Goal: Task Accomplishment & Management: Manage account settings

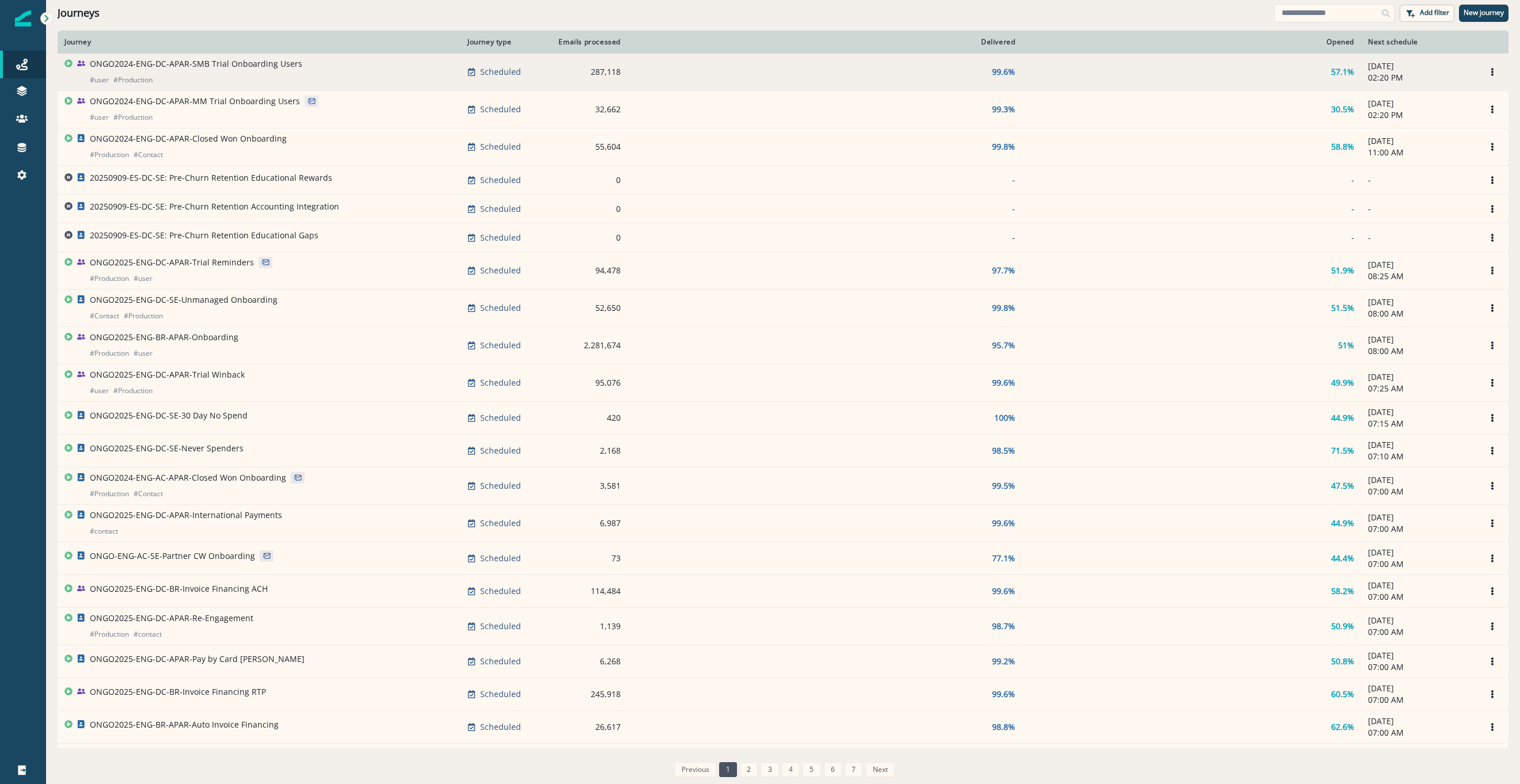
click at [220, 71] on div "ONGO2024-ENG-DC-APAR-SMB Trial Onboarding Users # user # Production" at bounding box center [196, 72] width 212 height 28
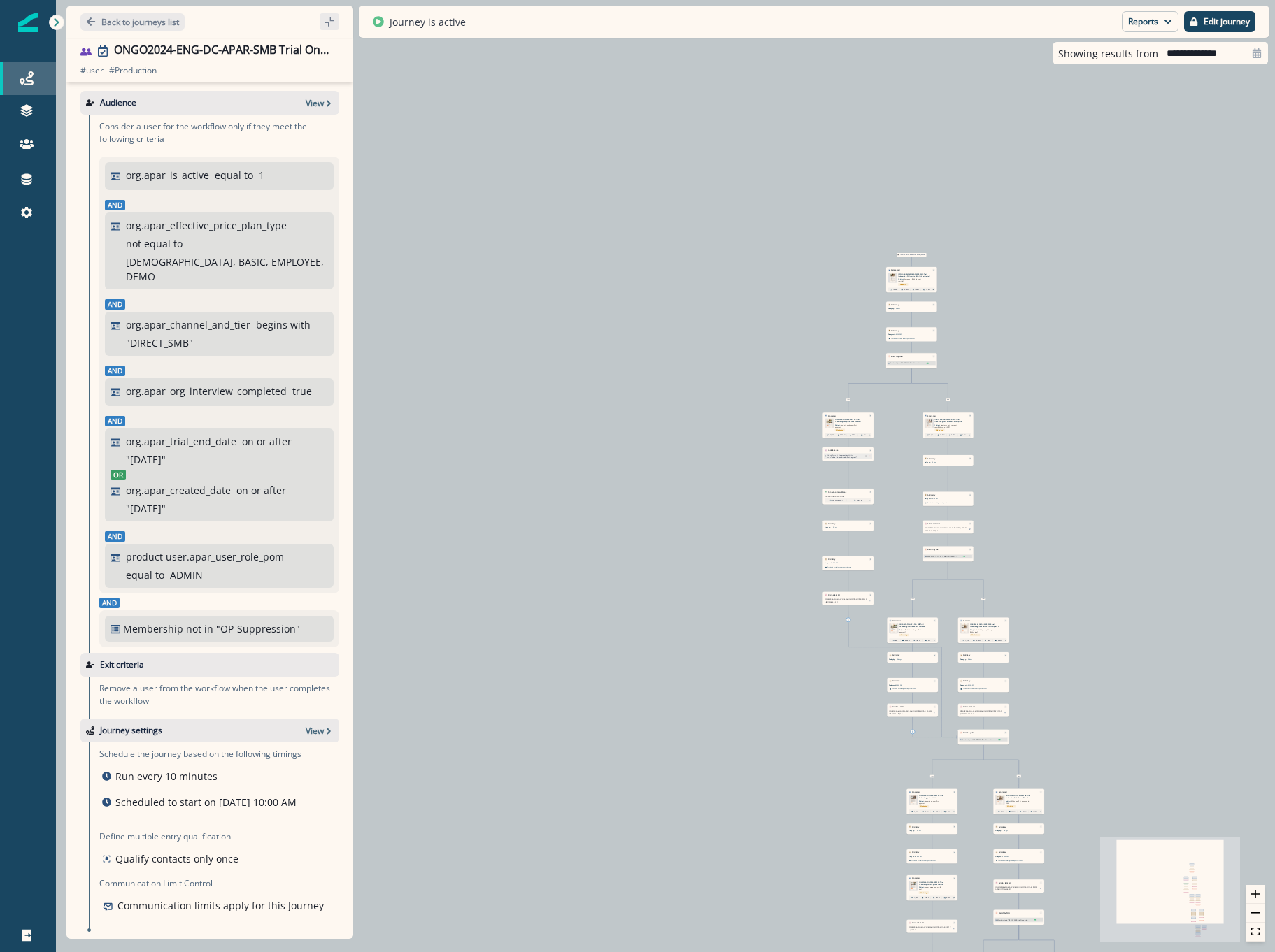
click at [31, 68] on link "Journeys" at bounding box center [28, 78] width 56 height 34
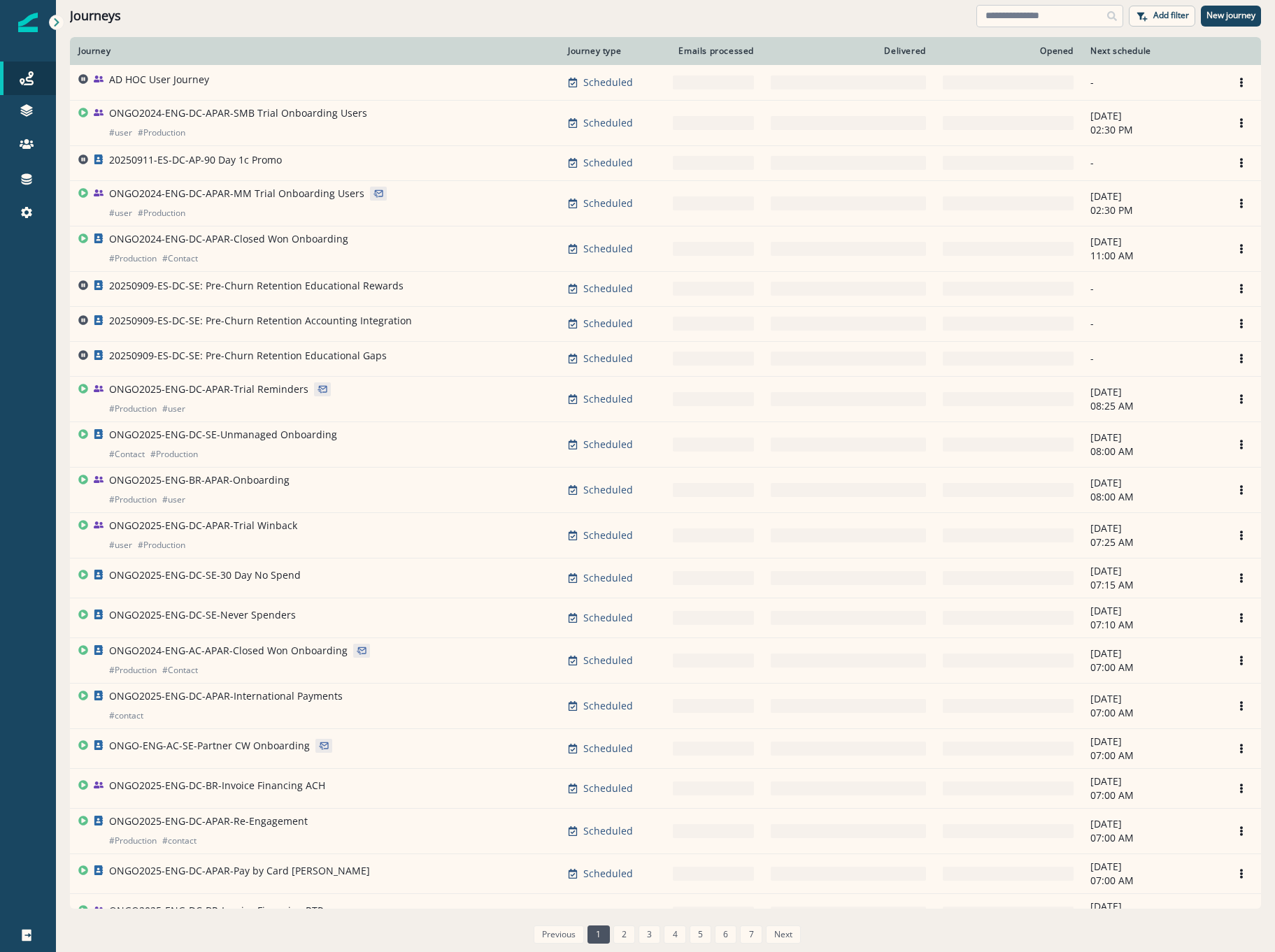
click at [1008, 14] on input at bounding box center [1049, 16] width 147 height 22
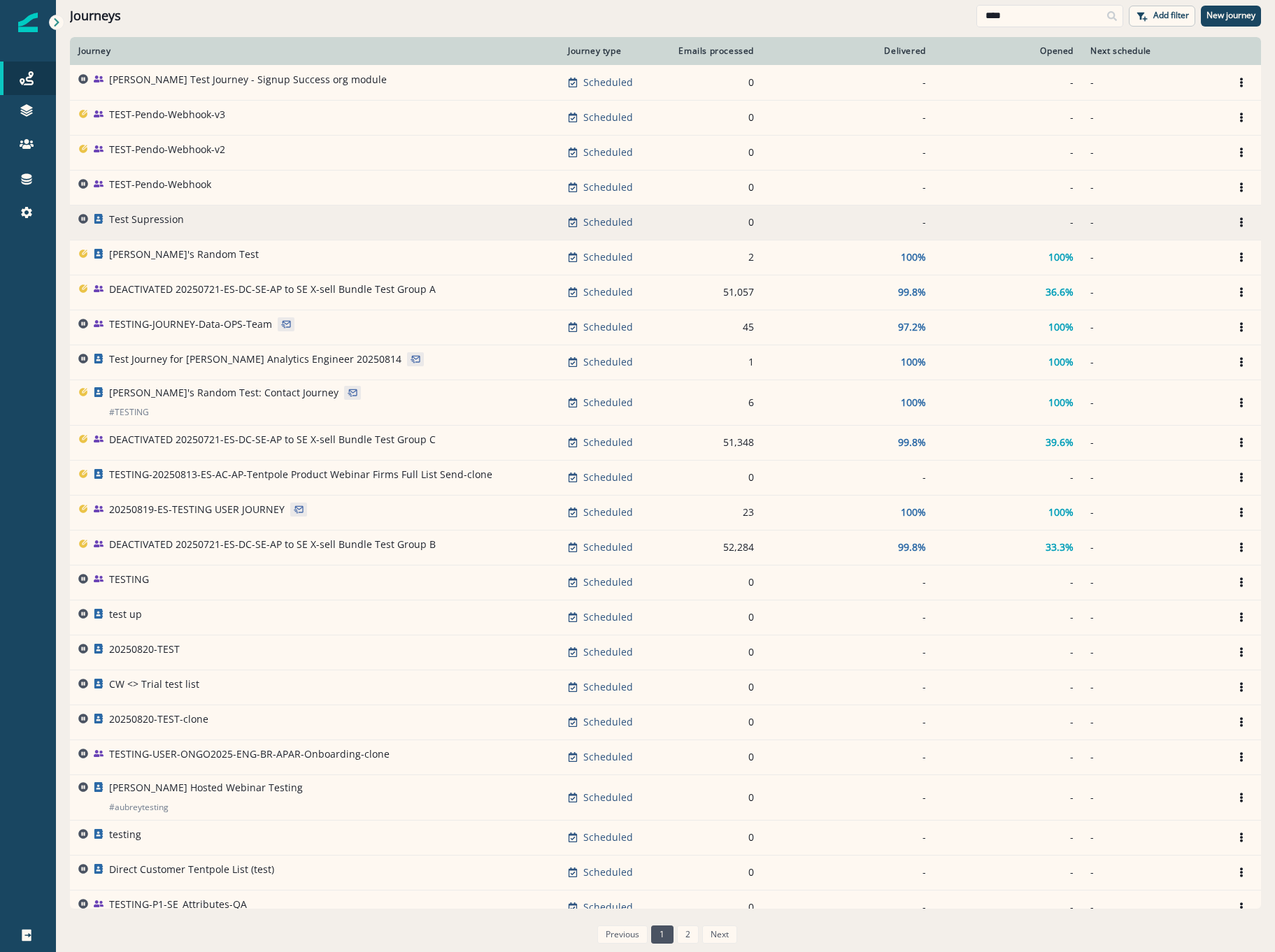
type input "****"
click at [133, 223] on p "Test Supression" at bounding box center [146, 220] width 75 height 14
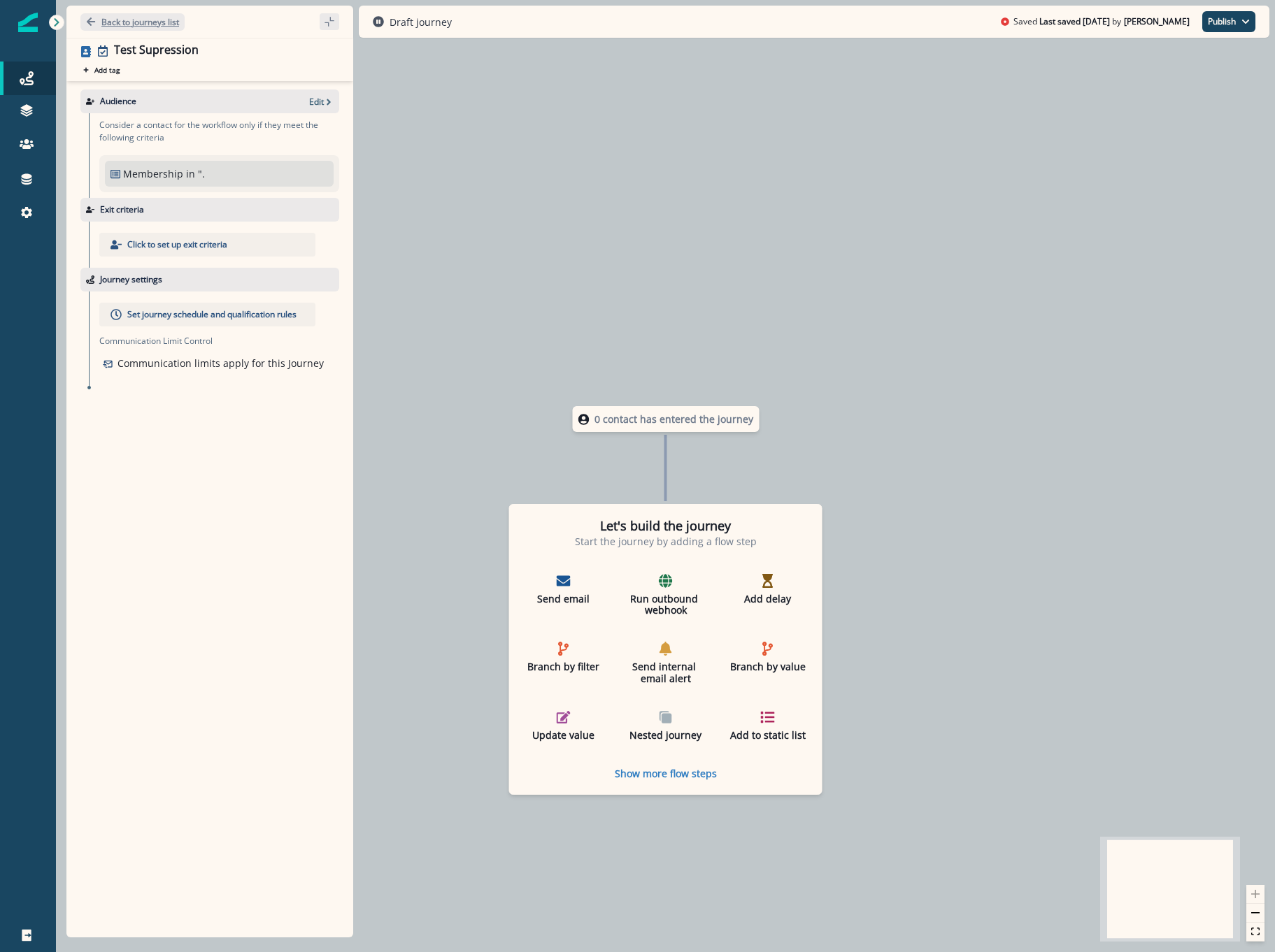
click at [150, 22] on p "Back to journeys list" at bounding box center [140, 21] width 77 height 12
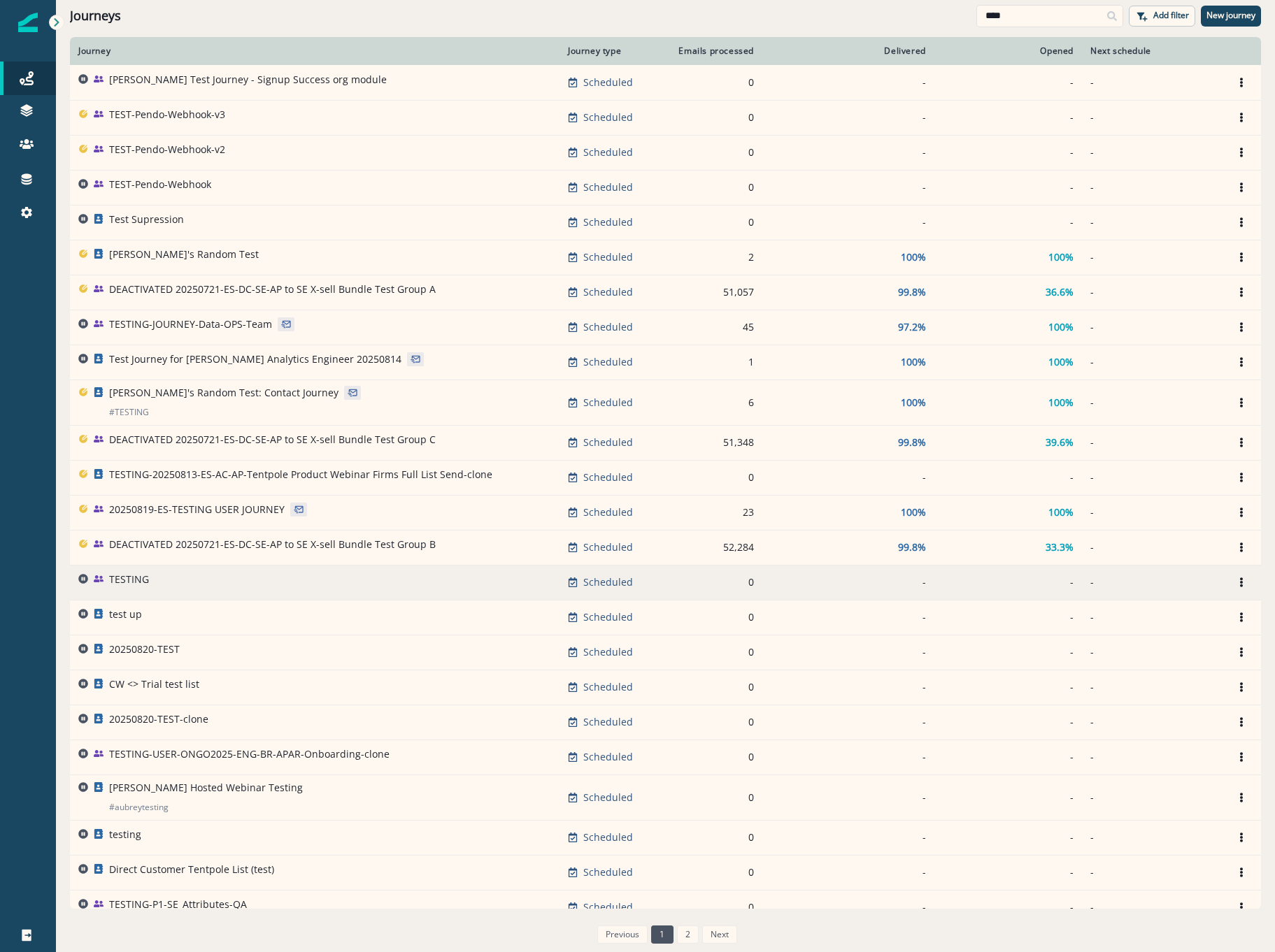
click at [123, 587] on div "TESTING" at bounding box center [129, 582] width 40 height 19
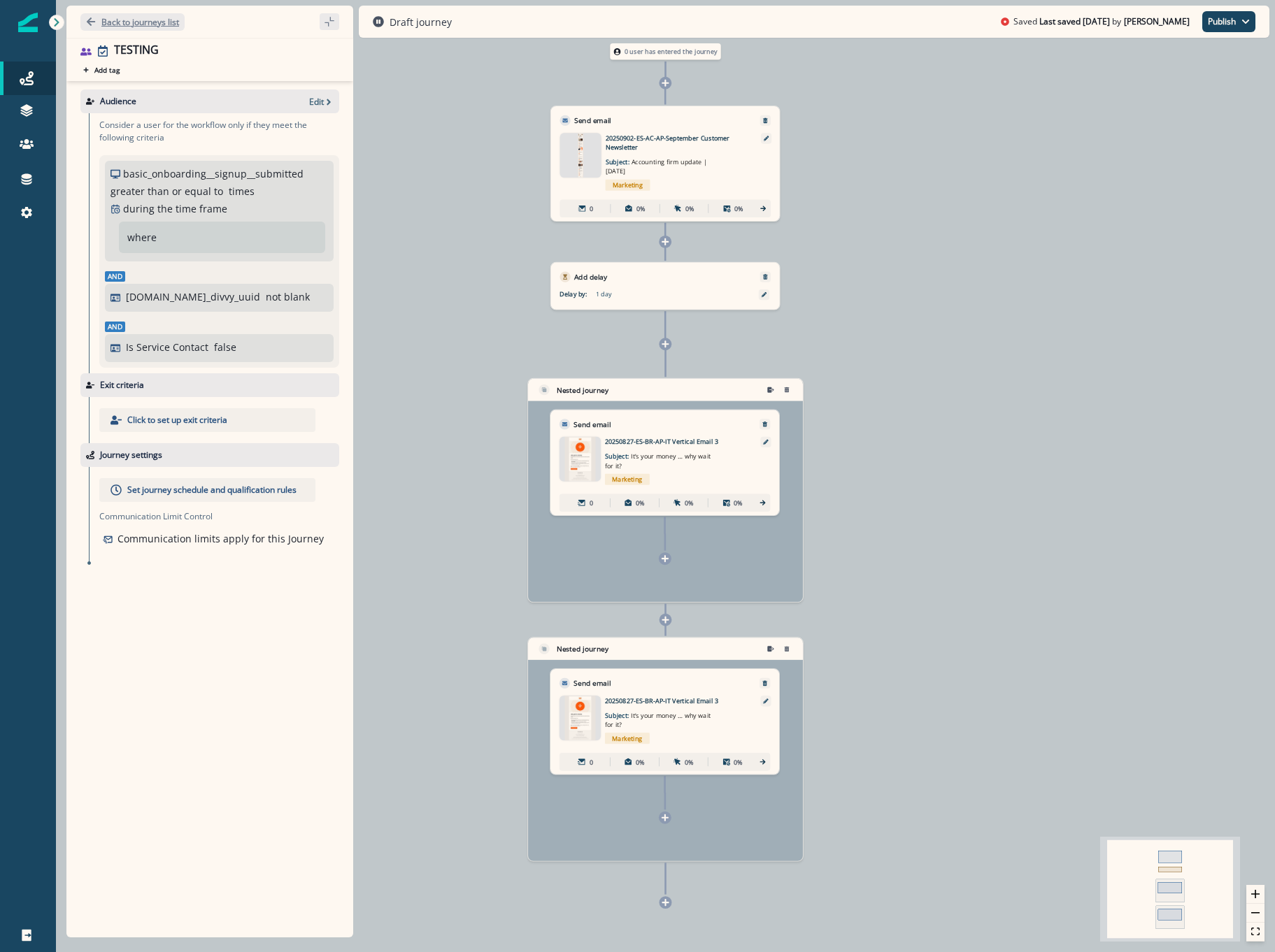
click at [153, 24] on p "Back to journeys list" at bounding box center [140, 21] width 77 height 12
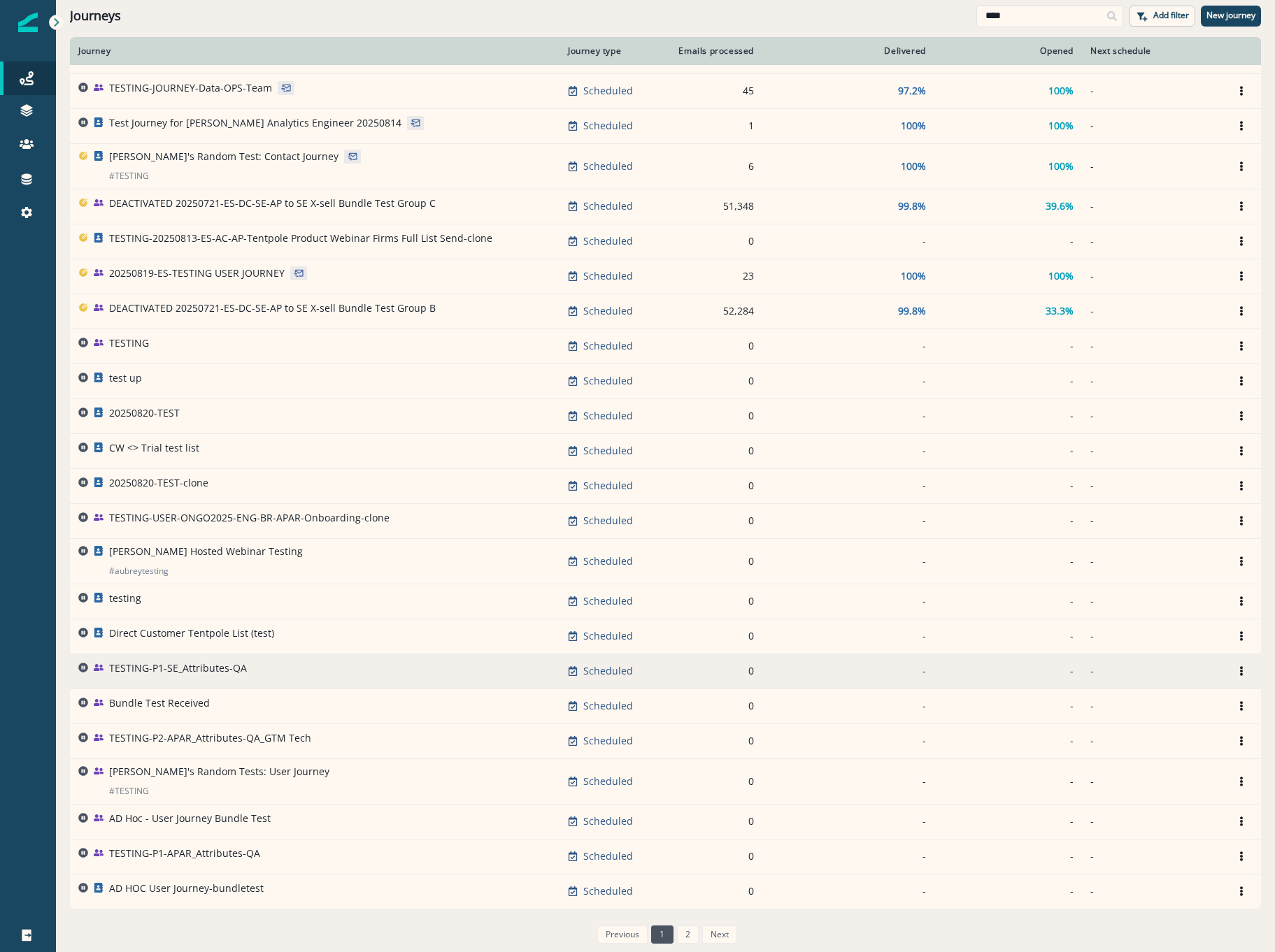
scroll to position [237, 0]
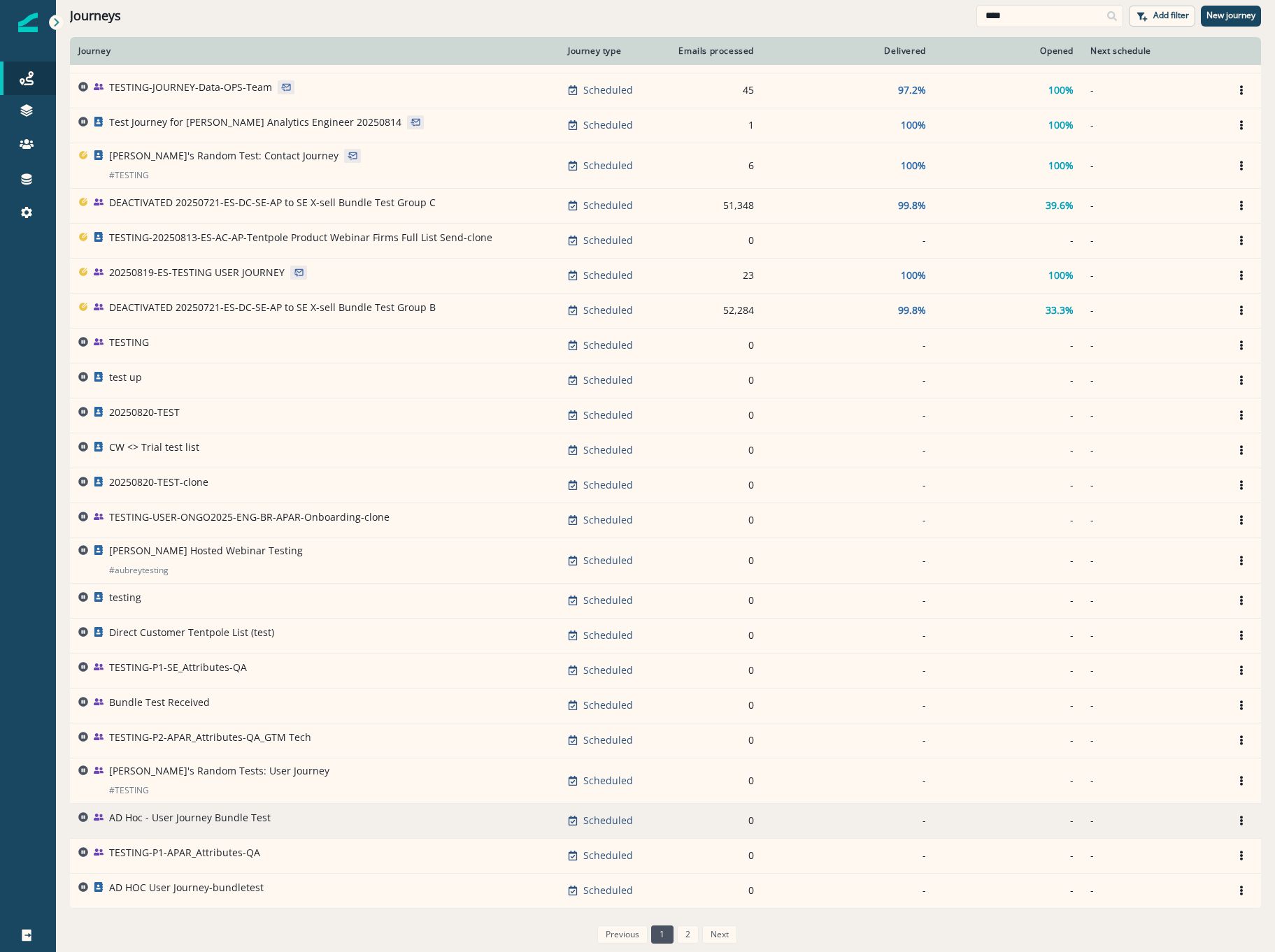
click at [153, 818] on p "AD Hoc - User Journey Bundle Test" at bounding box center [189, 818] width 161 height 14
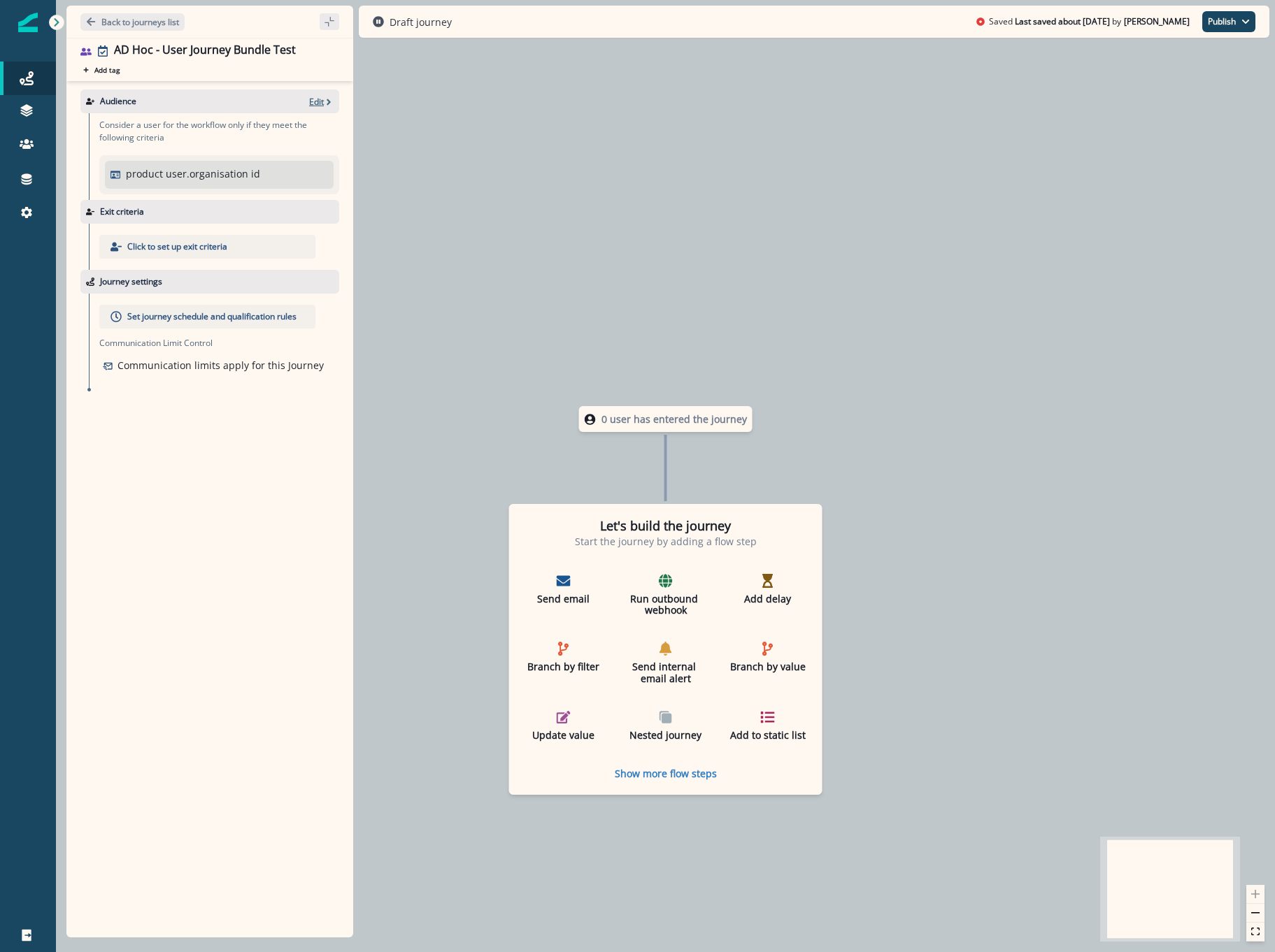
click at [316, 96] on p "Edit" at bounding box center [316, 102] width 14 height 12
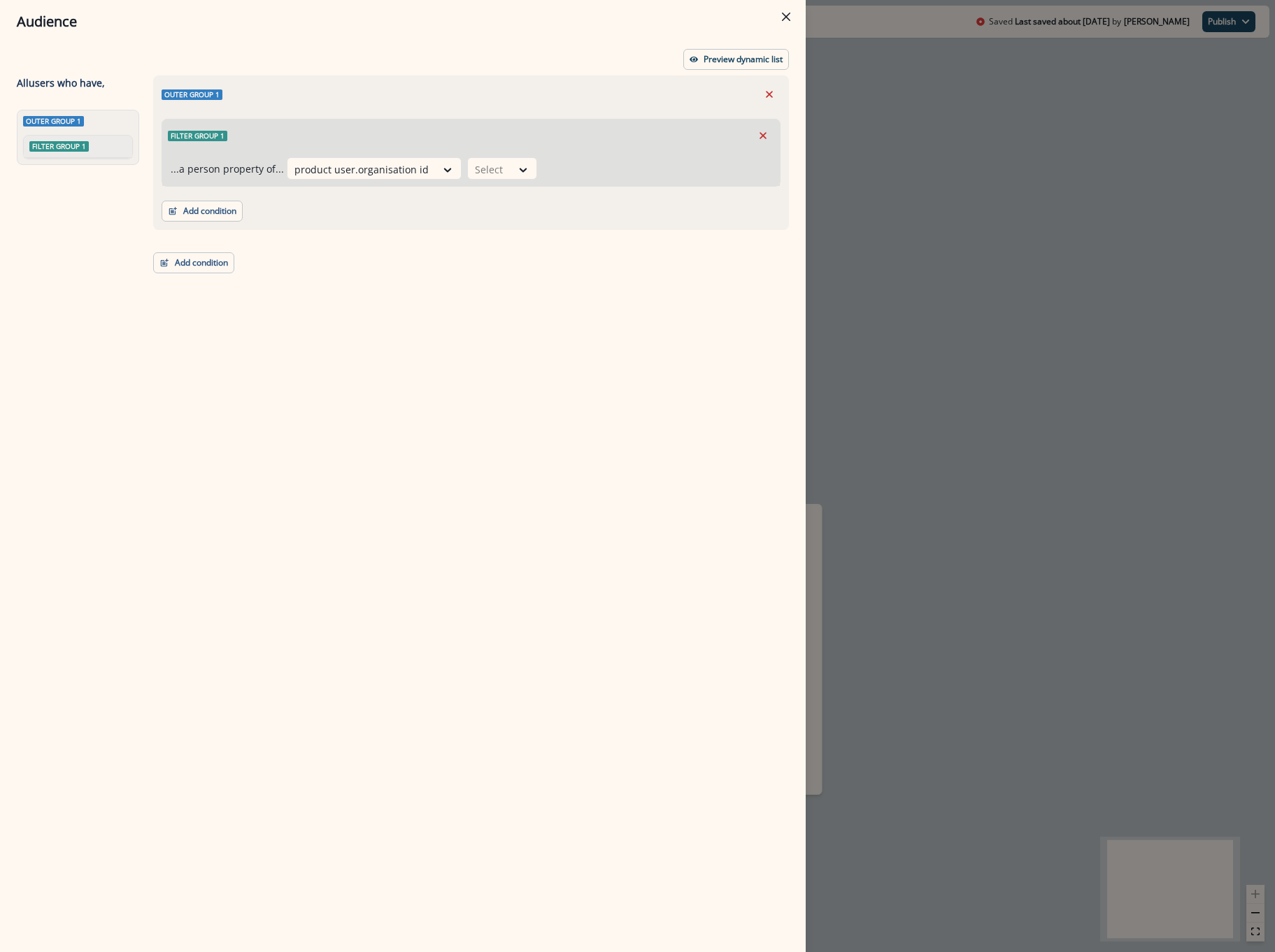
click at [783, 105] on div "Outer group 1 Filter group 1 ...a person property of... product user.organisati…" at bounding box center [471, 153] width 636 height 155
click at [768, 87] on button "Remove" at bounding box center [769, 94] width 22 height 21
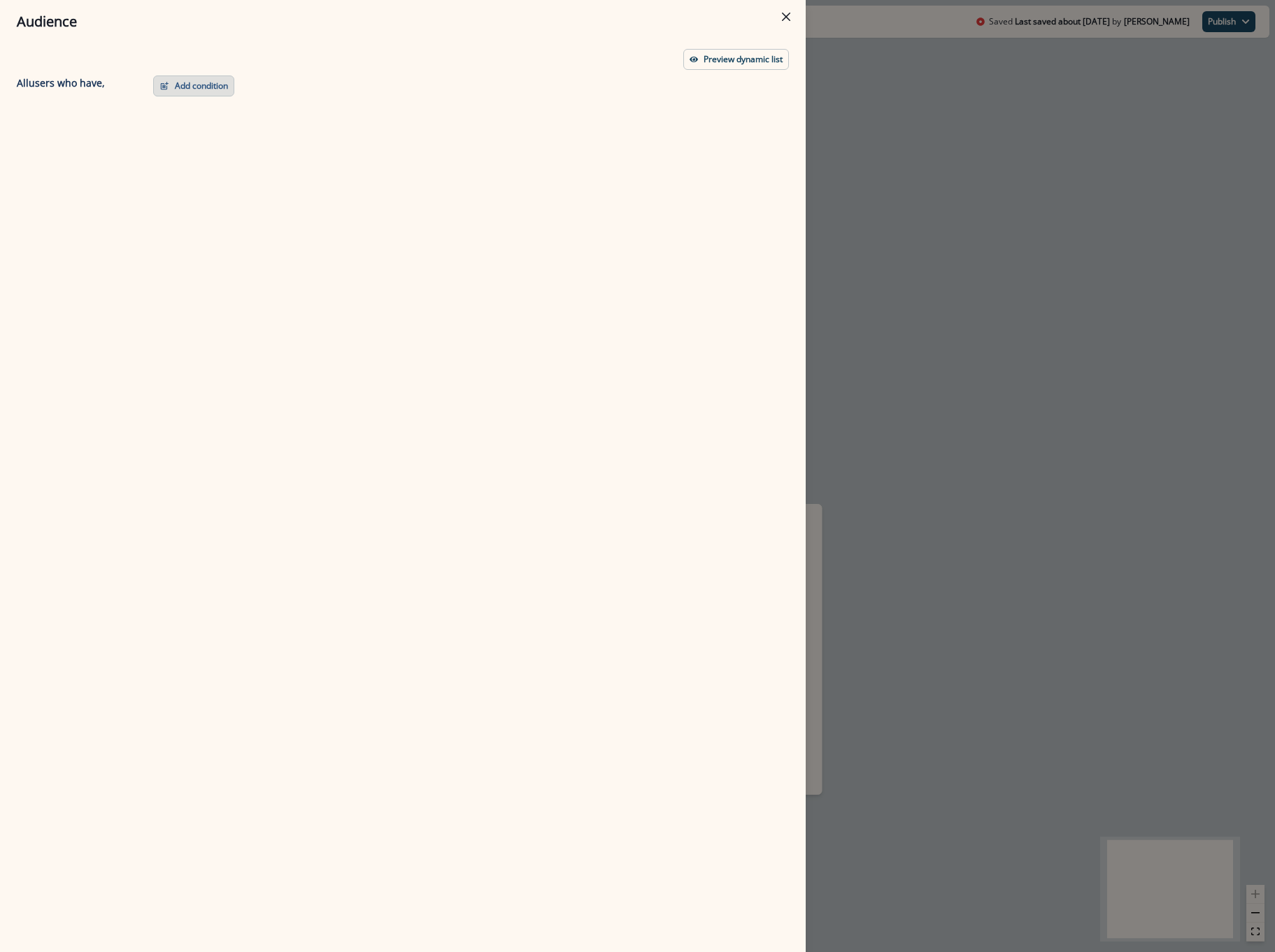
click at [189, 94] on button "Add condition" at bounding box center [194, 85] width 81 height 21
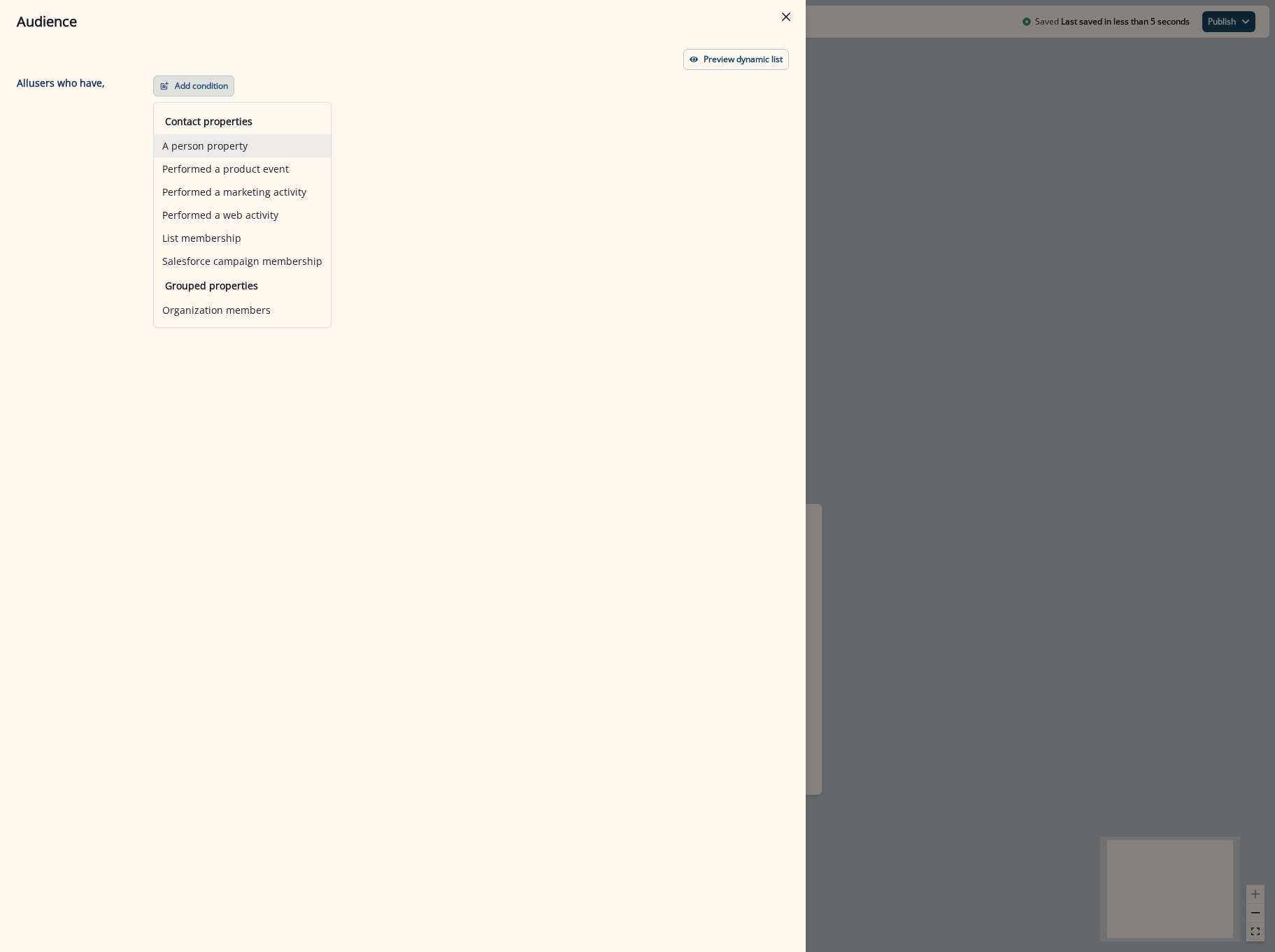
click at [204, 145] on button "A person property" at bounding box center [242, 145] width 177 height 23
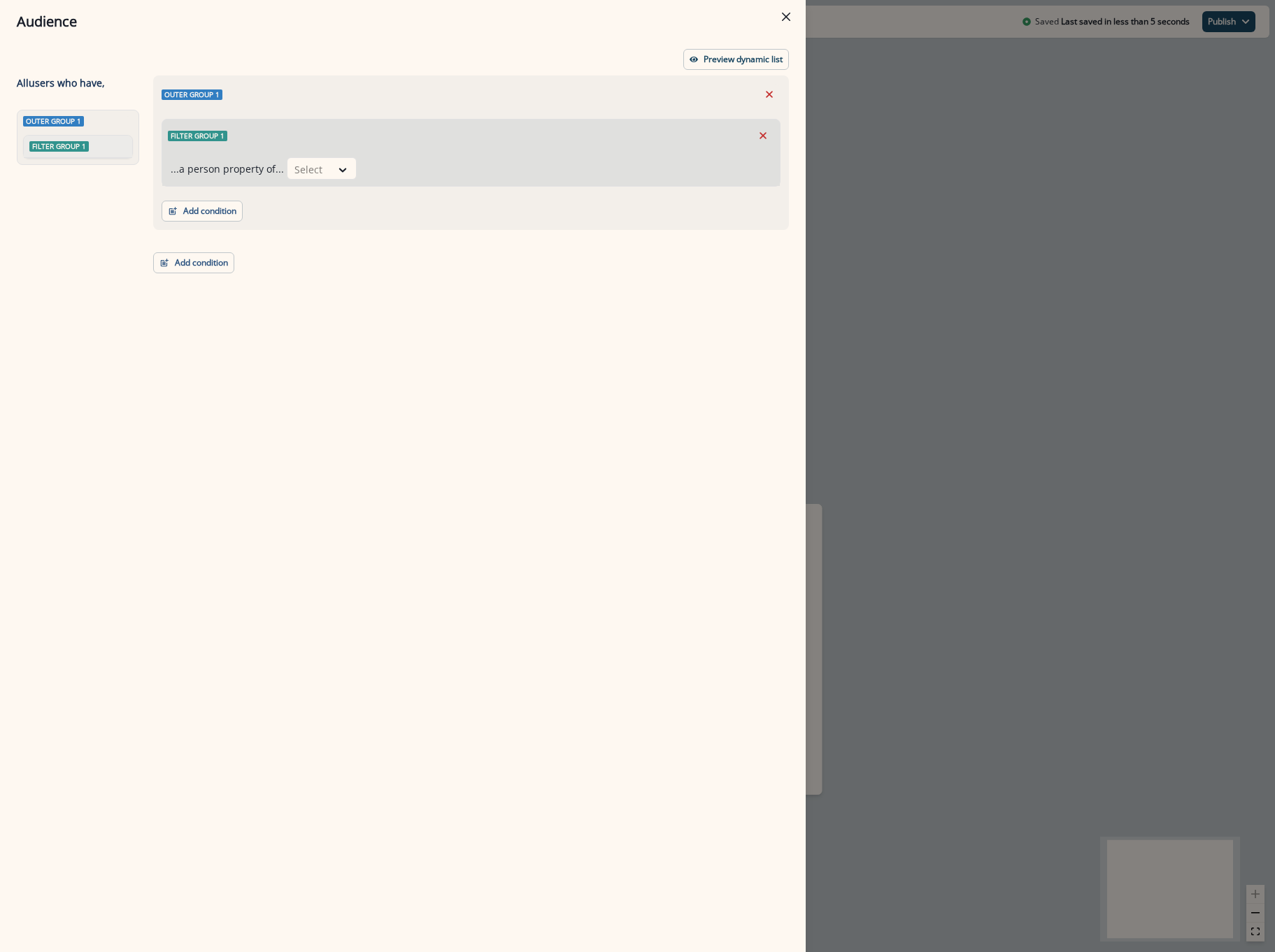
click at [293, 156] on div "...a person property of... Select" at bounding box center [471, 169] width 618 height 34
click at [297, 162] on div at bounding box center [309, 169] width 29 height 17
type input "*****"
click at [365, 224] on div "org.apar_effective_price_plan_name" at bounding box center [375, 227] width 184 height 26
click at [513, 150] on div "Filter group 1" at bounding box center [471, 135] width 618 height 32
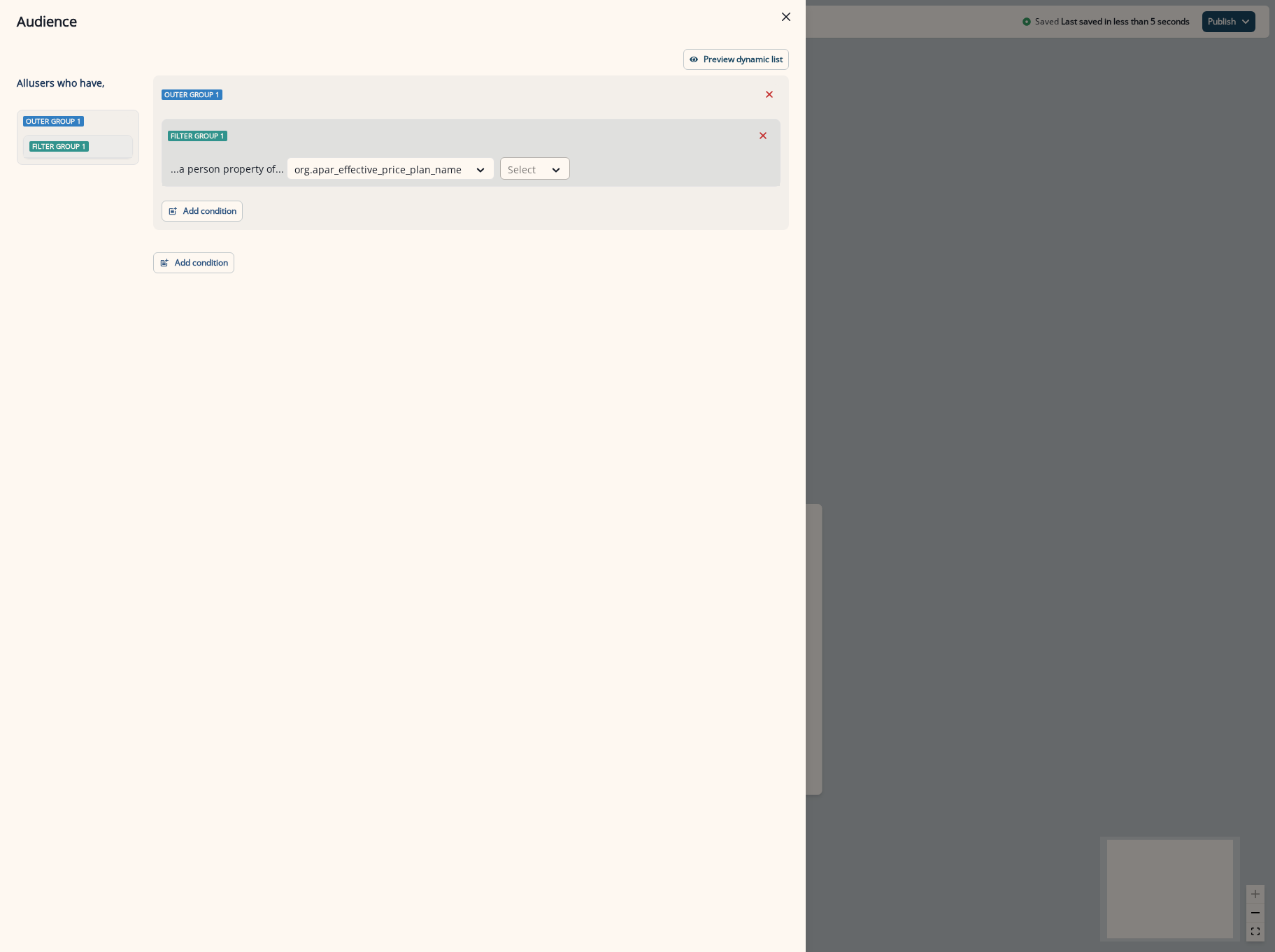
click at [517, 169] on div at bounding box center [522, 169] width 29 height 17
click at [559, 206] on div "equal to" at bounding box center [547, 201] width 110 height 26
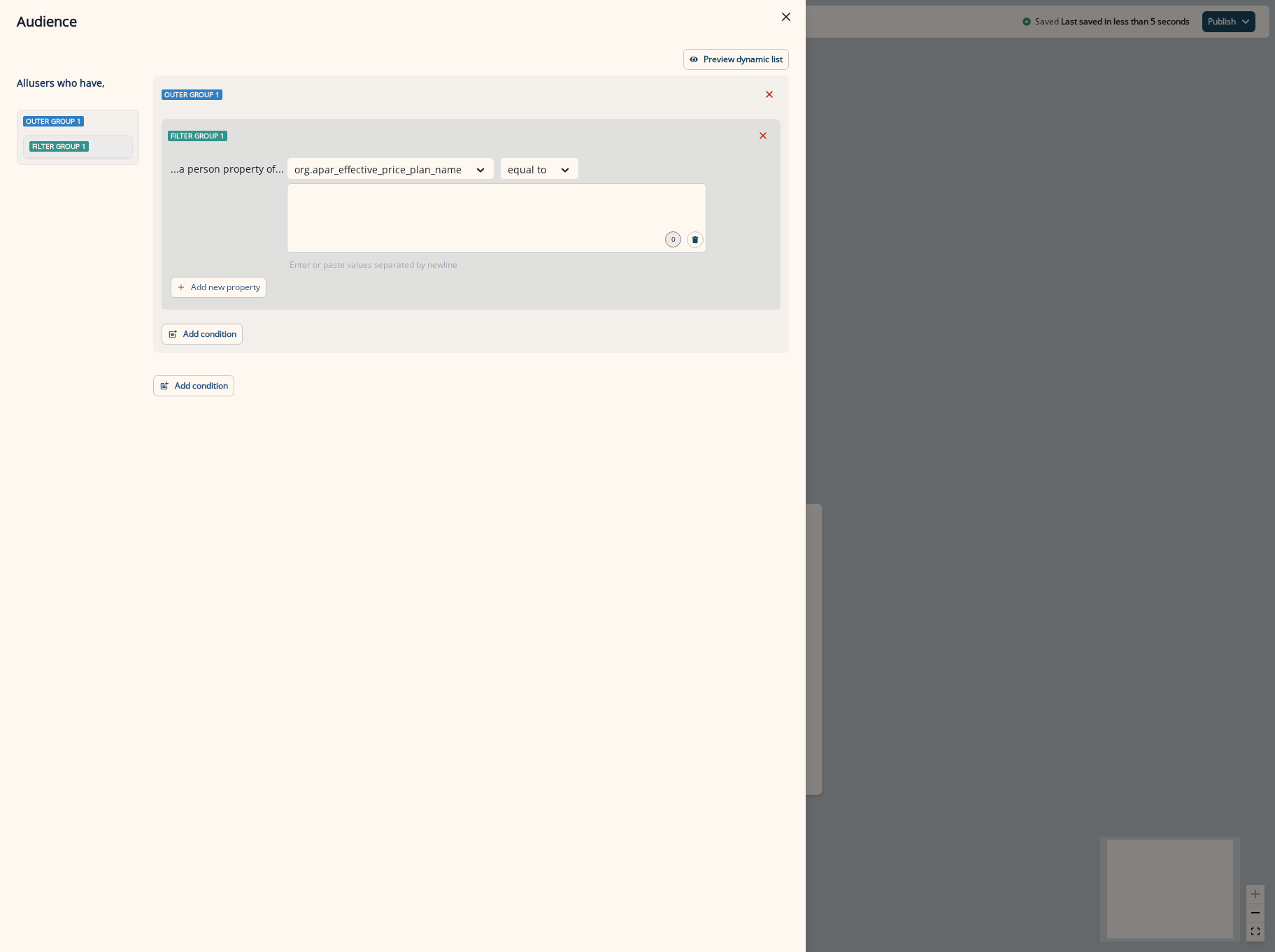
click at [593, 224] on div at bounding box center [496, 218] width 419 height 70
click at [383, 208] on input "text" at bounding box center [497, 201] width 416 height 28
click at [753, 62] on p "Preview dynamic list" at bounding box center [743, 59] width 79 height 10
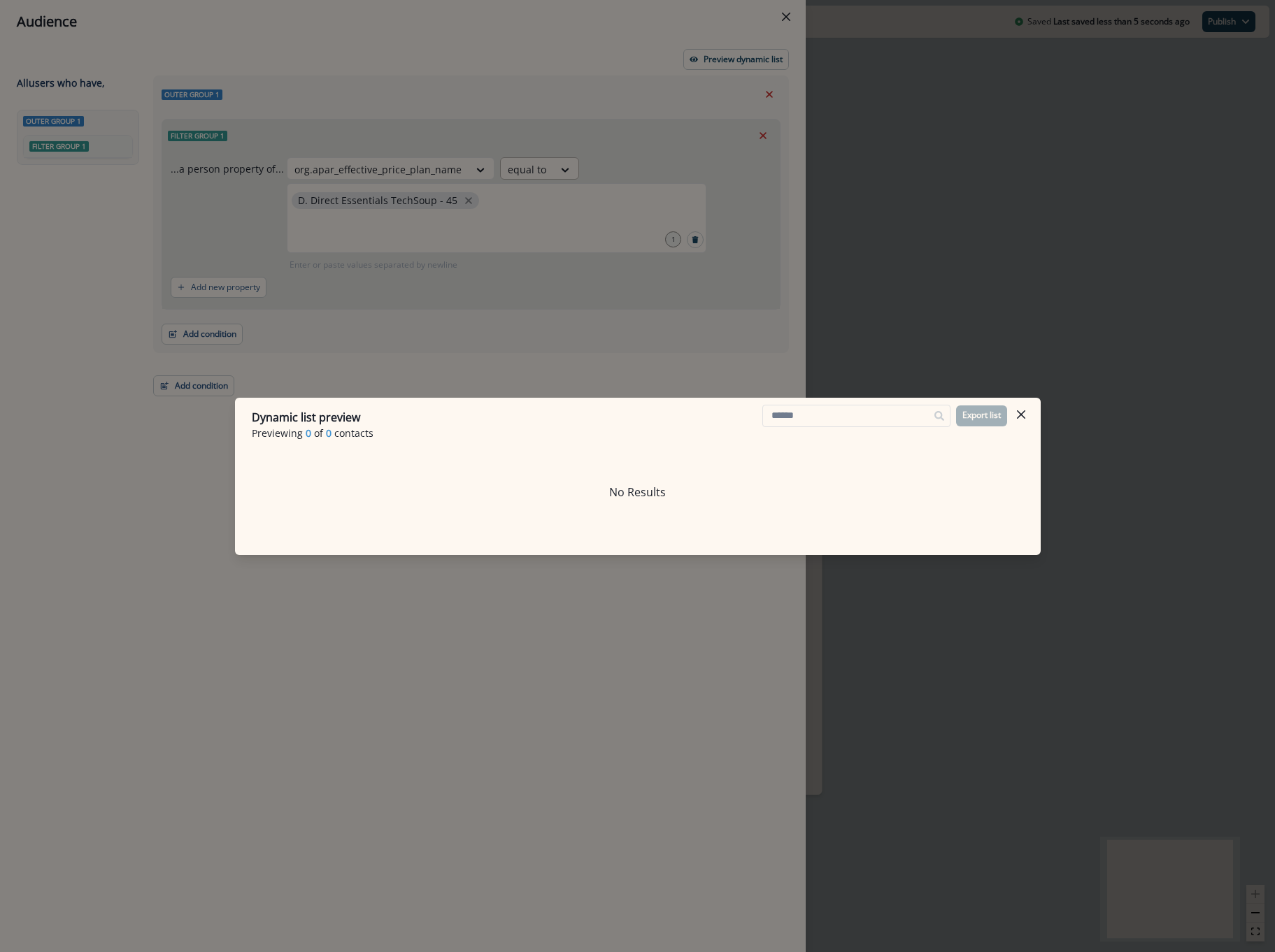
drag, startPoint x: 552, startPoint y: 175, endPoint x: 518, endPoint y: 173, distance: 34.1
click at [548, 175] on div "Dynamic list preview Previewing 0 of 0 contacts Export list No Results" at bounding box center [637, 476] width 1275 height 952
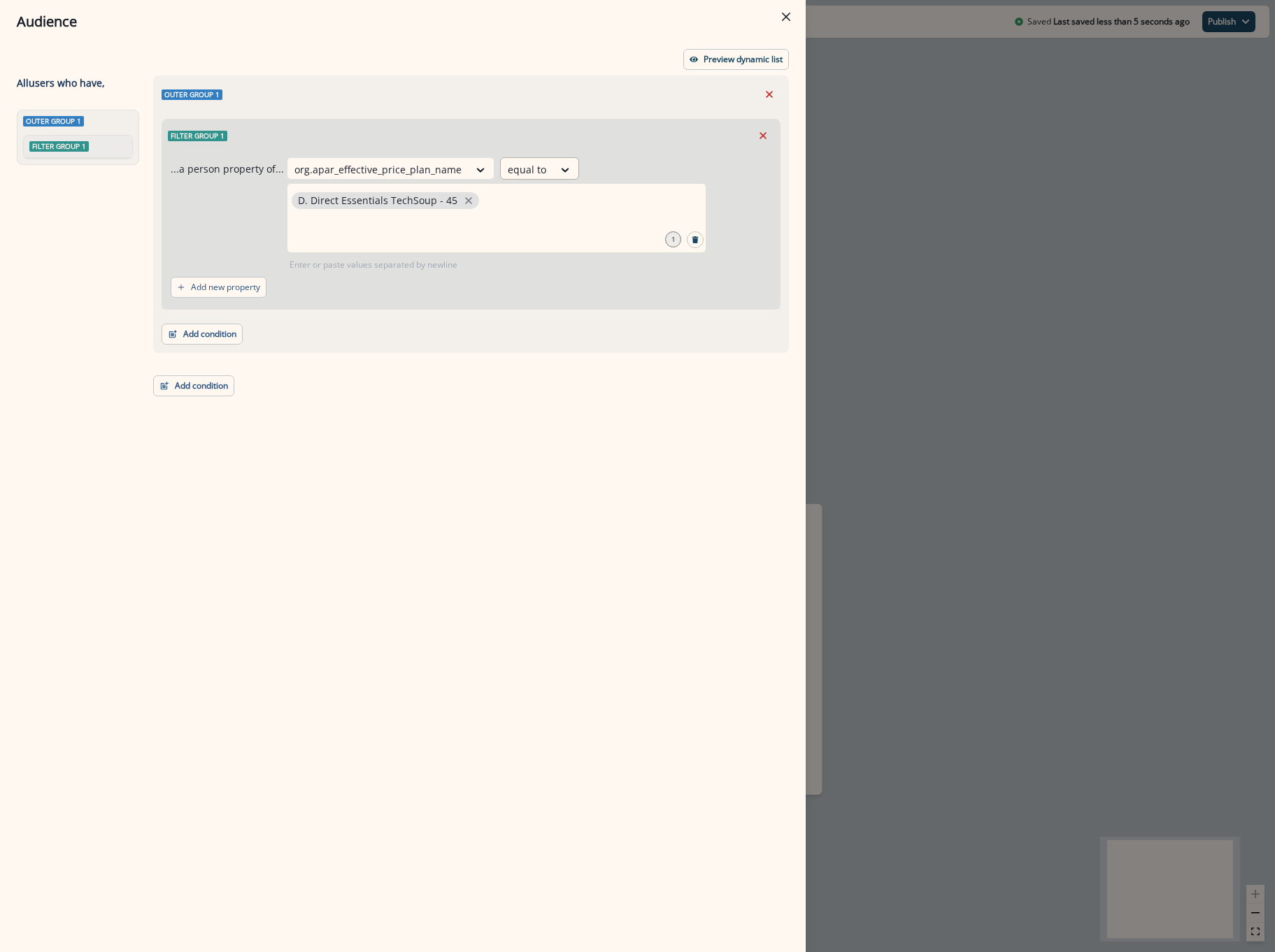
click at [535, 169] on div at bounding box center [527, 169] width 39 height 17
click at [562, 289] on div "contains" at bounding box center [547, 279] width 110 height 26
drag, startPoint x: 518, startPoint y: 245, endPoint x: 508, endPoint y: 229, distance: 18.9
click at [517, 245] on div at bounding box center [496, 218] width 419 height 70
click at [732, 57] on p "Preview dynamic list" at bounding box center [743, 59] width 79 height 10
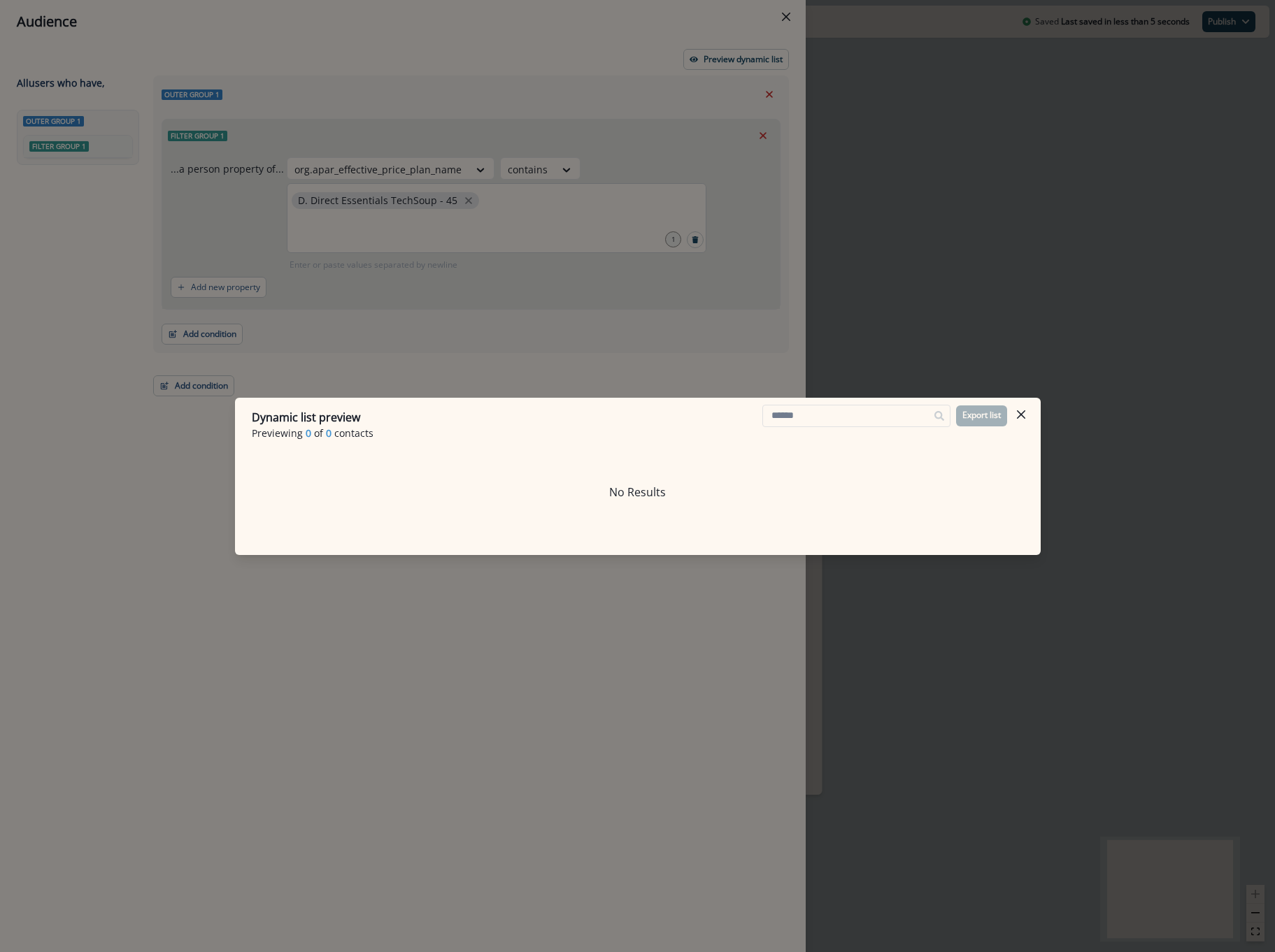
drag, startPoint x: 441, startPoint y: 198, endPoint x: 468, endPoint y: 208, distance: 28.8
click at [466, 207] on div "Dynamic list preview Previewing 0 of 0 contacts Export list No Results" at bounding box center [637, 476] width 1275 height 952
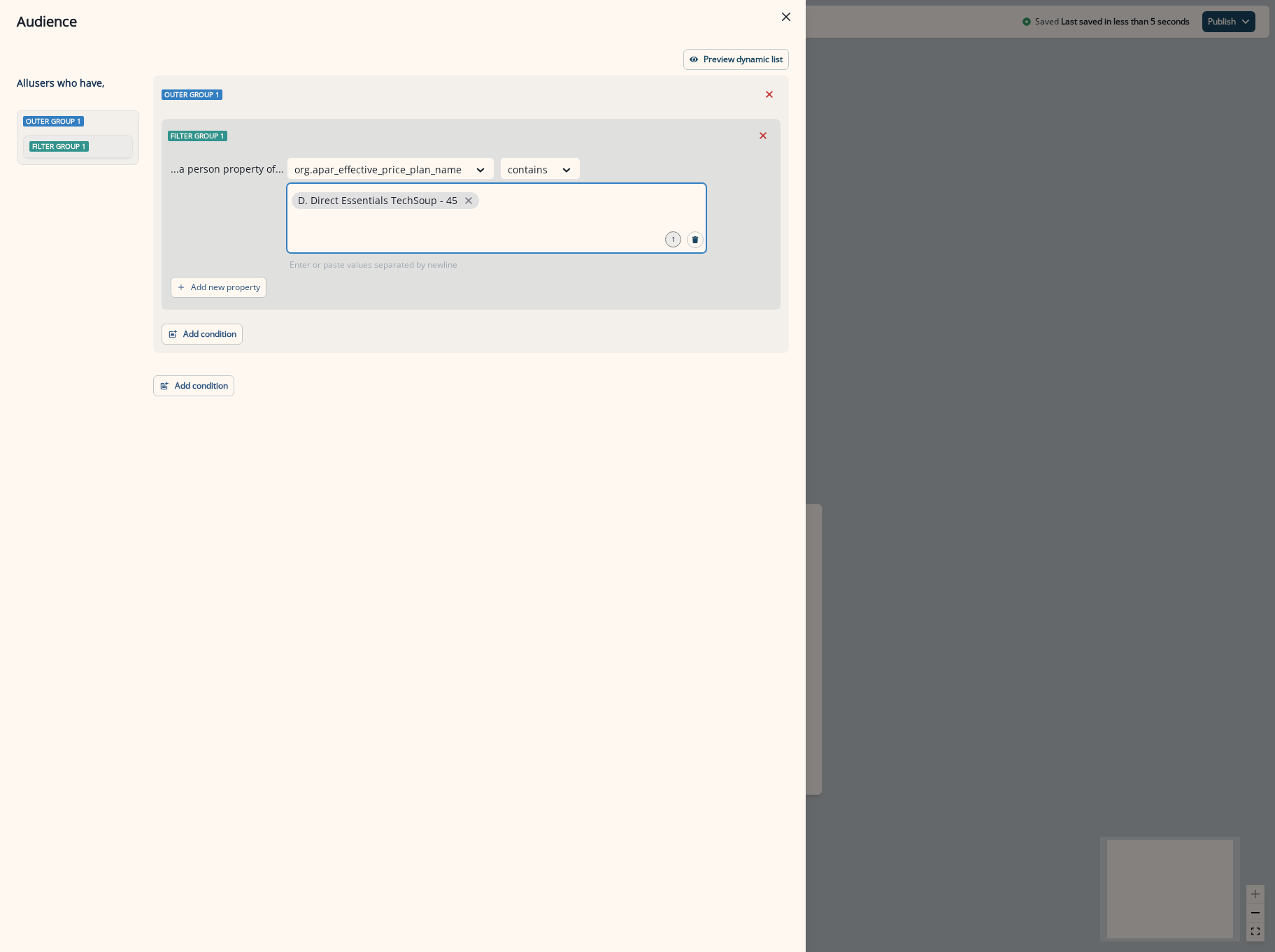
click at [462, 205] on icon "close" at bounding box center [469, 201] width 13 height 13
type input "********"
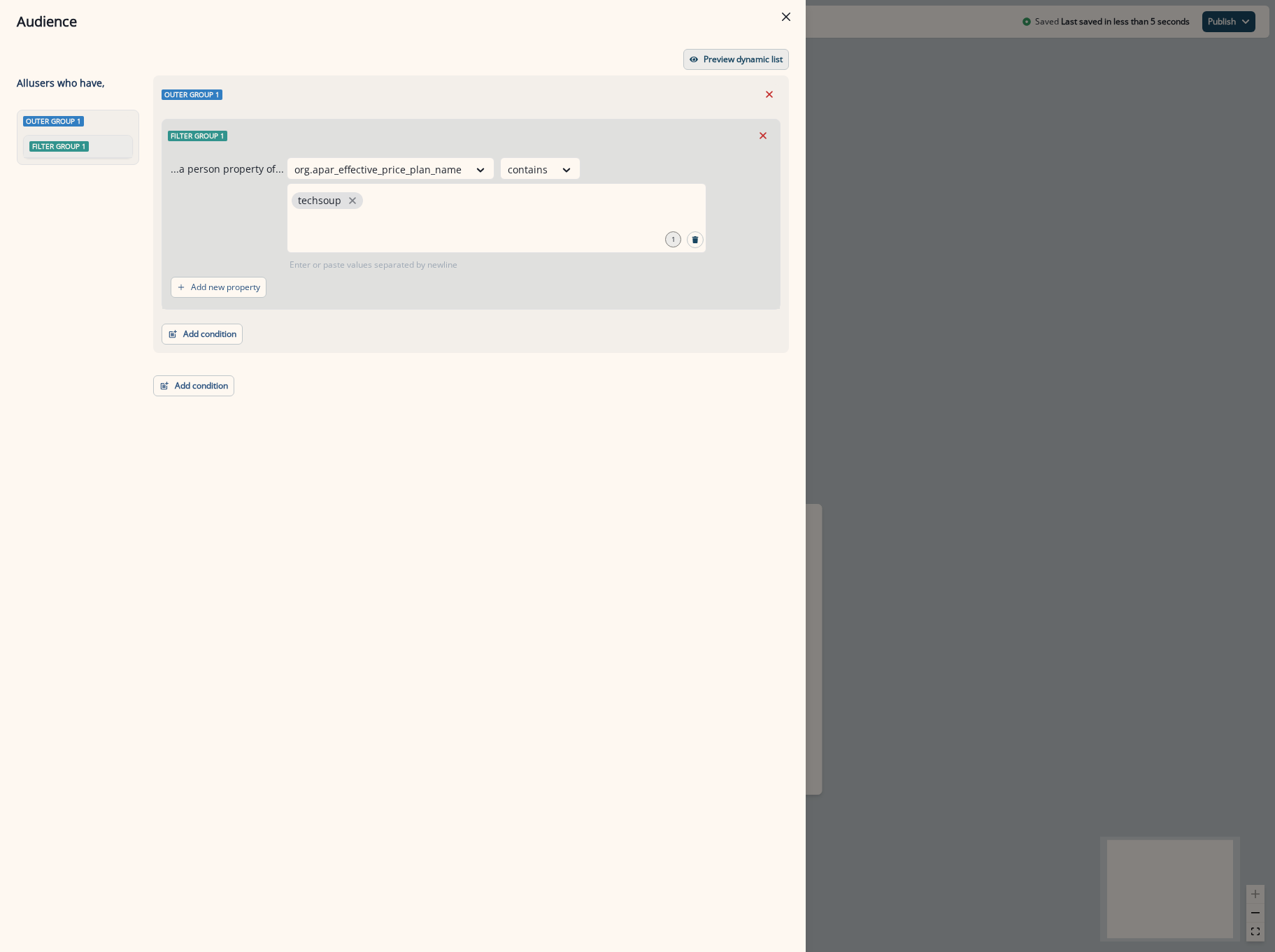
click at [750, 62] on p "Preview dynamic list" at bounding box center [743, 59] width 79 height 10
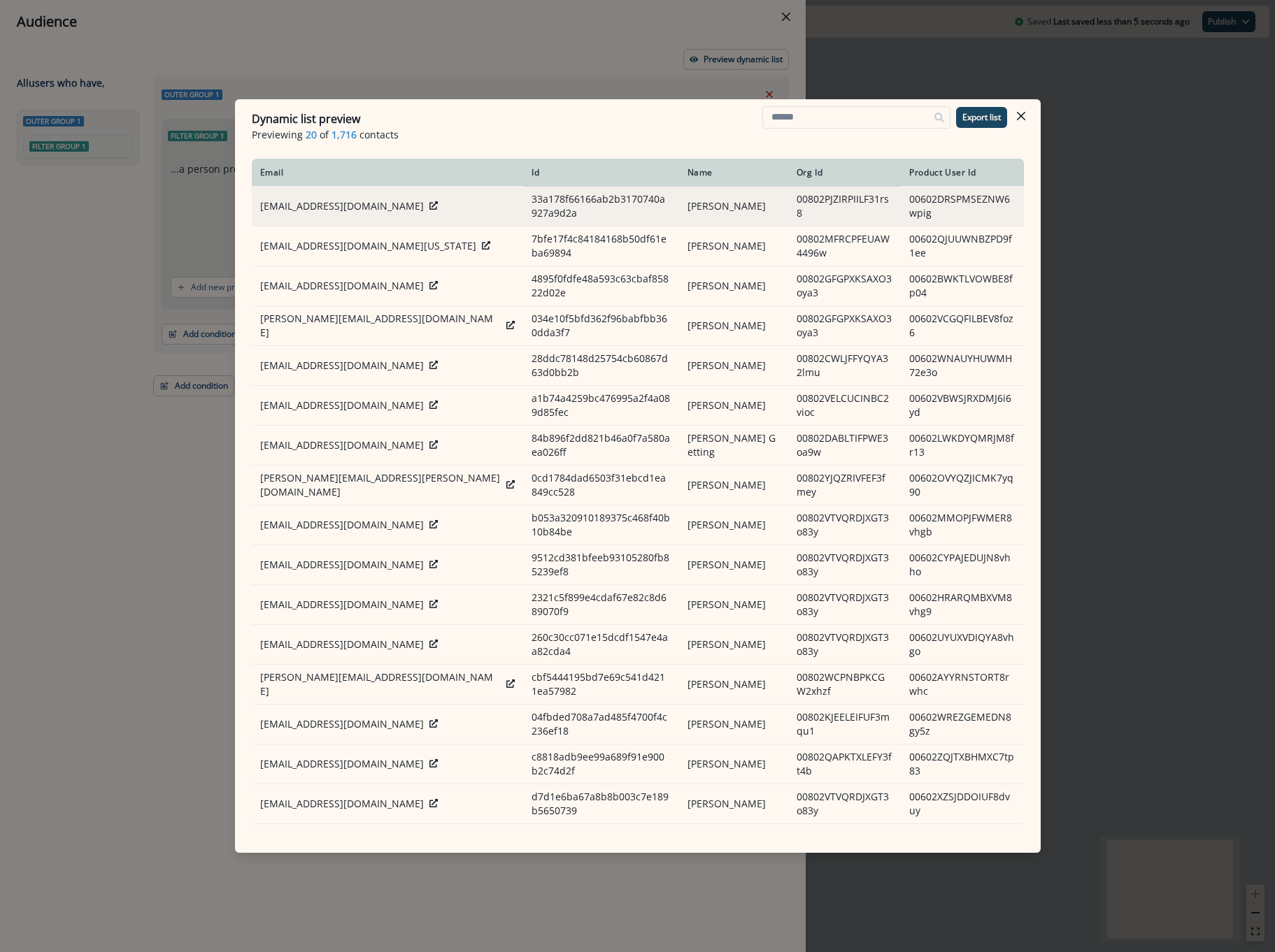
click at [429, 200] on div at bounding box center [434, 206] width 9 height 14
click at [429, 208] on icon at bounding box center [434, 206] width 9 height 9
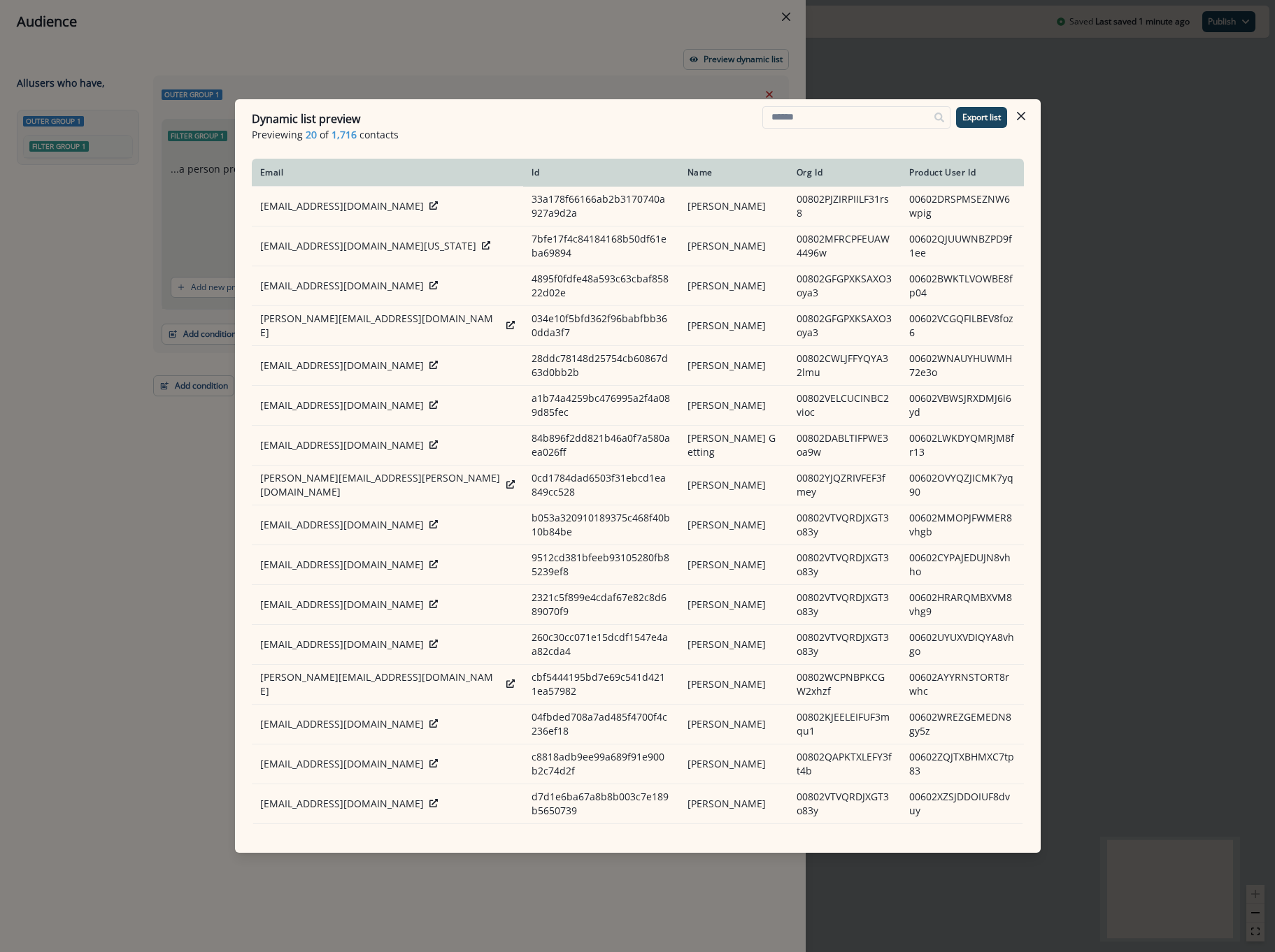
click at [1112, 241] on div "Dynamic list preview Previewing 20 of 1,716 contacts Export list Email Id Name …" at bounding box center [637, 476] width 1275 height 952
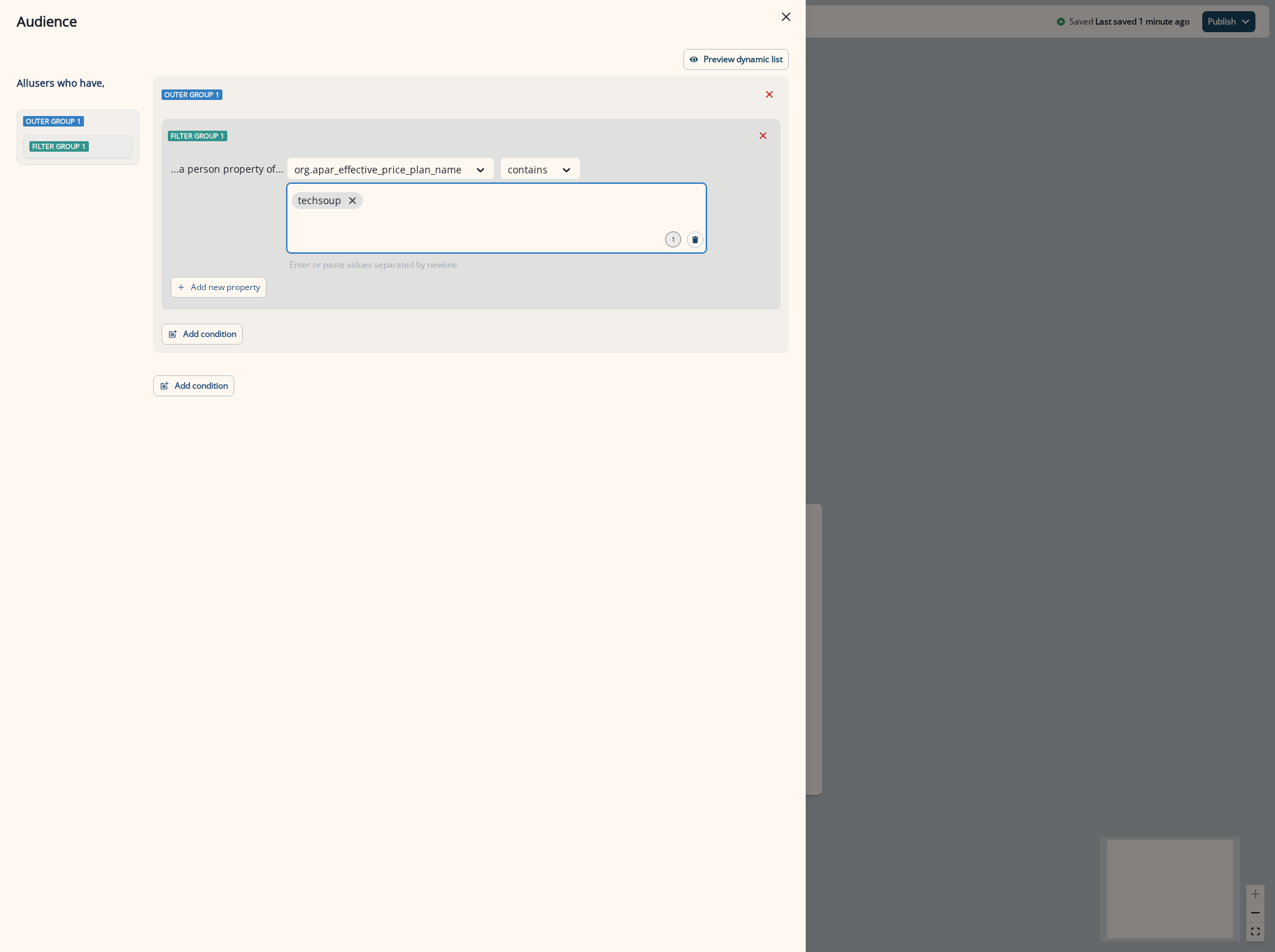
click at [350, 200] on icon "close" at bounding box center [353, 201] width 13 height 13
click at [355, 206] on input "text" at bounding box center [497, 201] width 416 height 28
click at [399, 205] on p "D. Direct Essentials TechSoup - 45" at bounding box center [378, 201] width 159 height 12
click at [463, 203] on icon "close" at bounding box center [469, 201] width 13 height 13
click at [416, 213] on input "text" at bounding box center [497, 201] width 416 height 28
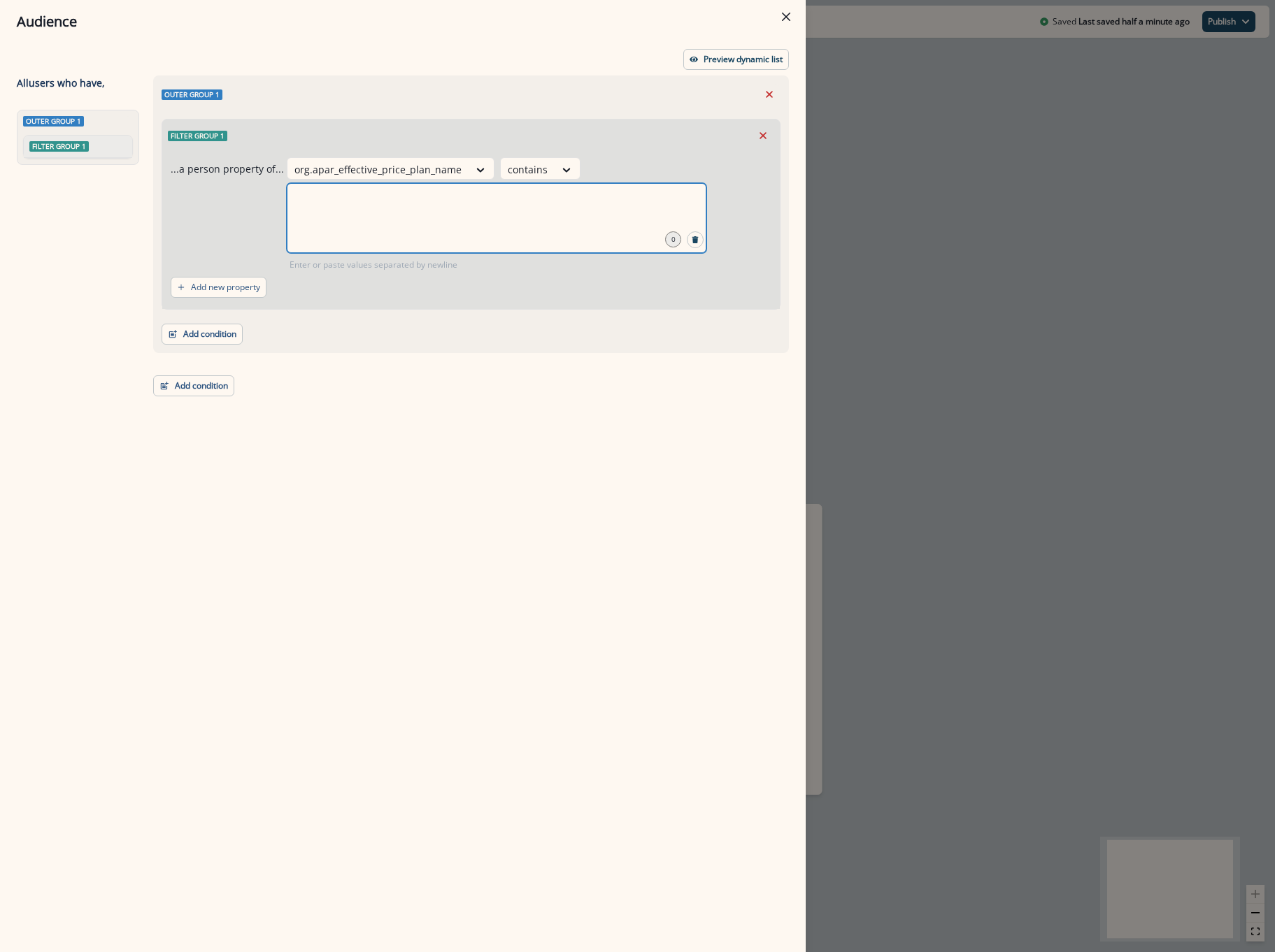
click at [360, 213] on input "text" at bounding box center [497, 201] width 416 height 28
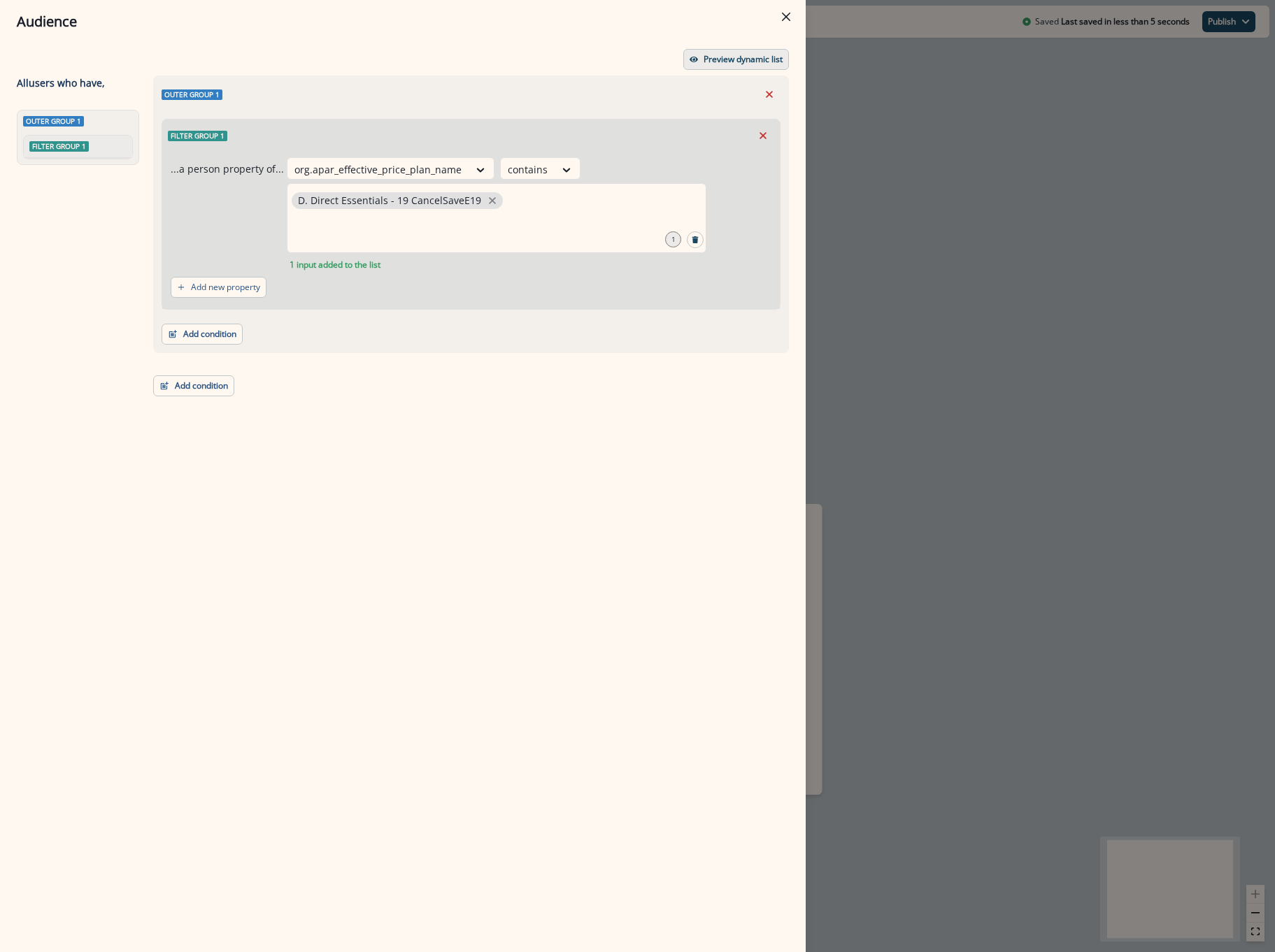
click at [748, 54] on p "Preview dynamic list" at bounding box center [743, 59] width 79 height 10
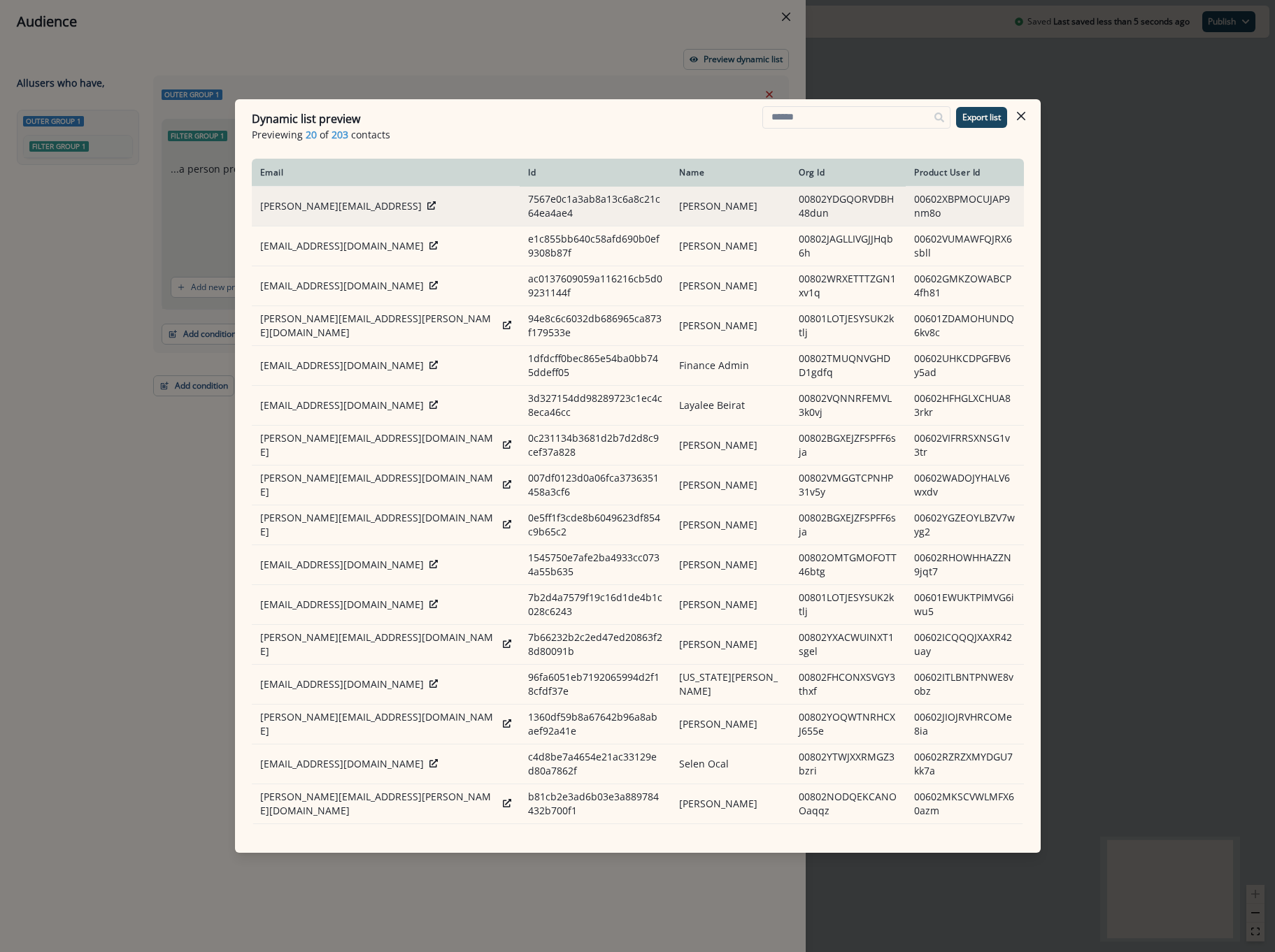
click at [427, 206] on icon at bounding box center [431, 206] width 9 height 9
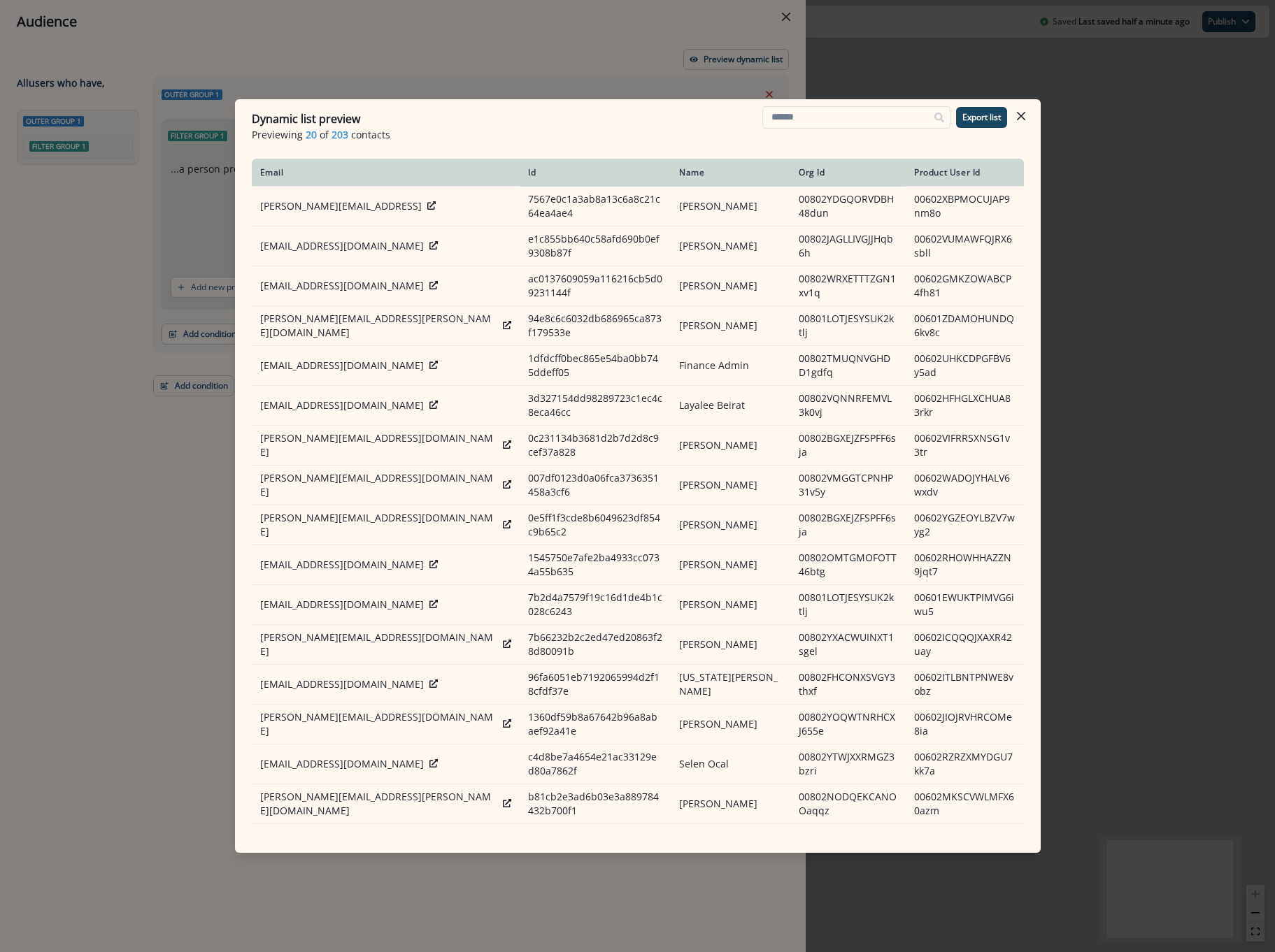
click at [915, 39] on div "Dynamic list preview Previewing 20 of 203 contacts Export list Email Id Name Or…" at bounding box center [637, 476] width 1275 height 952
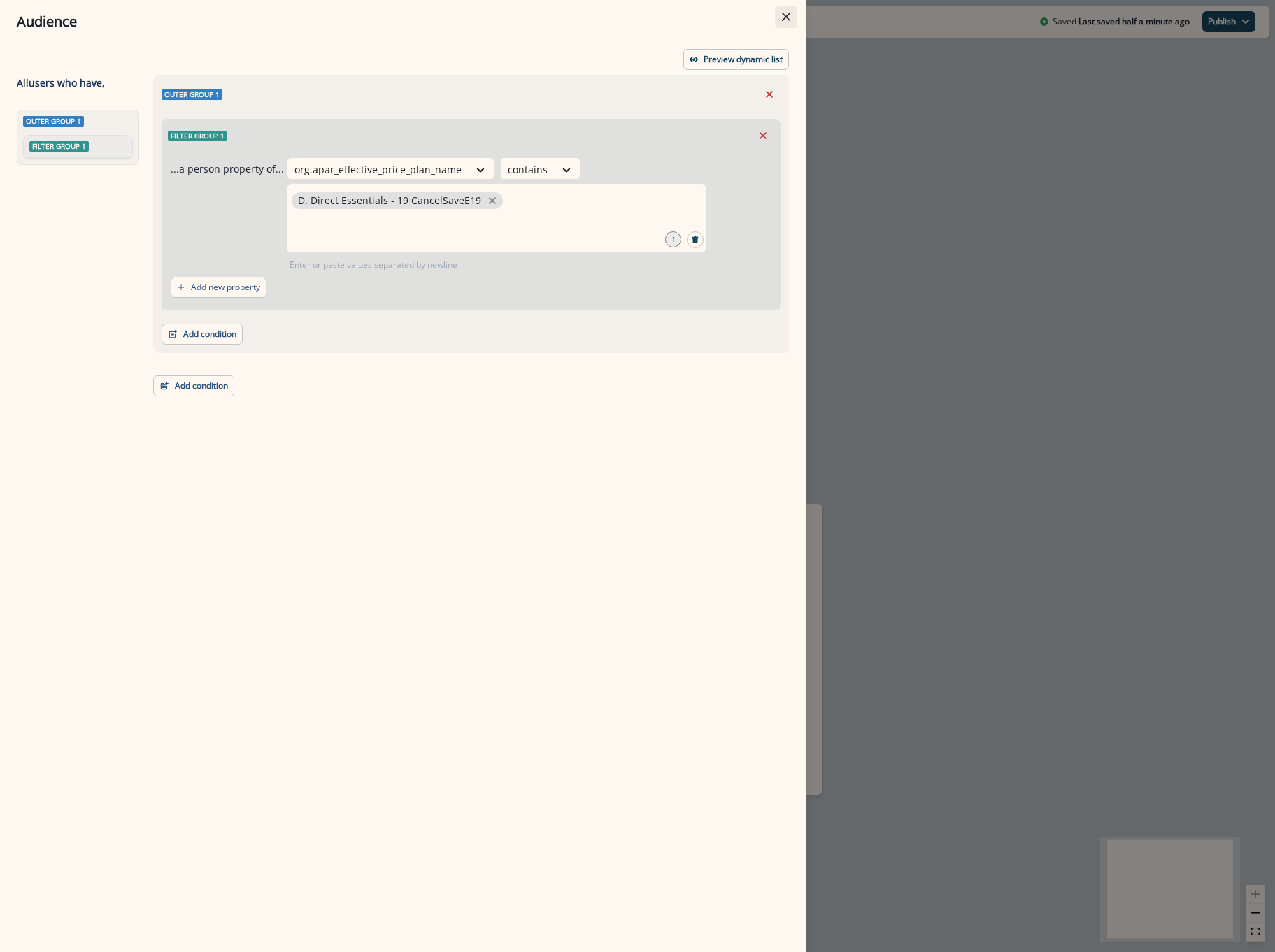
click at [793, 18] on button "Close" at bounding box center [785, 16] width 22 height 22
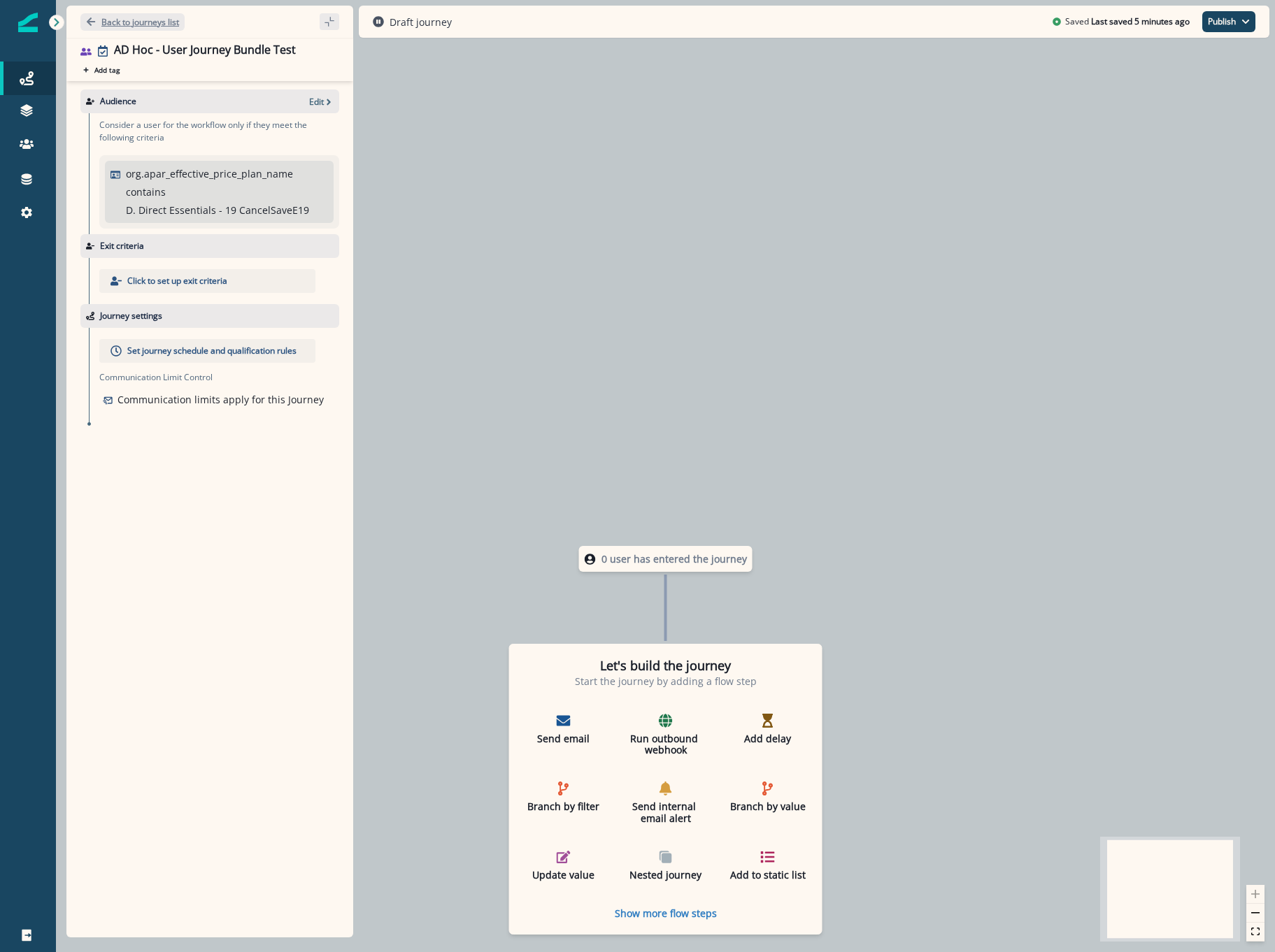
click at [130, 22] on p "Back to journeys list" at bounding box center [140, 21] width 77 height 12
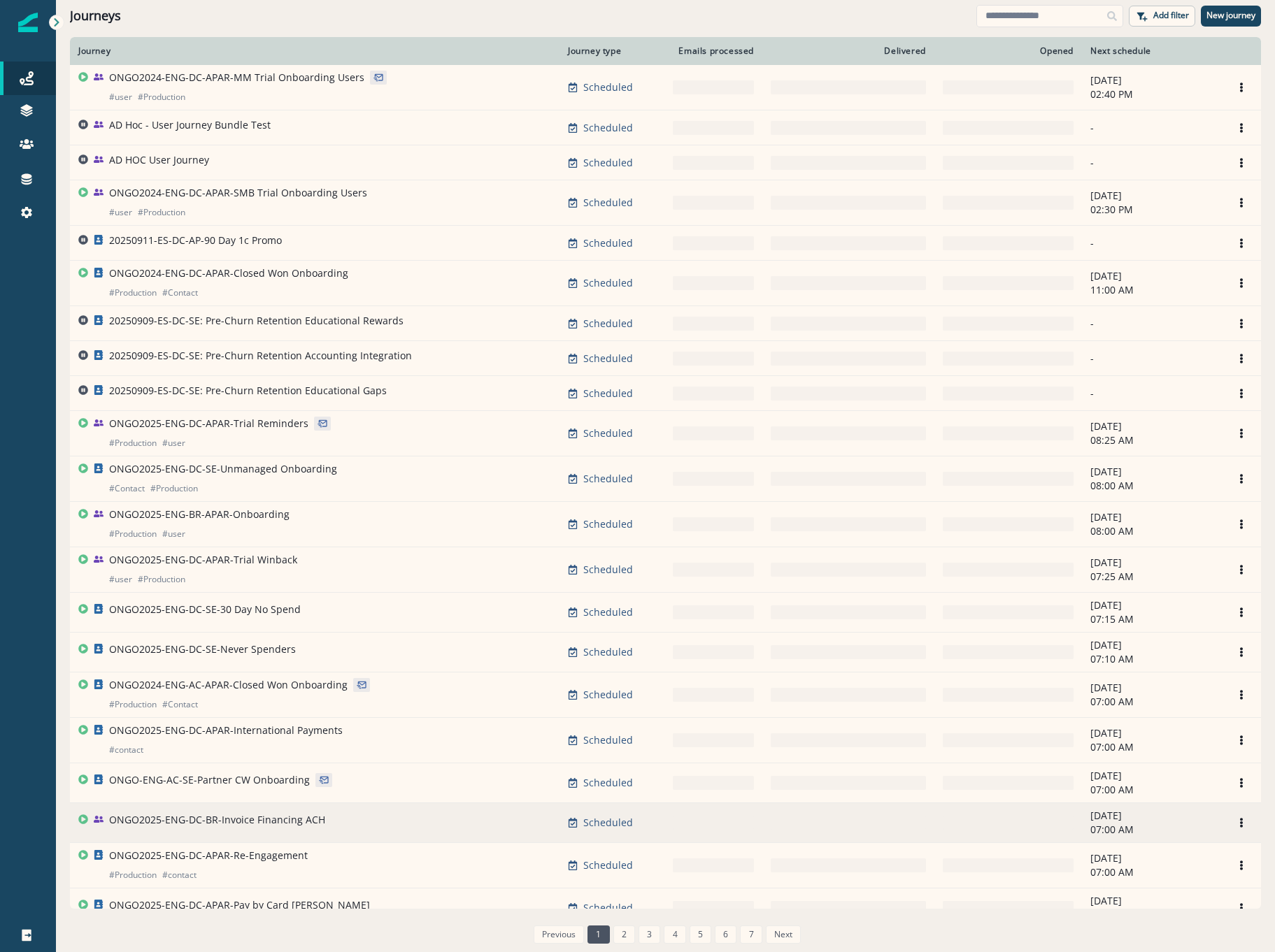
scroll to position [279, 0]
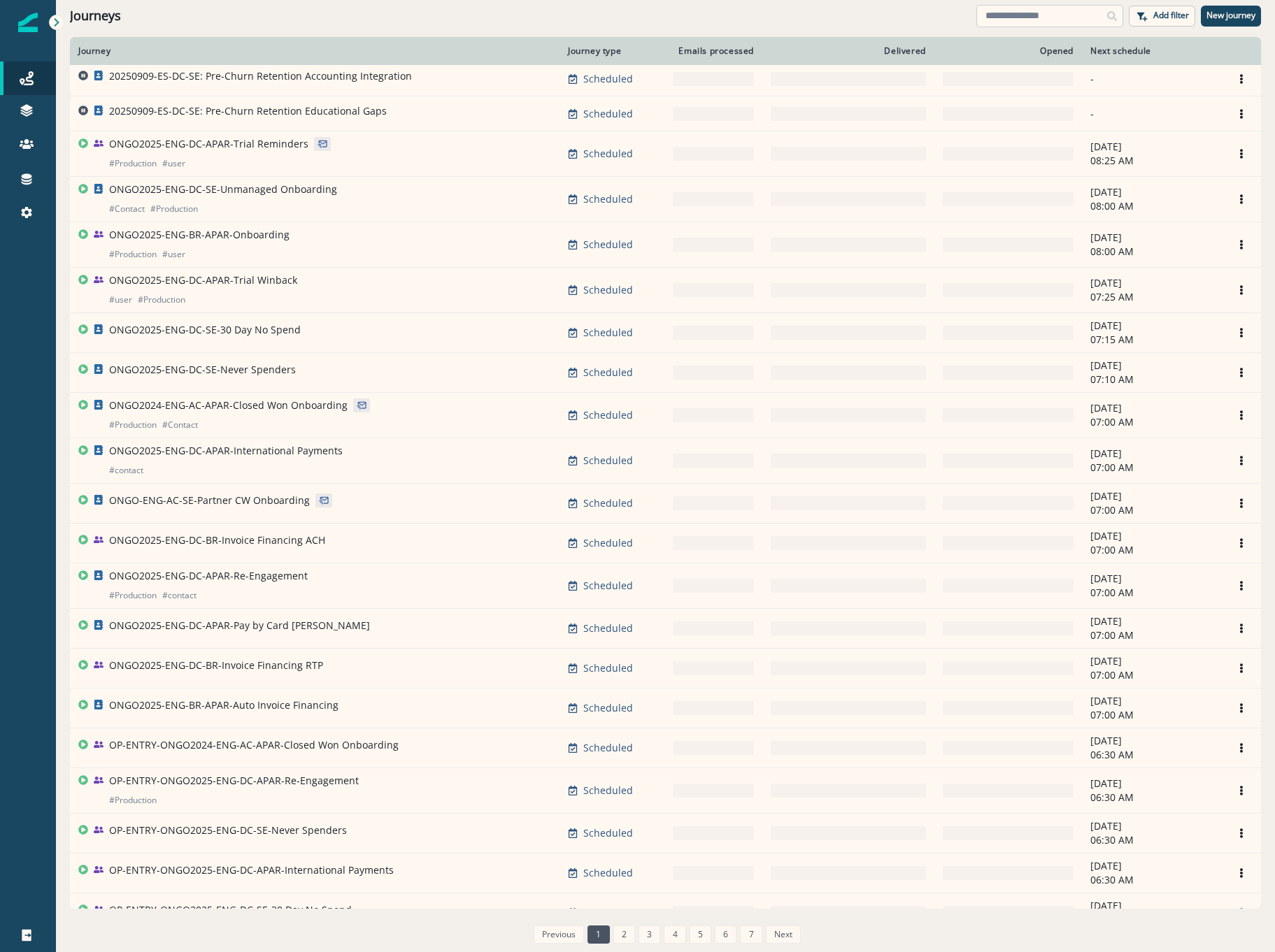
click at [1020, 19] on input at bounding box center [1049, 16] width 147 height 22
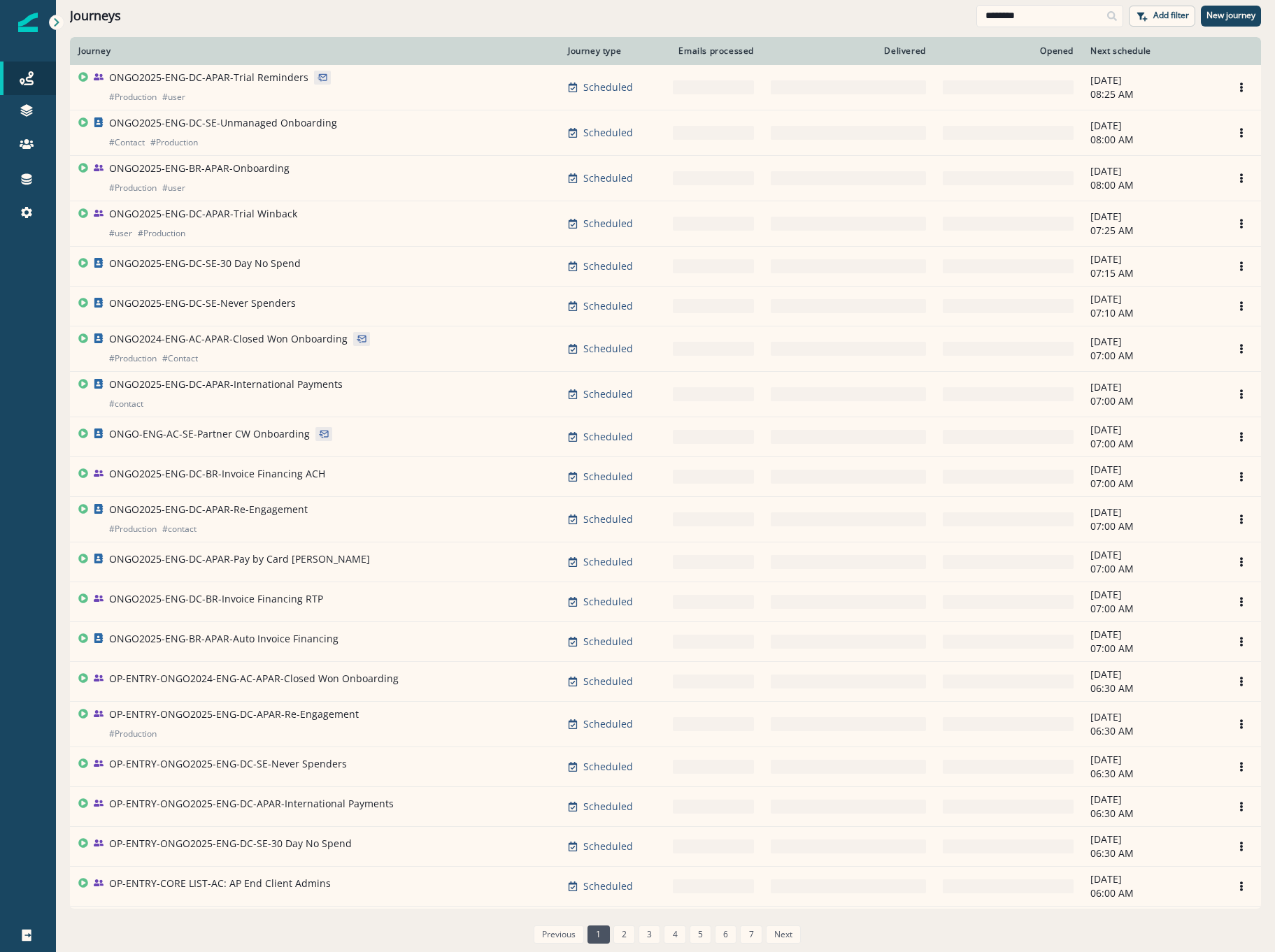
scroll to position [350, 0]
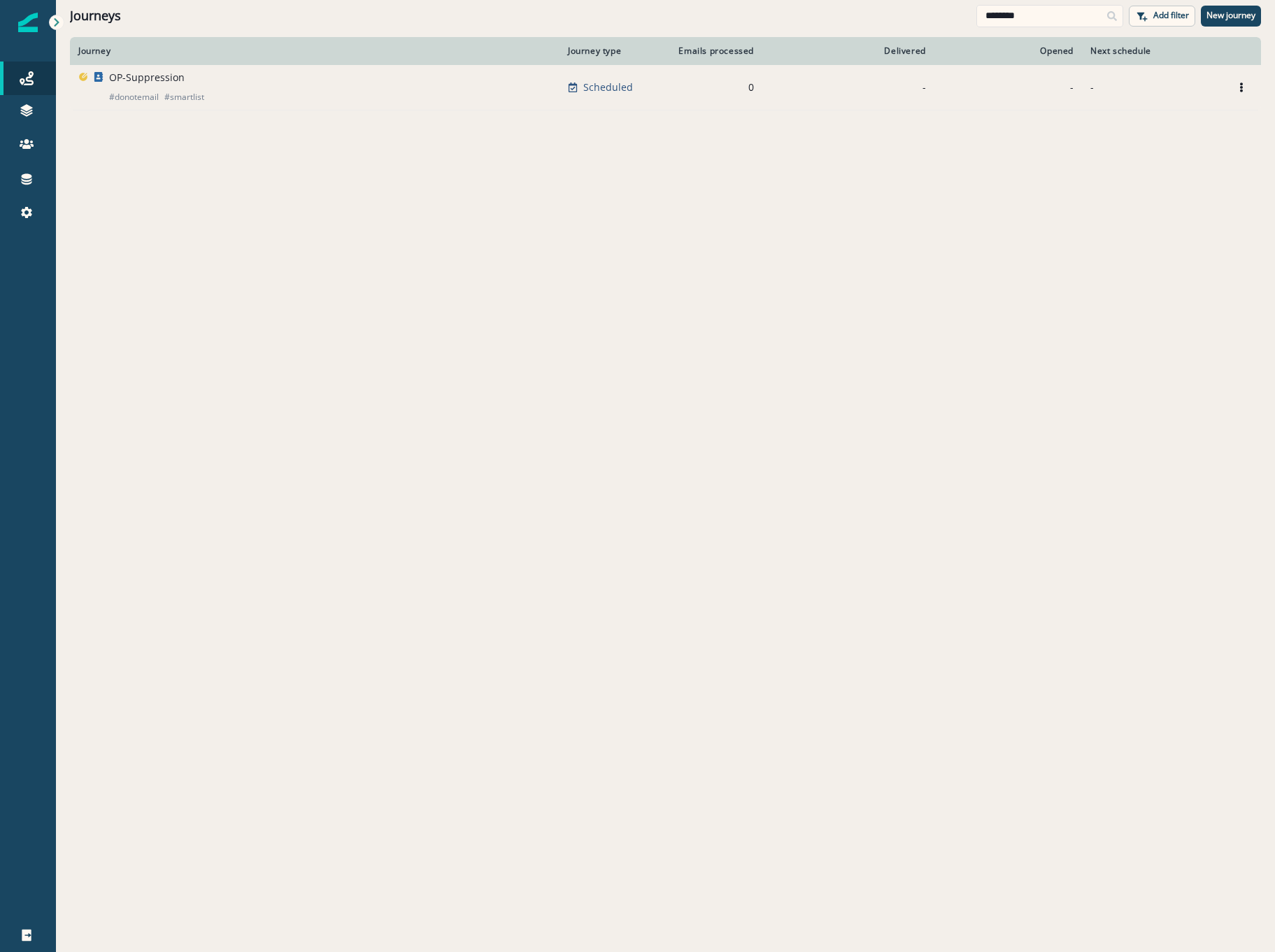
type input "********"
click at [159, 89] on div "OP-Suppression # donotemail # smartlist" at bounding box center [156, 87] width 95 height 34
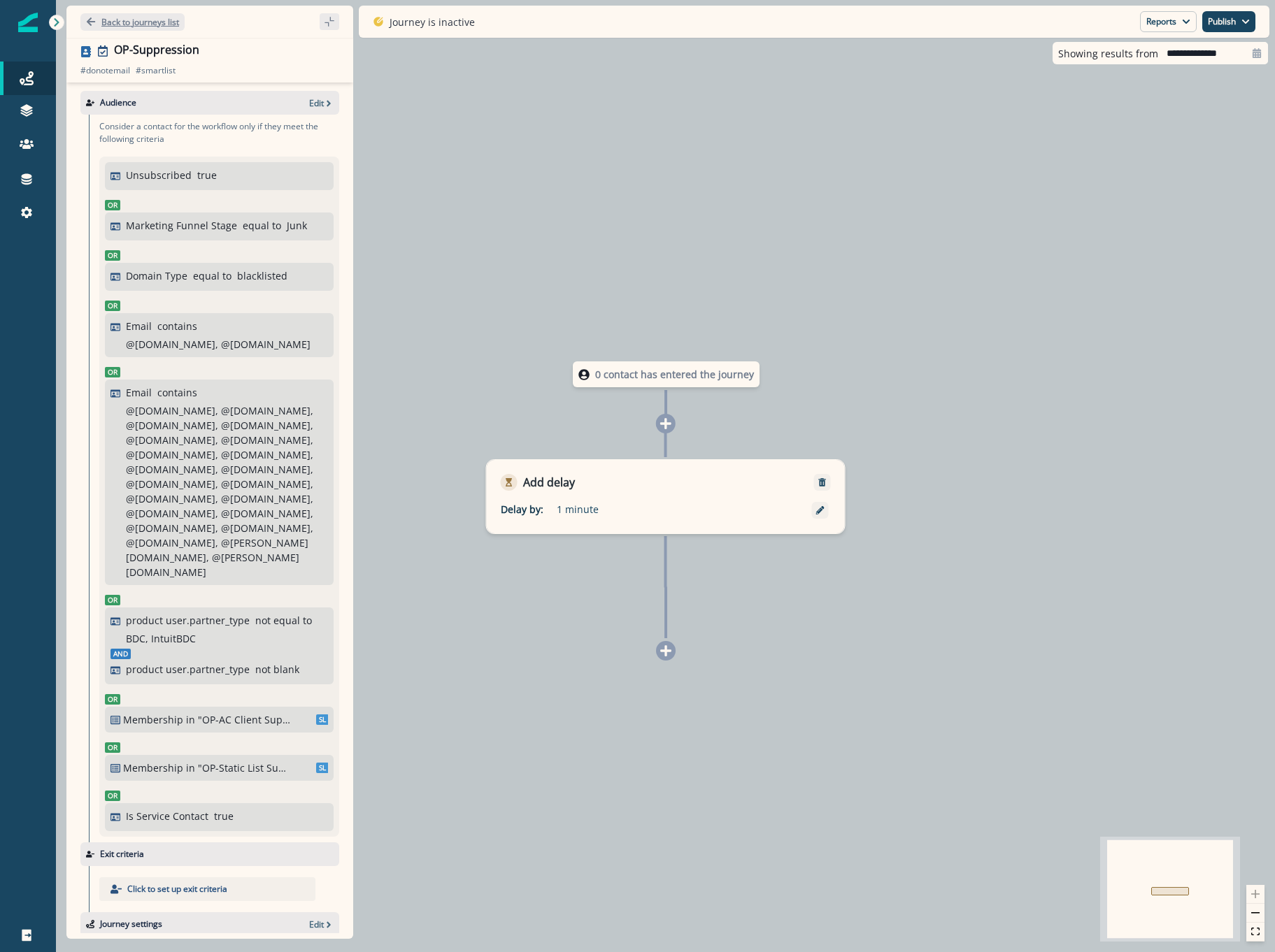
click at [138, 14] on button "Back to journeys list" at bounding box center [132, 22] width 104 height 17
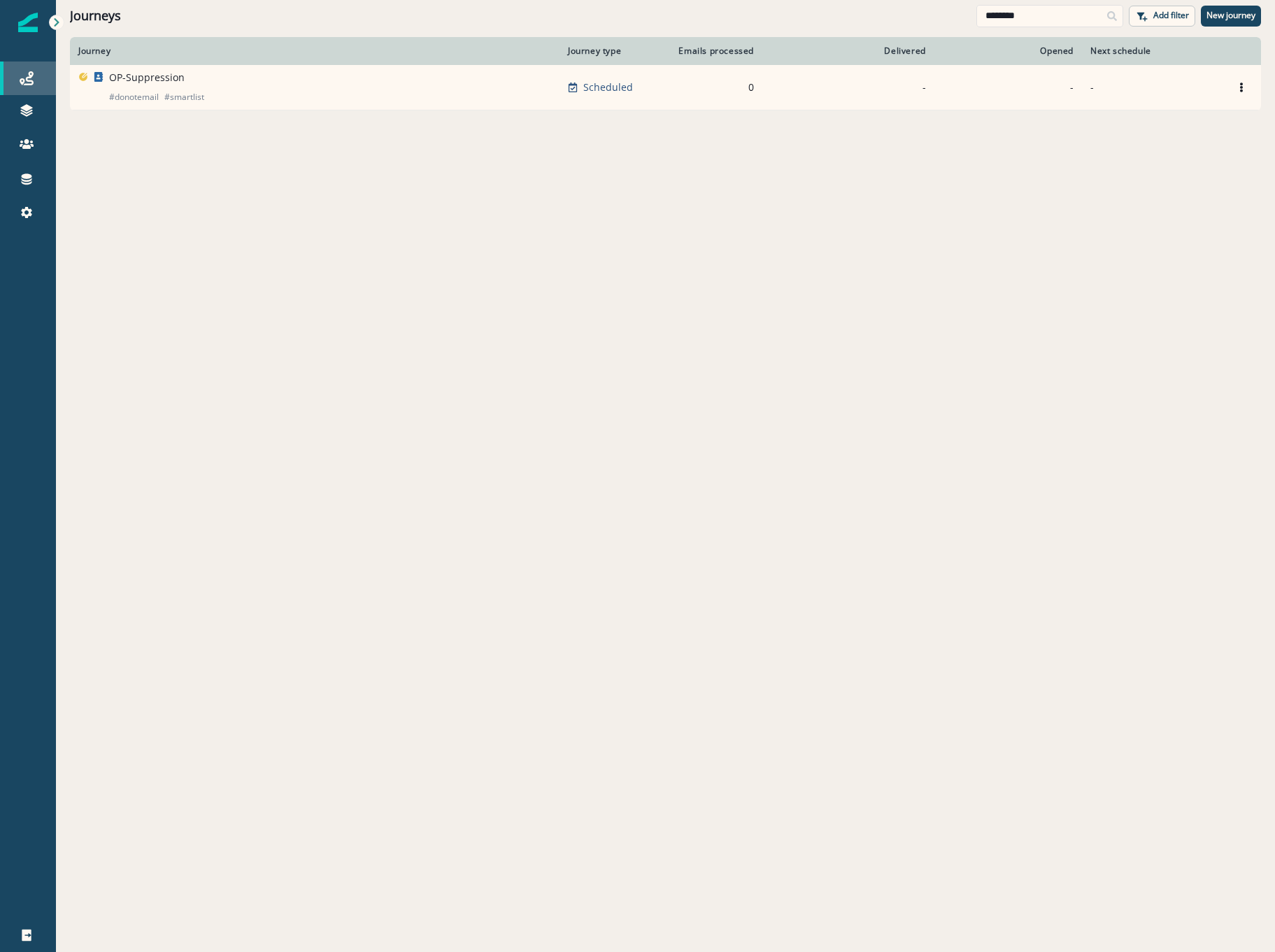
click at [13, 73] on div "Journeys" at bounding box center [28, 78] width 44 height 16
click at [1040, 18] on input "********" at bounding box center [1049, 16] width 147 height 22
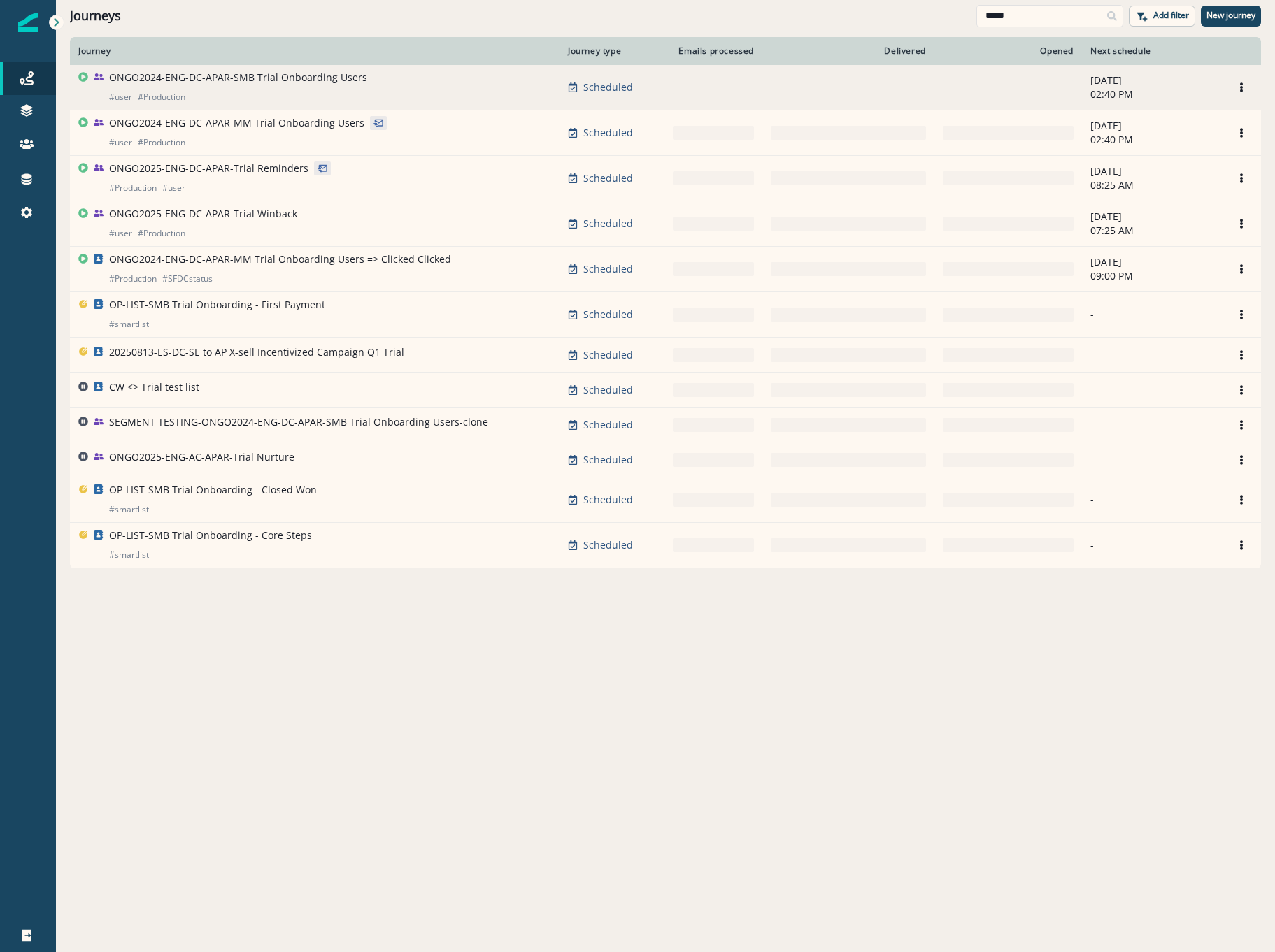
type input "*****"
click at [250, 75] on p "ONGO2024-ENG-DC-APAR-SMB Trial Onboarding Users" at bounding box center [238, 78] width 258 height 14
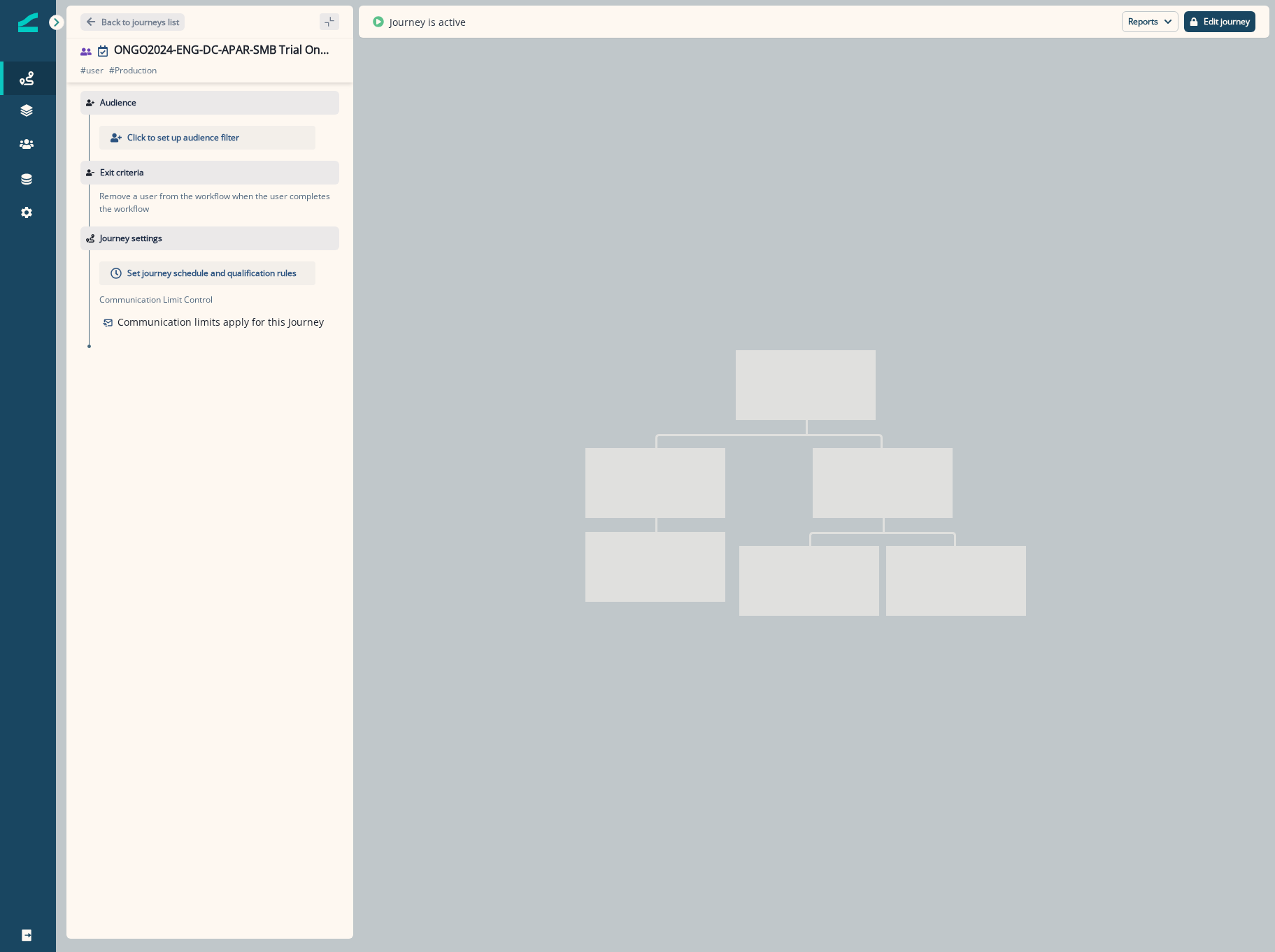
type input "**********"
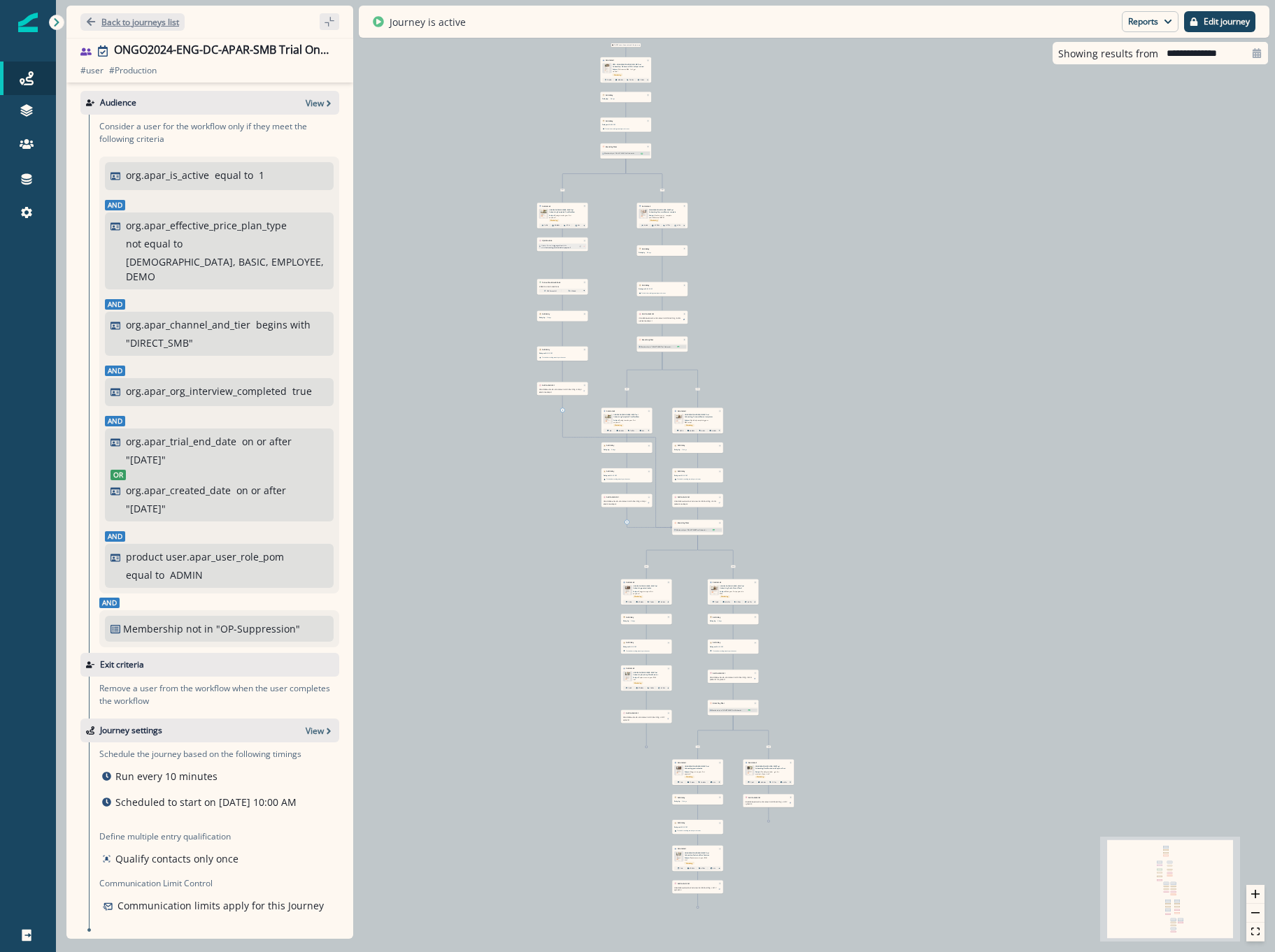
click at [154, 24] on p "Back to journeys list" at bounding box center [140, 21] width 77 height 12
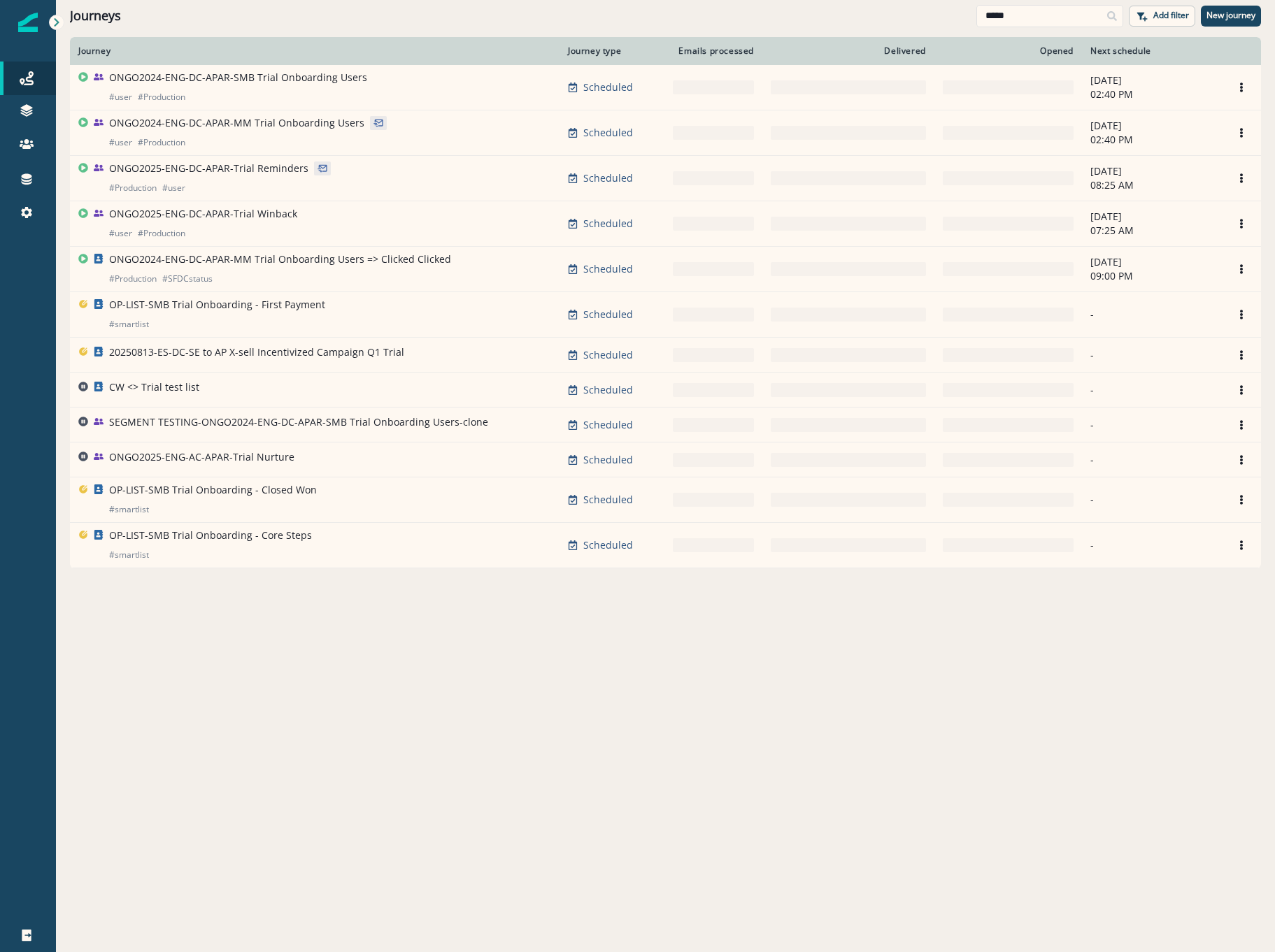
drag, startPoint x: 1056, startPoint y: 6, endPoint x: 598, endPoint y: -12, distance: 458.4
click at [598, 0] on html "A newer version of Inflection.io is available. Refresh your page to load the la…" at bounding box center [637, 476] width 1275 height 952
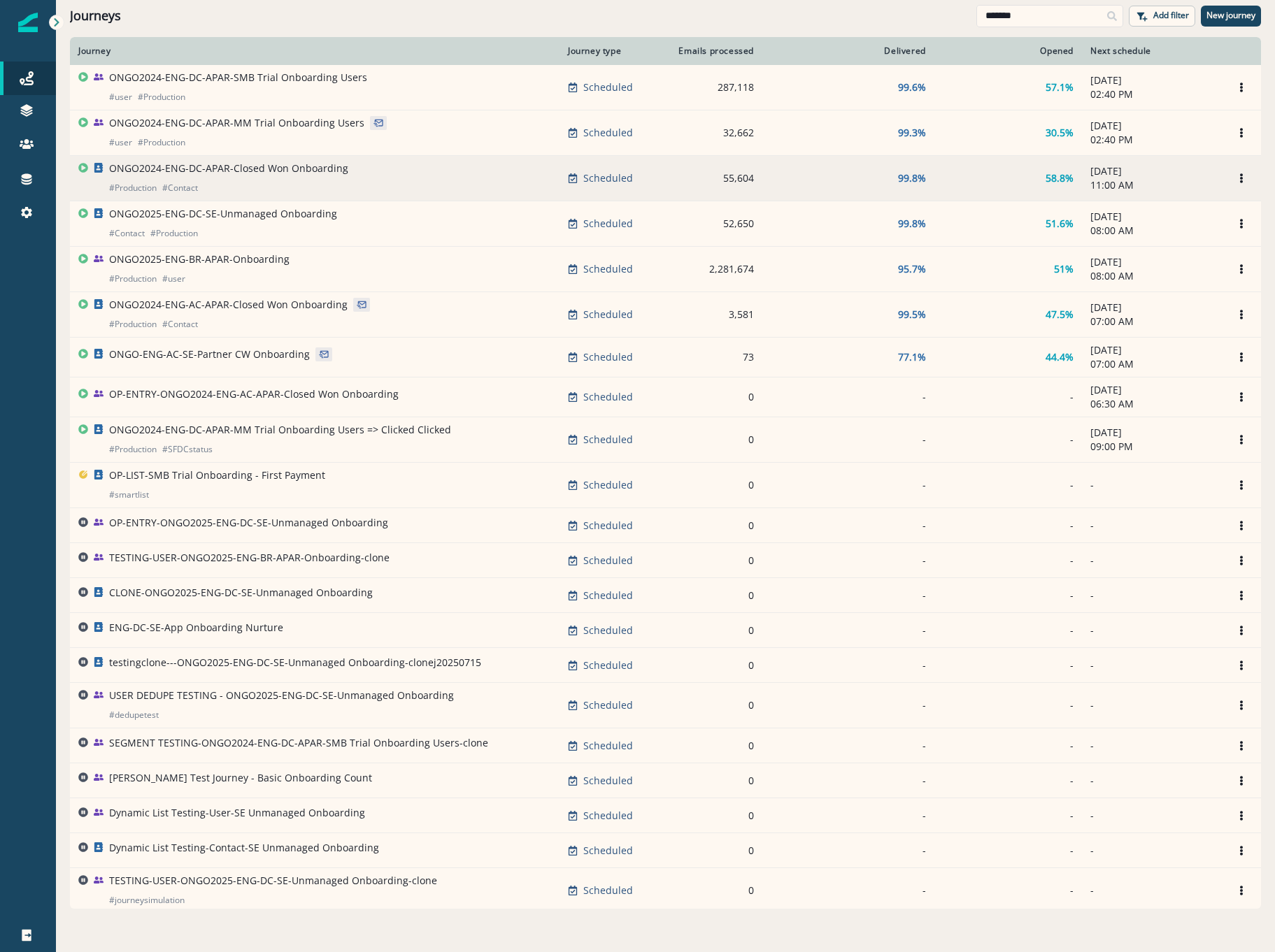
type input "*******"
click at [242, 176] on div "ONGO2024-ENG-DC-APAR-Closed Won Onboarding # Production # Contact" at bounding box center [229, 178] width 239 height 34
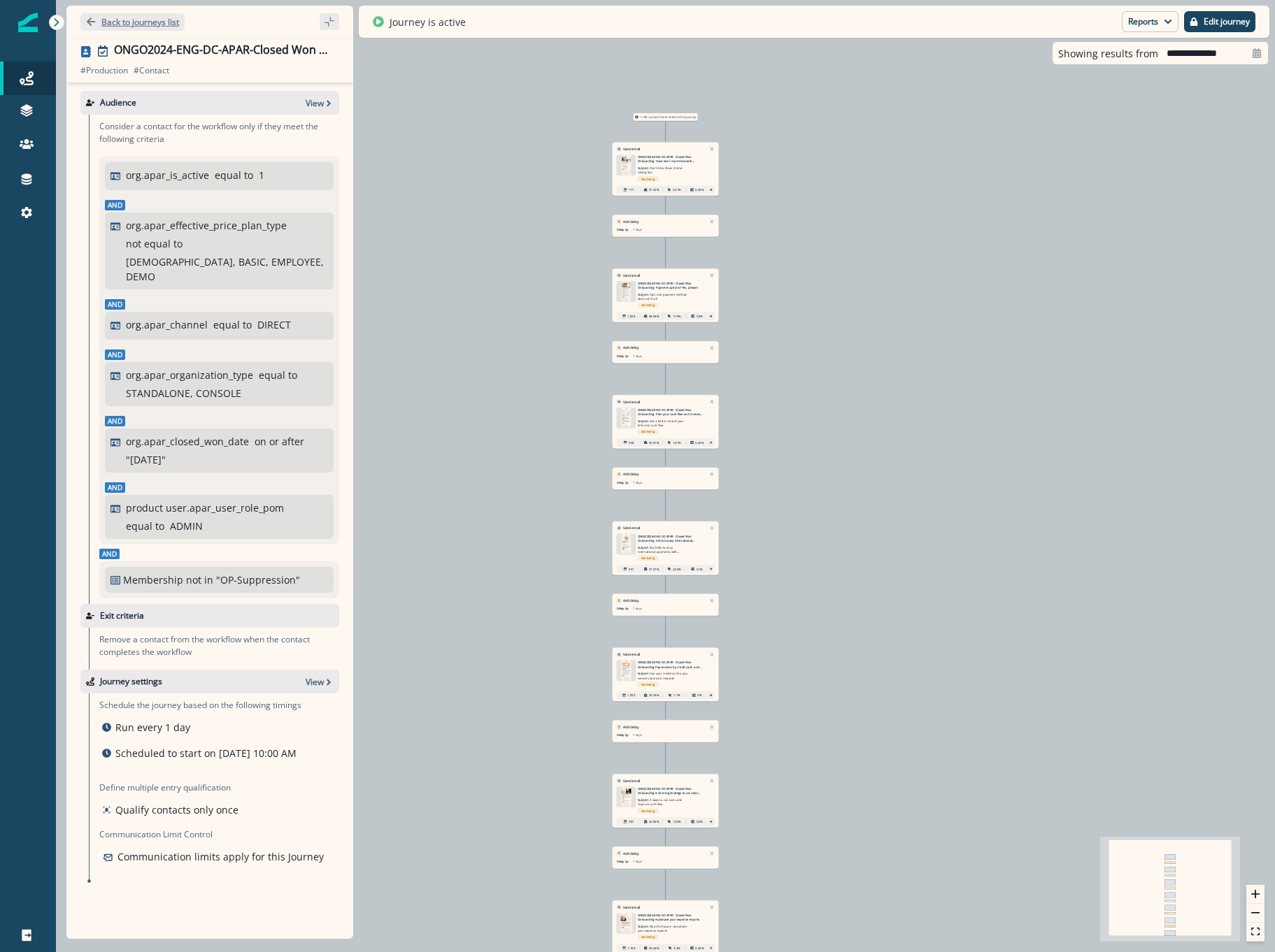
click at [141, 28] on button "Back to journeys list" at bounding box center [132, 22] width 104 height 17
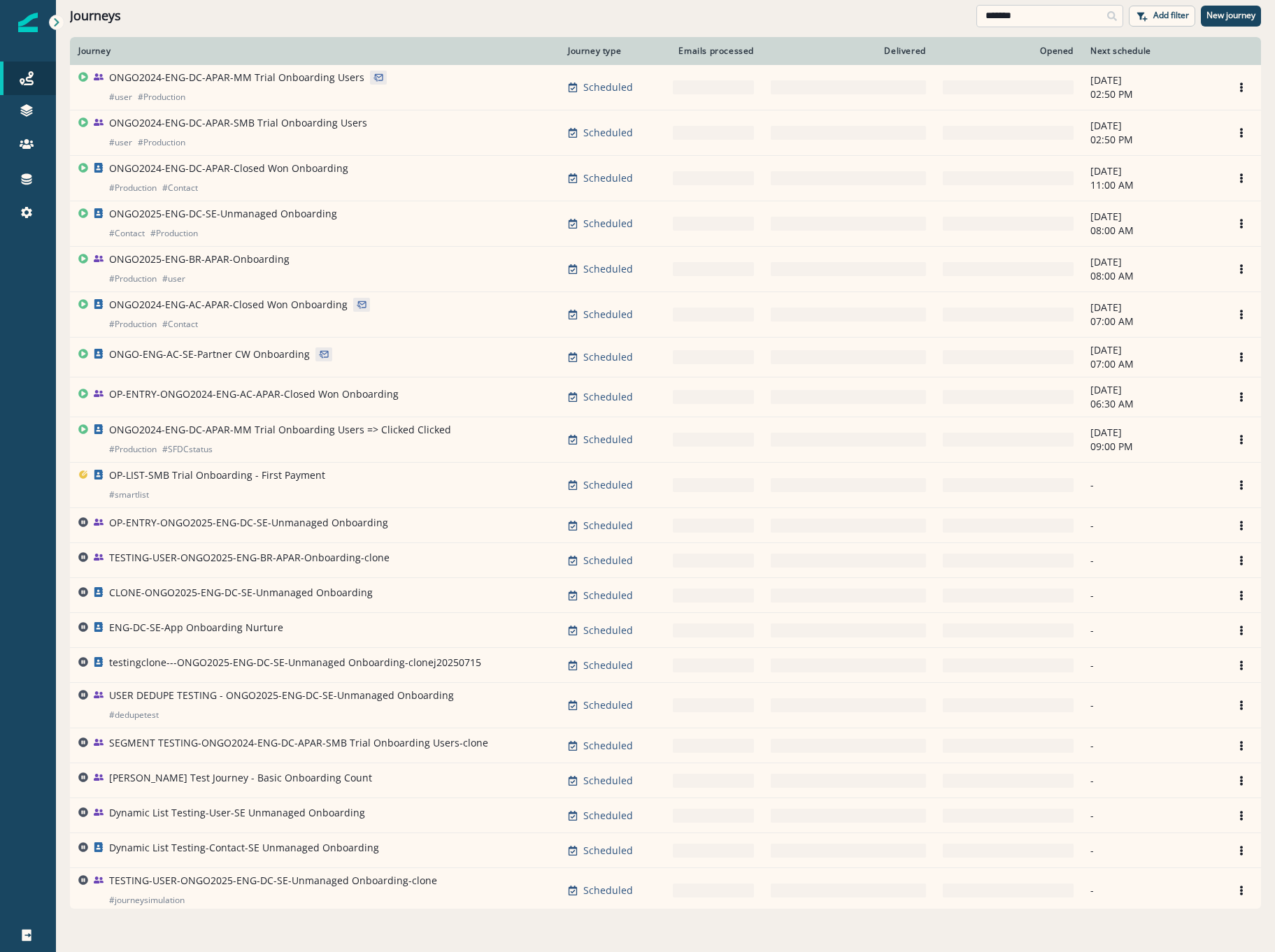
click at [1053, 12] on input "*******" at bounding box center [1049, 16] width 147 height 22
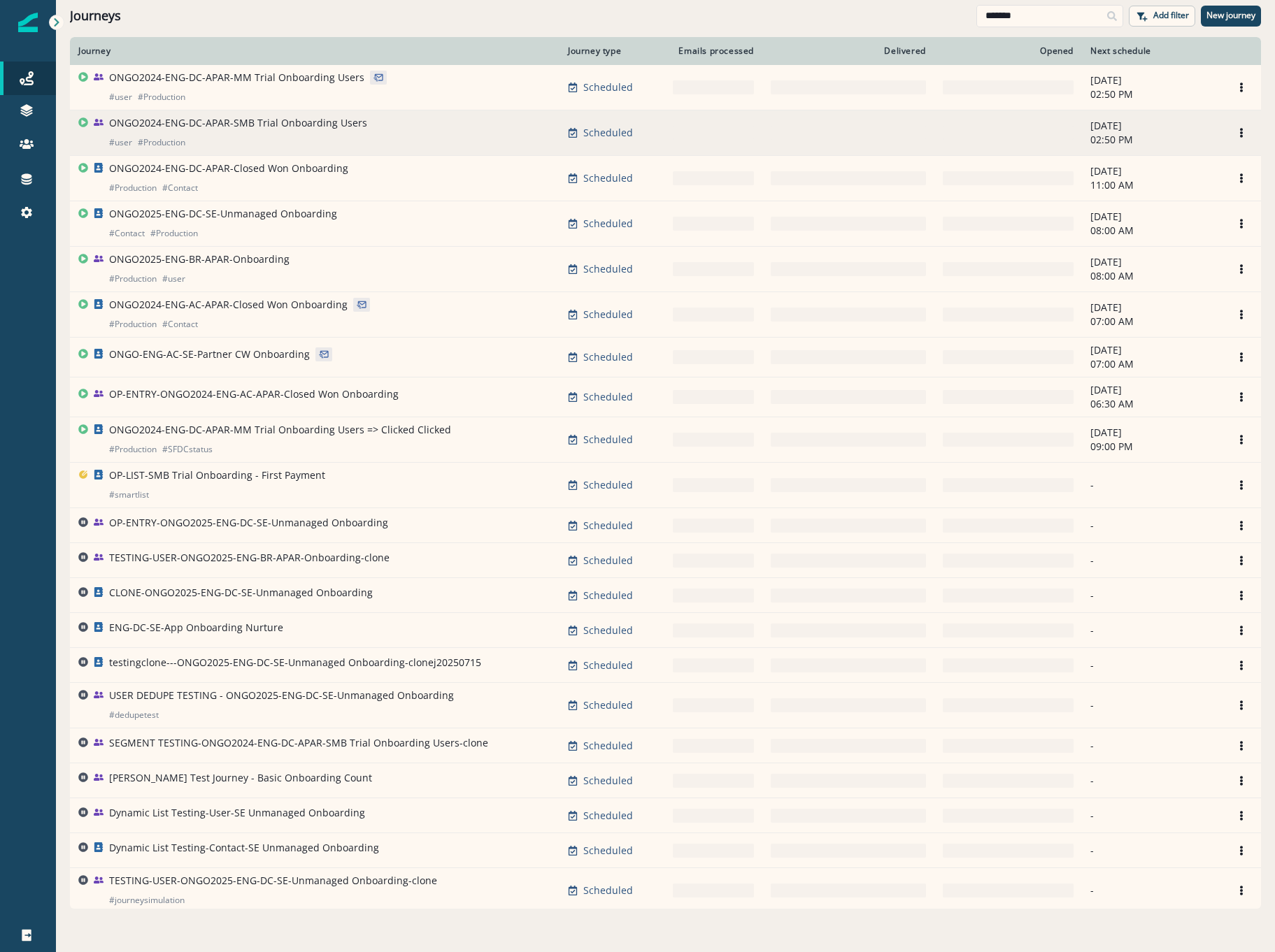
click at [275, 120] on p "ONGO2024-ENG-DC-APAR-SMB Trial Onboarding Users" at bounding box center [238, 123] width 258 height 14
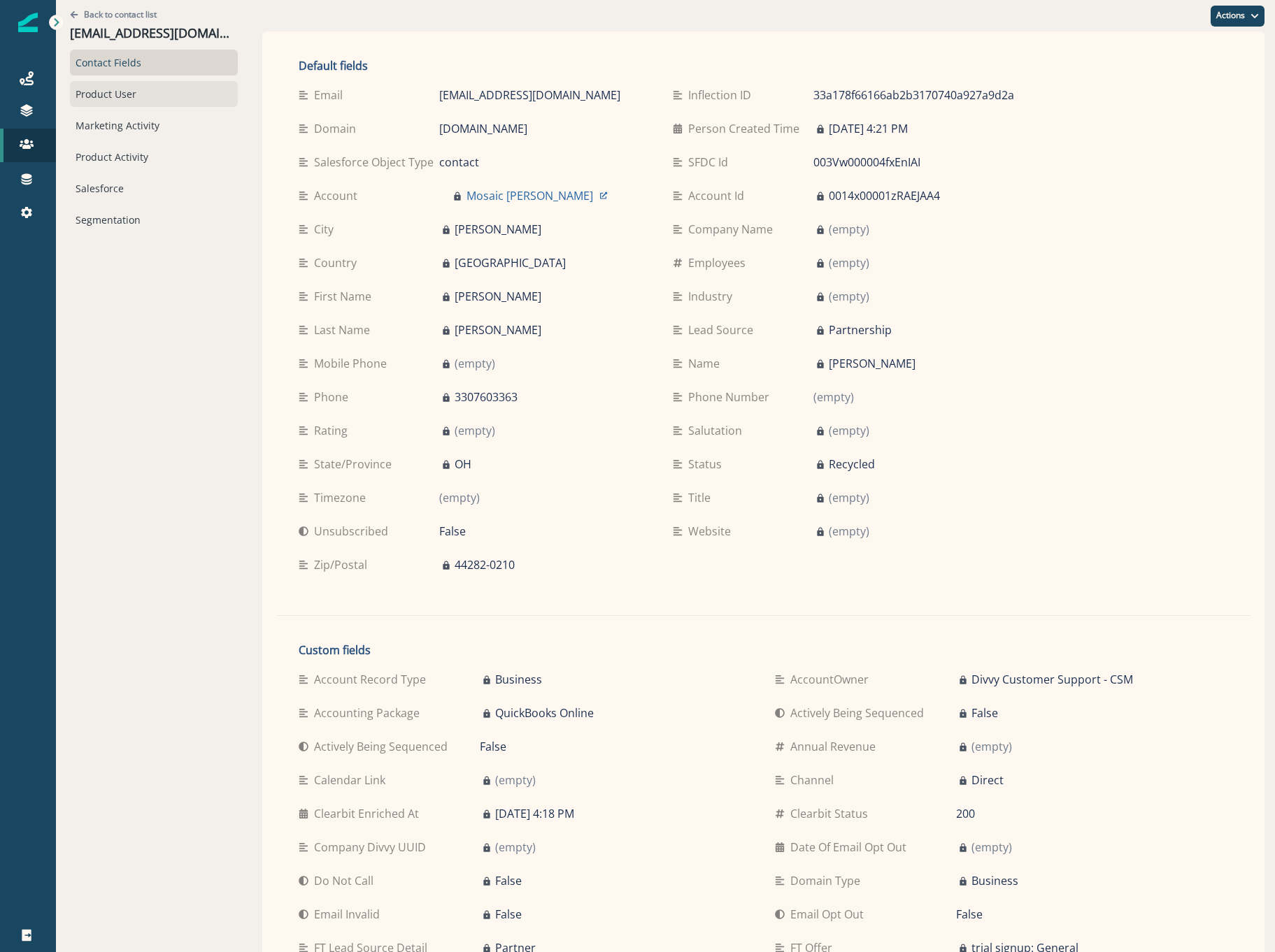
click at [96, 94] on div "Product User" at bounding box center [154, 94] width 168 height 26
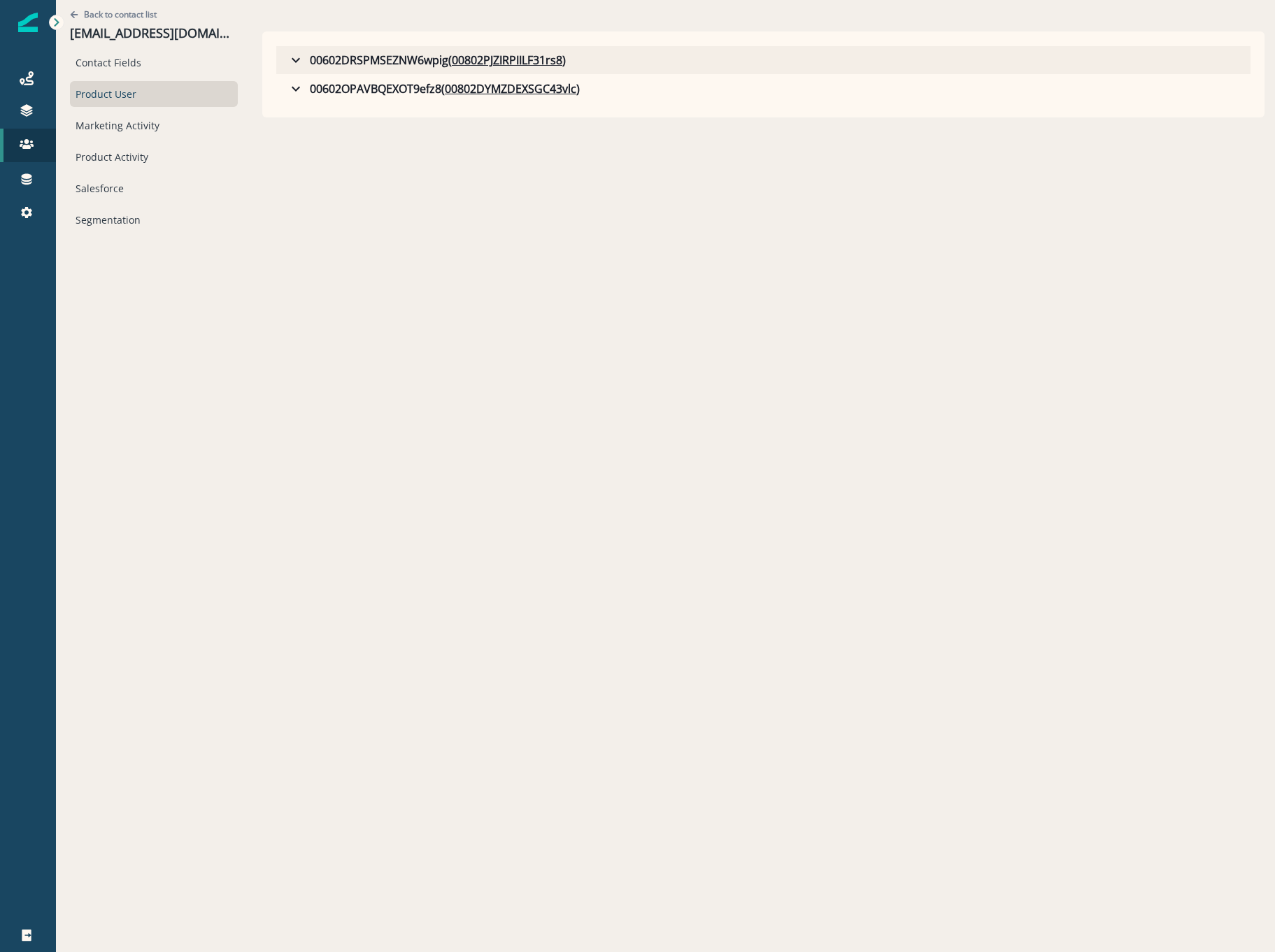
click at [294, 54] on icon "button" at bounding box center [295, 59] width 16 height 16
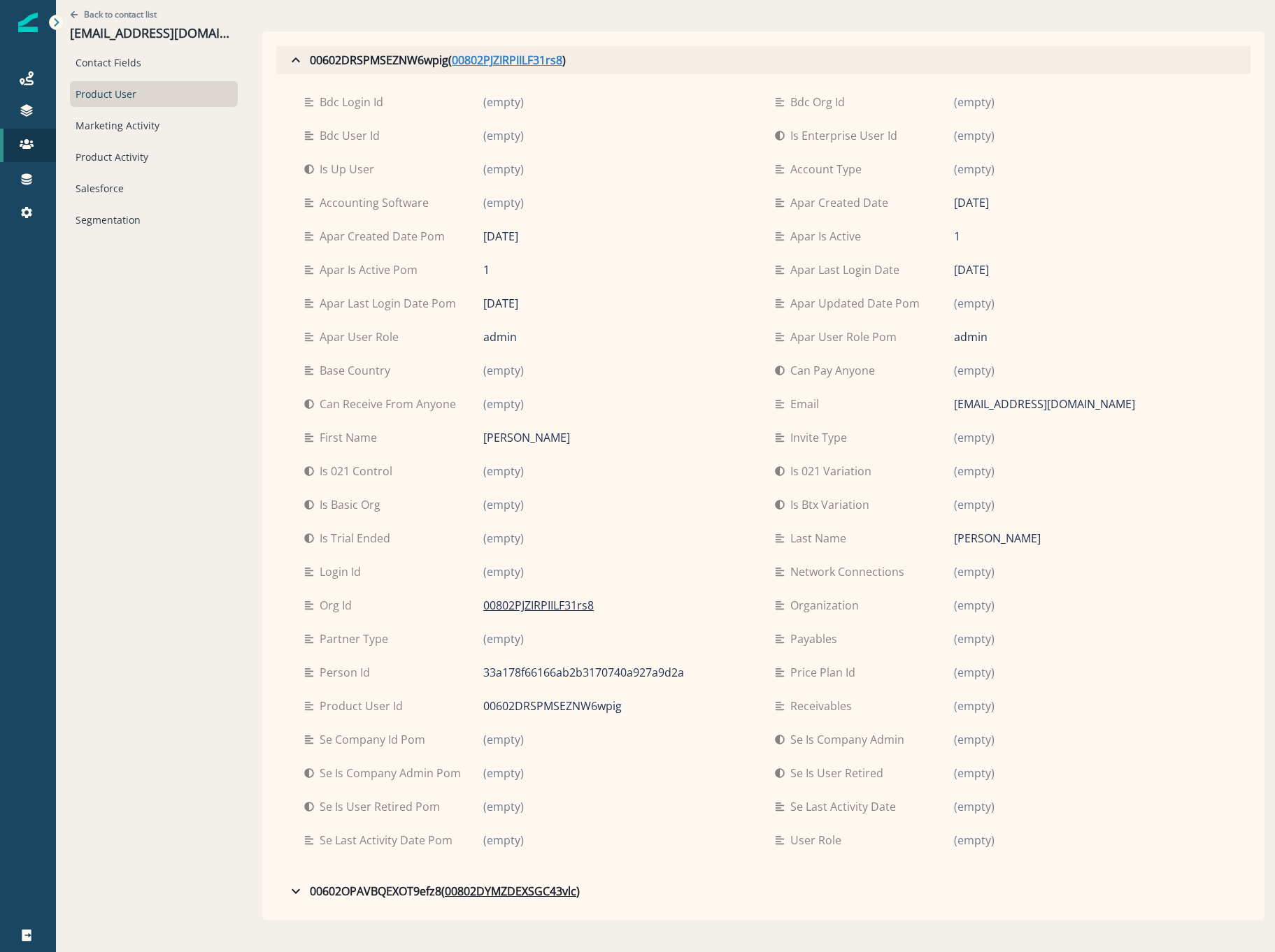
click at [511, 67] on u "00802PJZIRPIILF31rs8" at bounding box center [507, 59] width 110 height 16
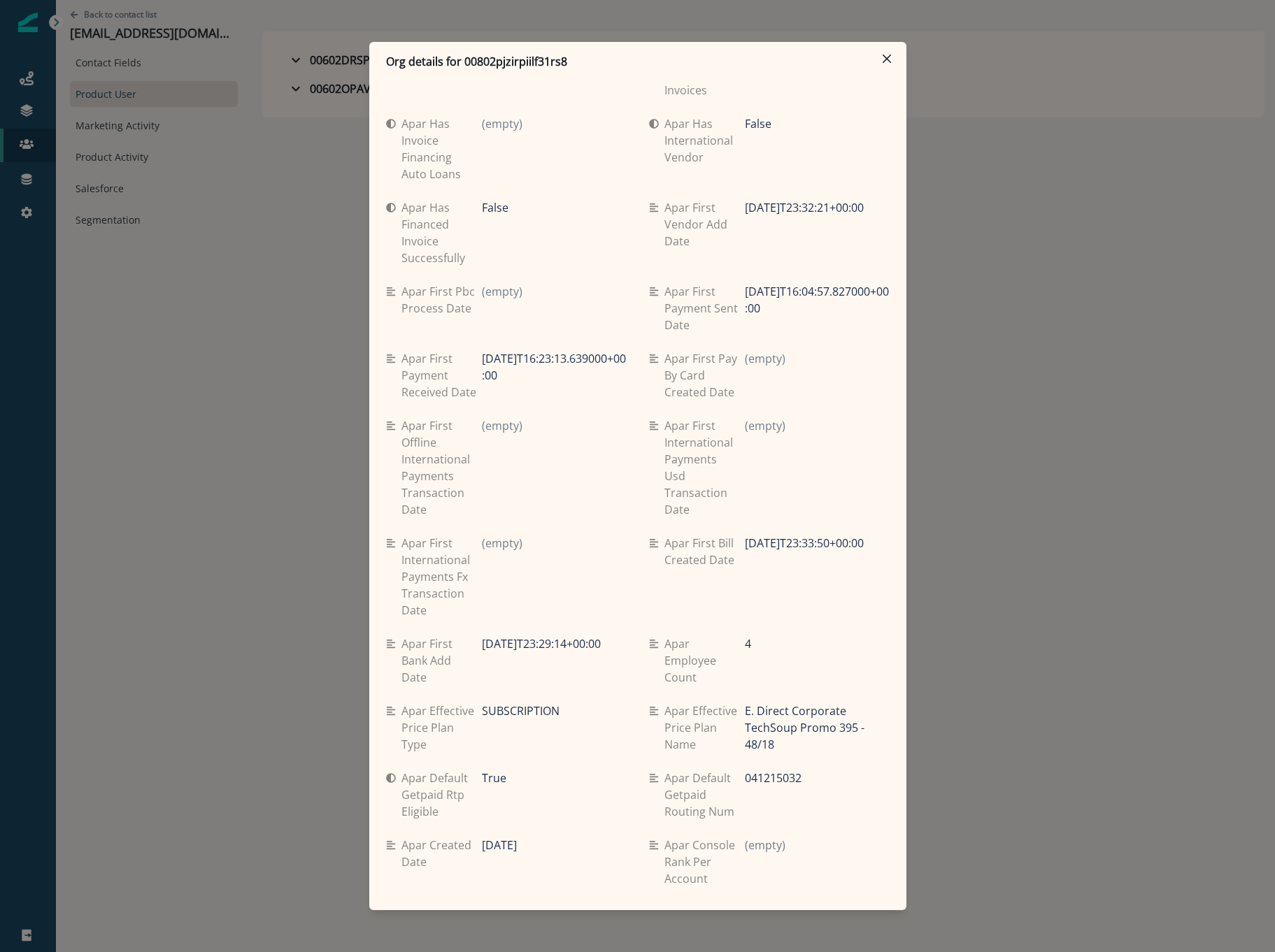
scroll to position [5218, 0]
click at [147, 309] on div "Org details for 00802pjzirpiilf31rs8 Se travel spend lifetime (empty) Se spend …" at bounding box center [637, 476] width 1275 height 952
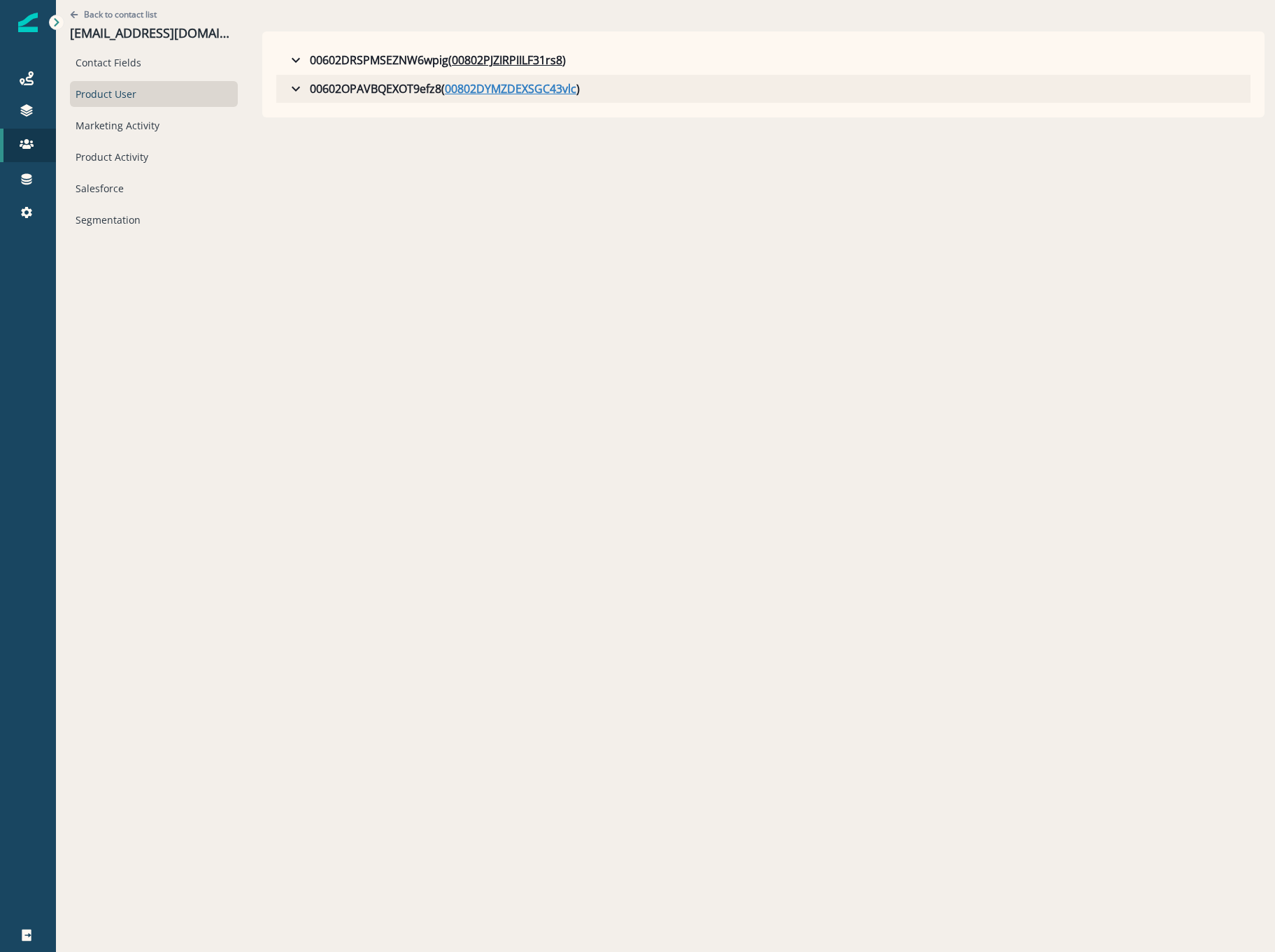
click at [507, 80] on u "00802DYMZDEXSGC43vlc" at bounding box center [510, 88] width 131 height 16
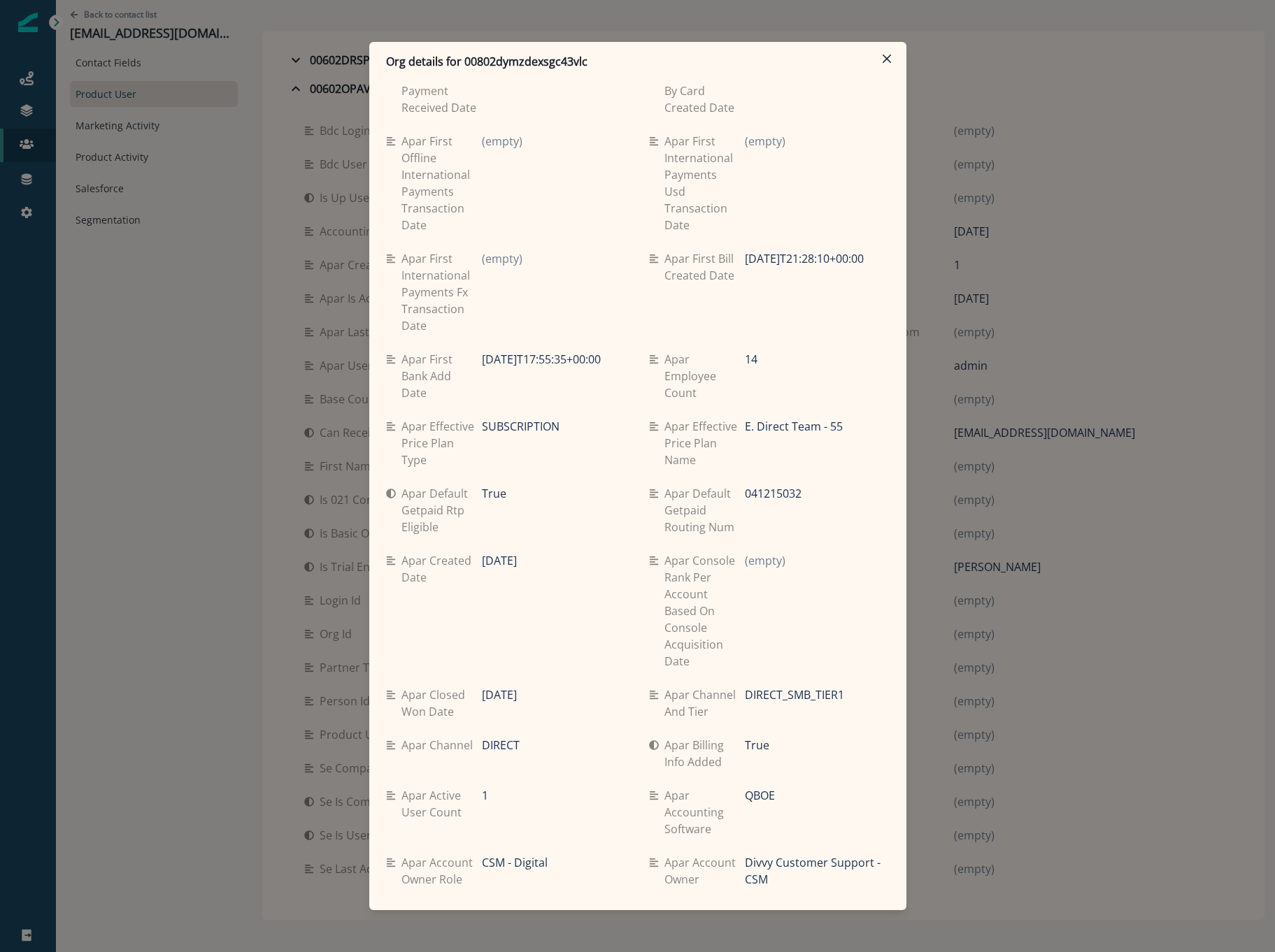
scroll to position [5708, 0]
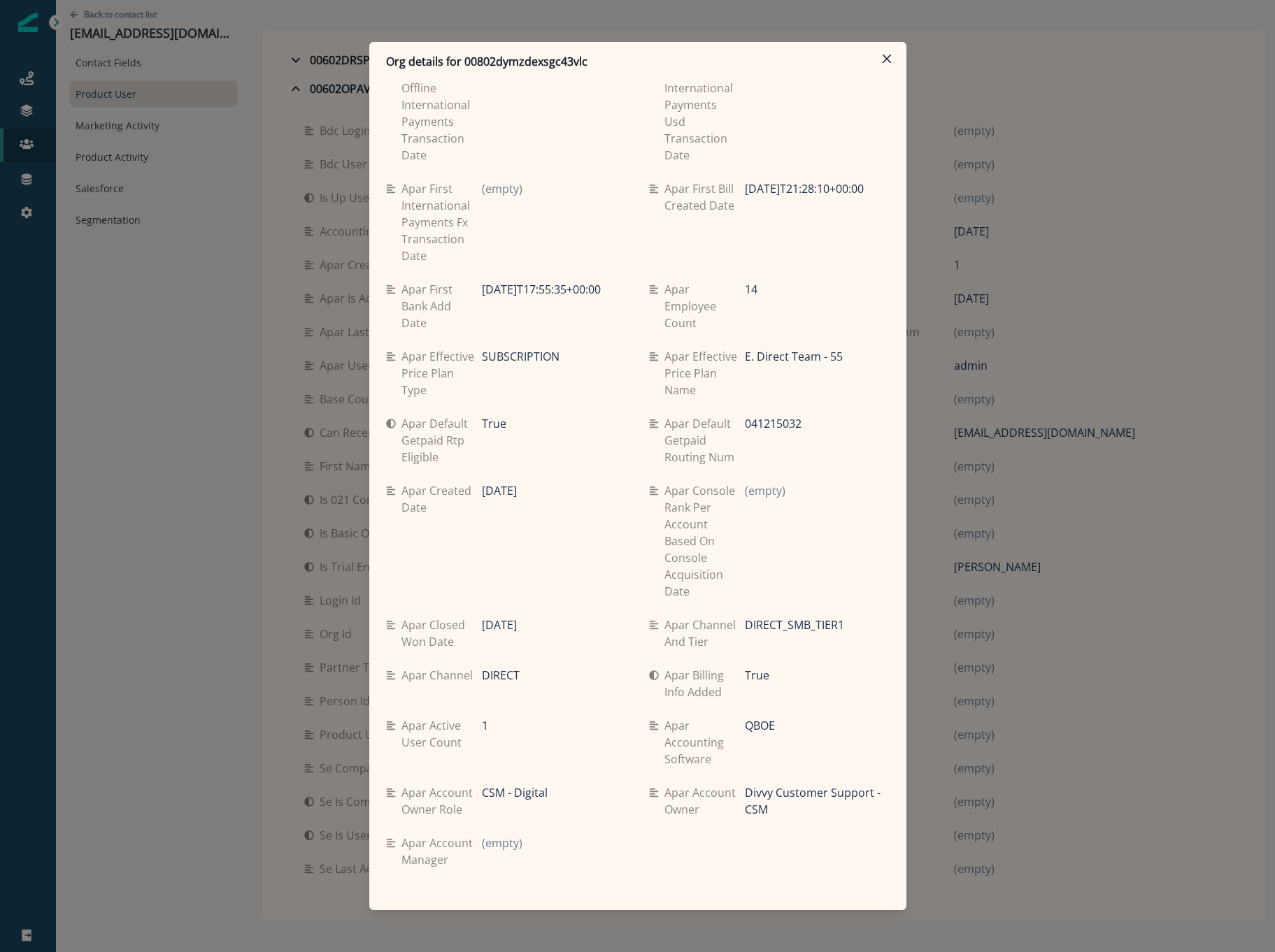
click at [1145, 324] on div "Org details for 00802dymzdexsgc43vlc Se travel spend lifetime (empty) Se spend …" at bounding box center [637, 476] width 1275 height 952
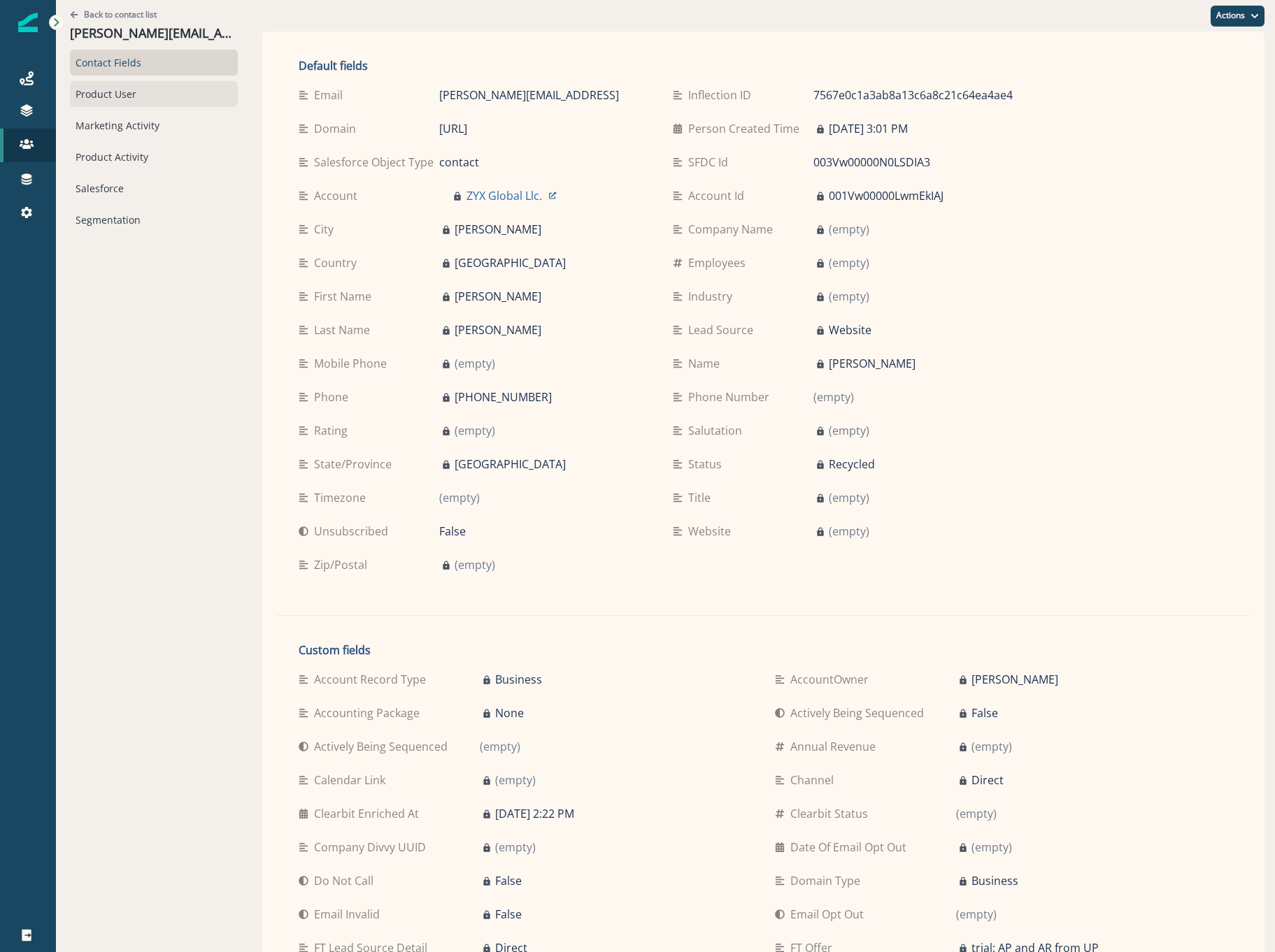
click at [132, 96] on div "Product User" at bounding box center [154, 94] width 168 height 26
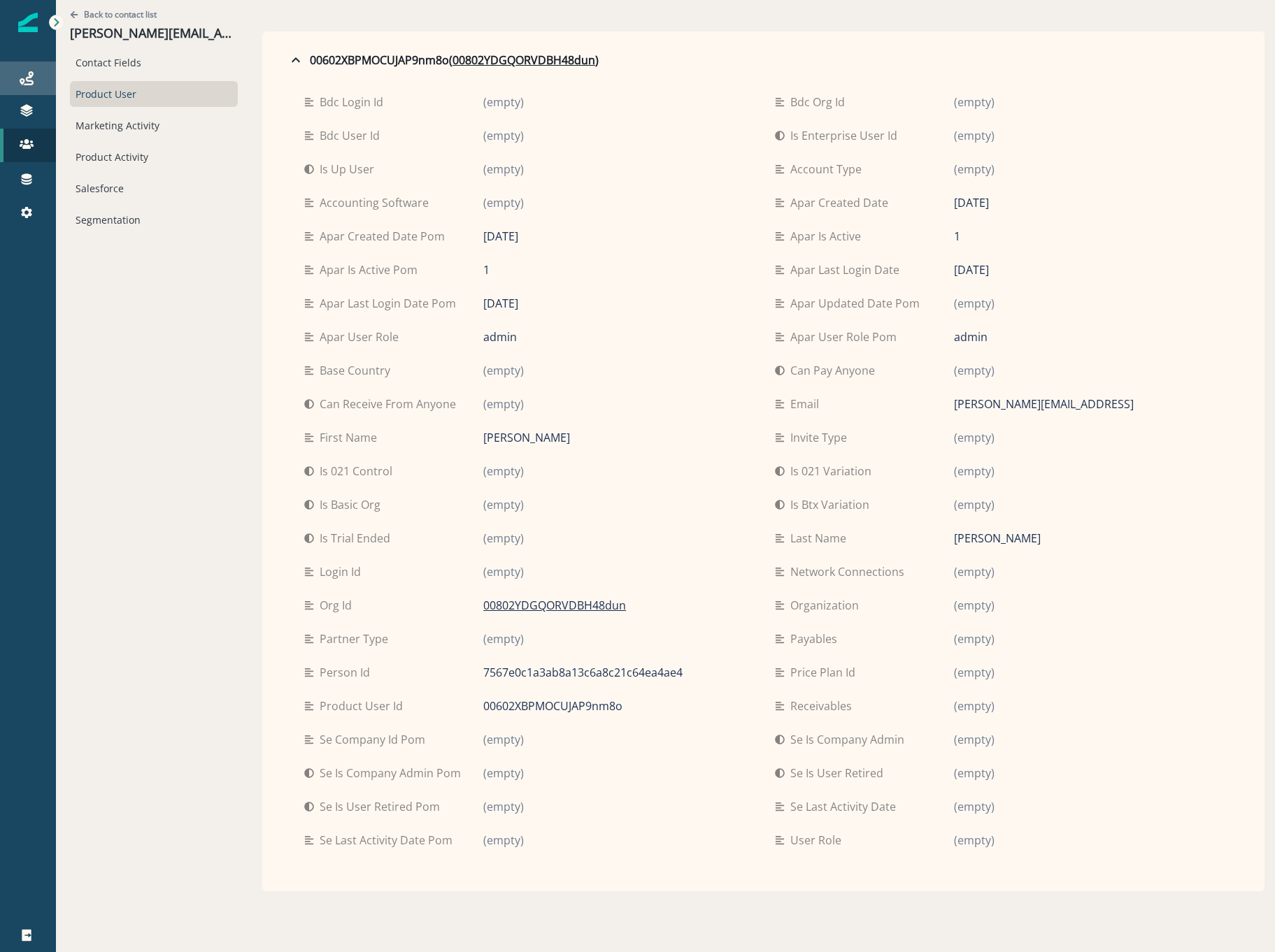
click at [9, 81] on div "Journeys" at bounding box center [28, 78] width 44 height 16
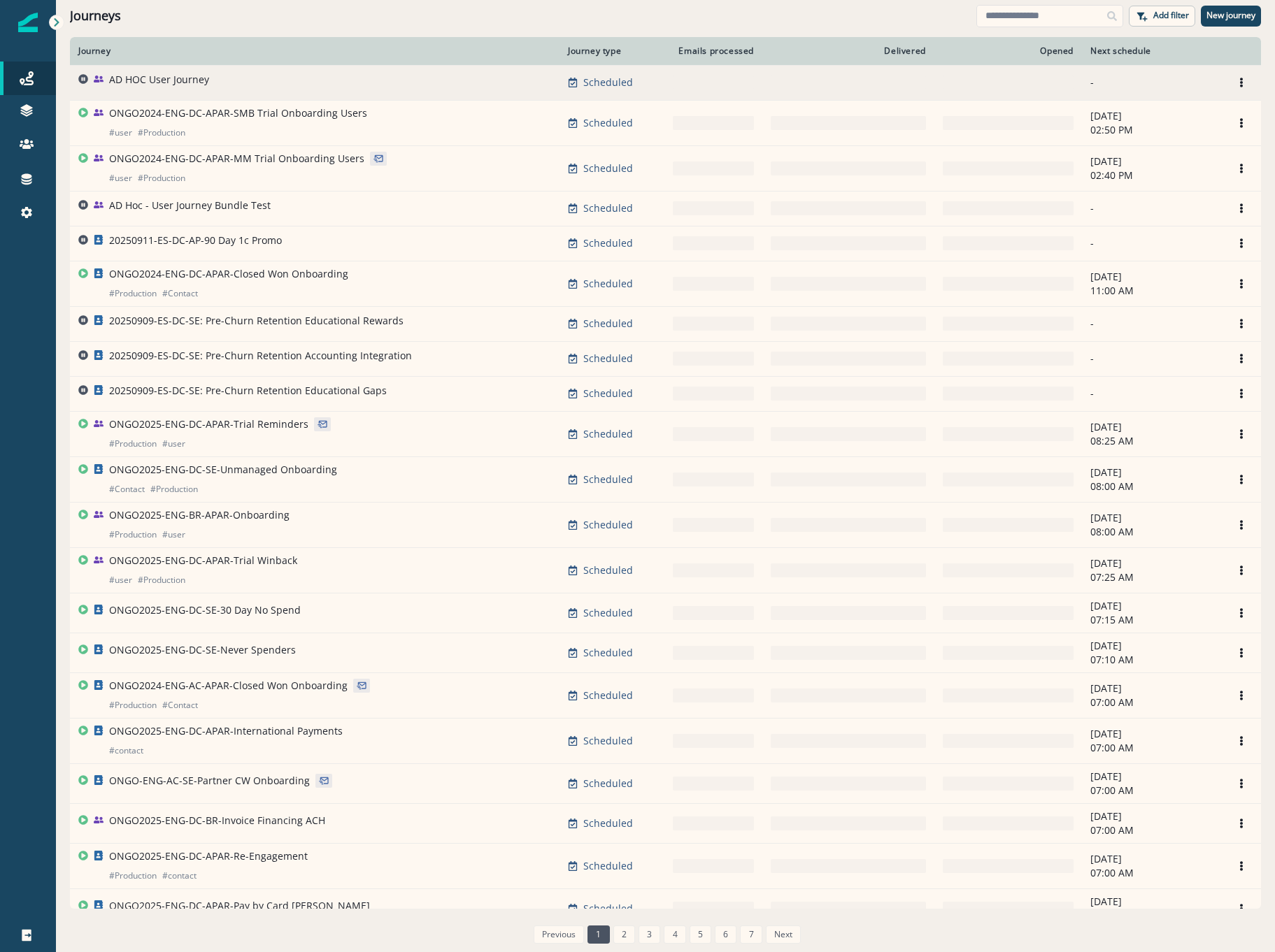
click at [197, 81] on p "AD HOC User Journey" at bounding box center [159, 80] width 100 height 14
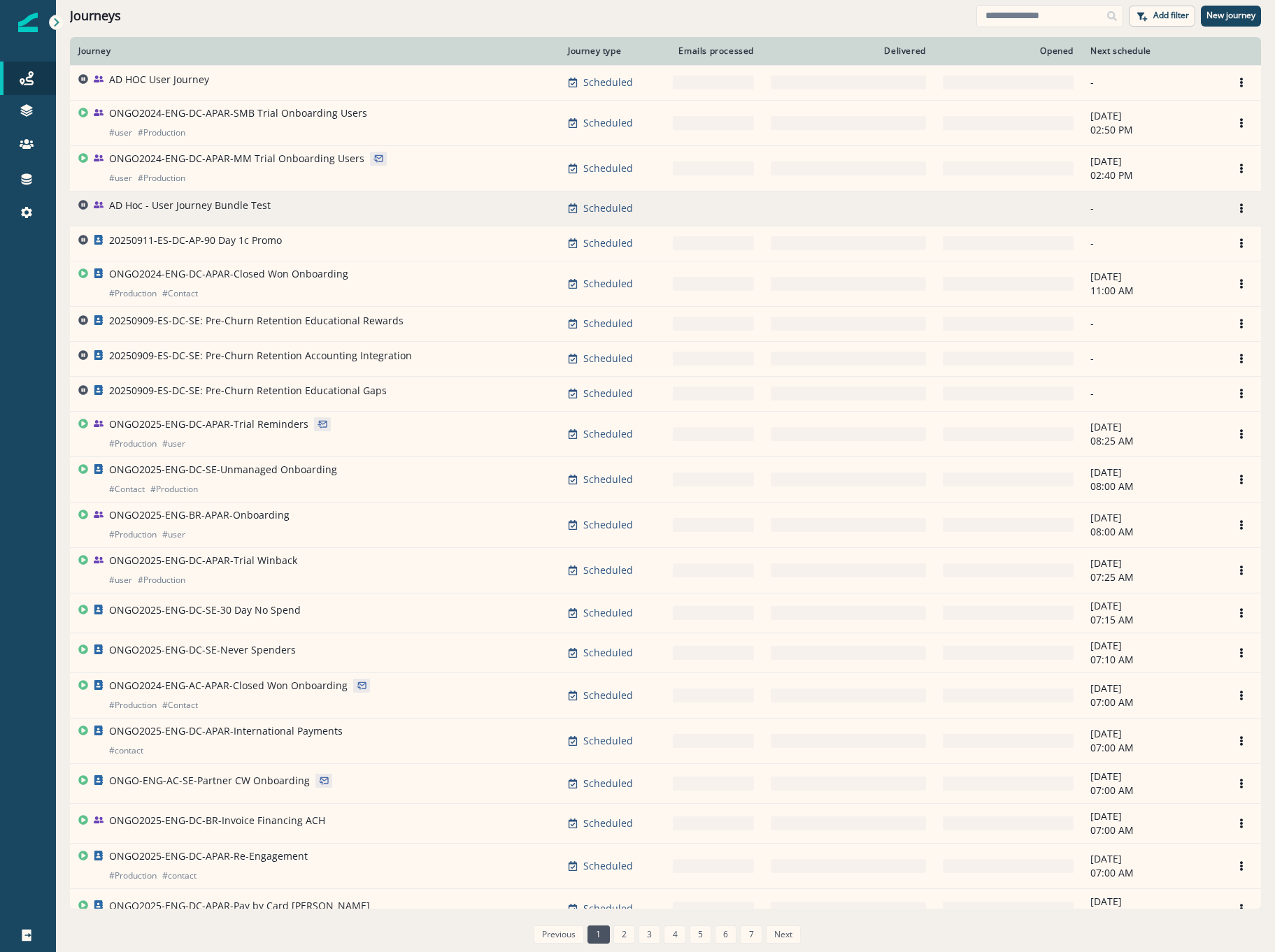
click at [217, 201] on p "AD Hoc - User Journey Bundle Test" at bounding box center [189, 206] width 161 height 14
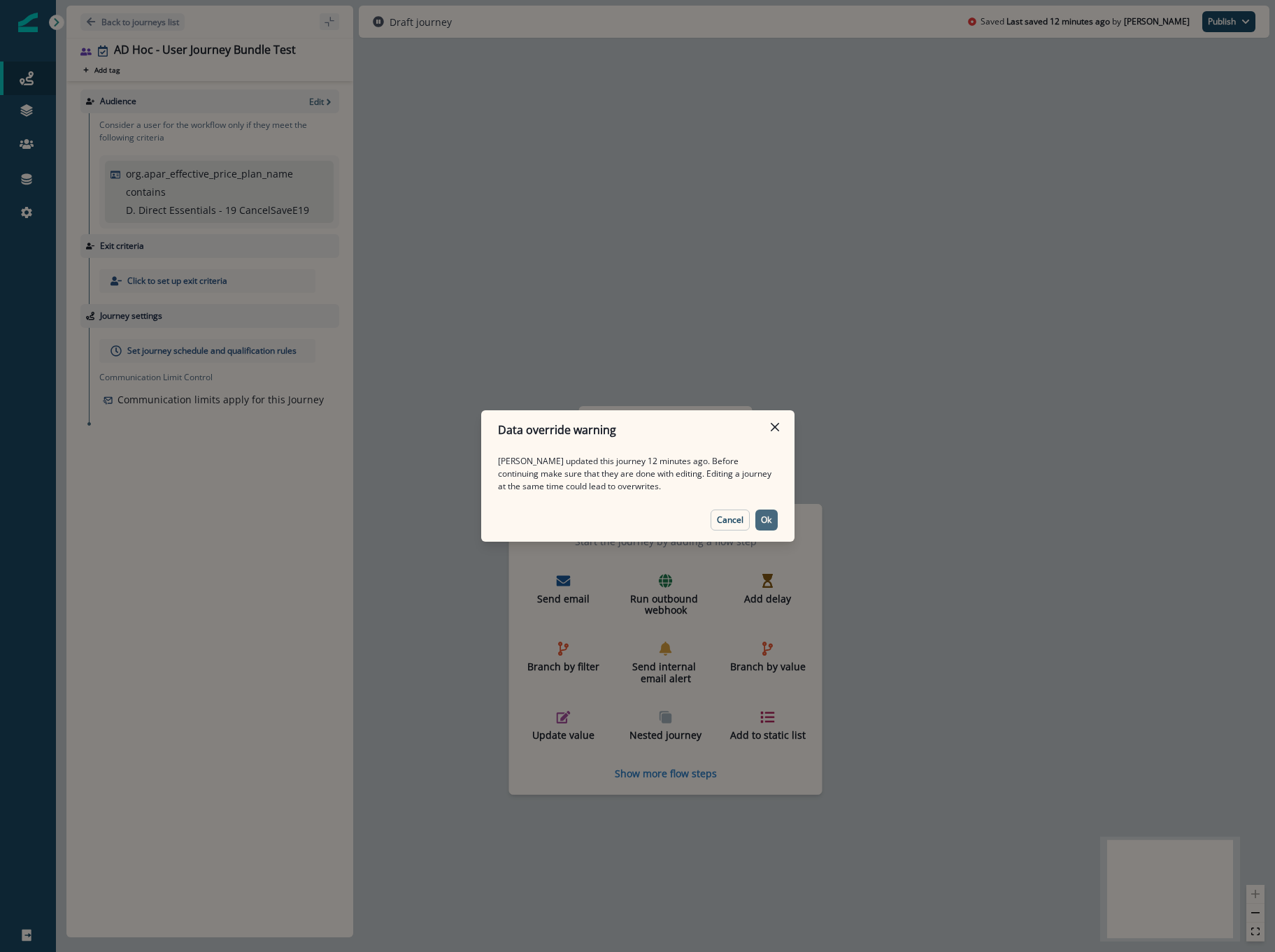
click at [768, 521] on p "Ok" at bounding box center [766, 520] width 11 height 10
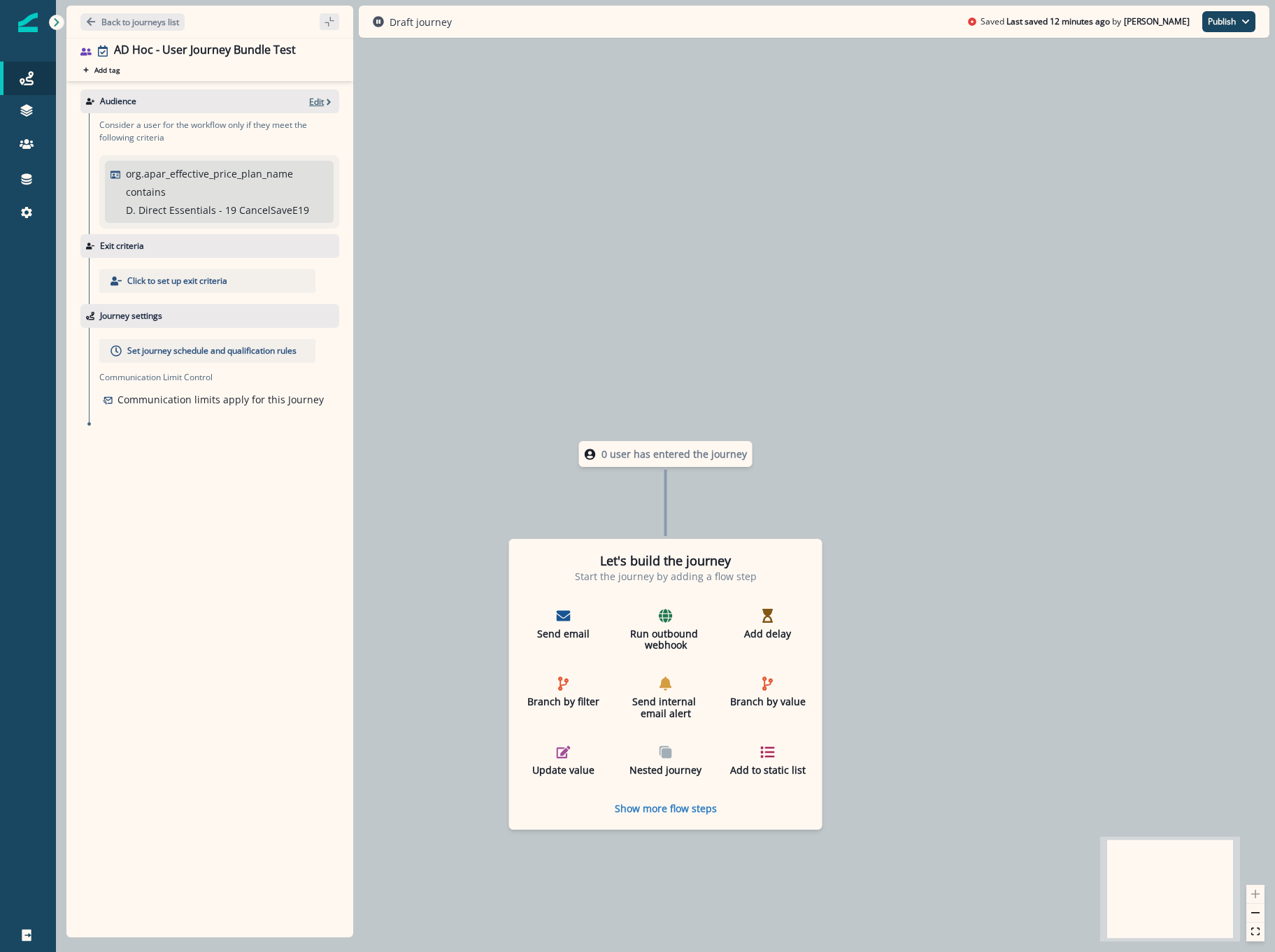
click at [312, 101] on p "Edit" at bounding box center [316, 102] width 14 height 12
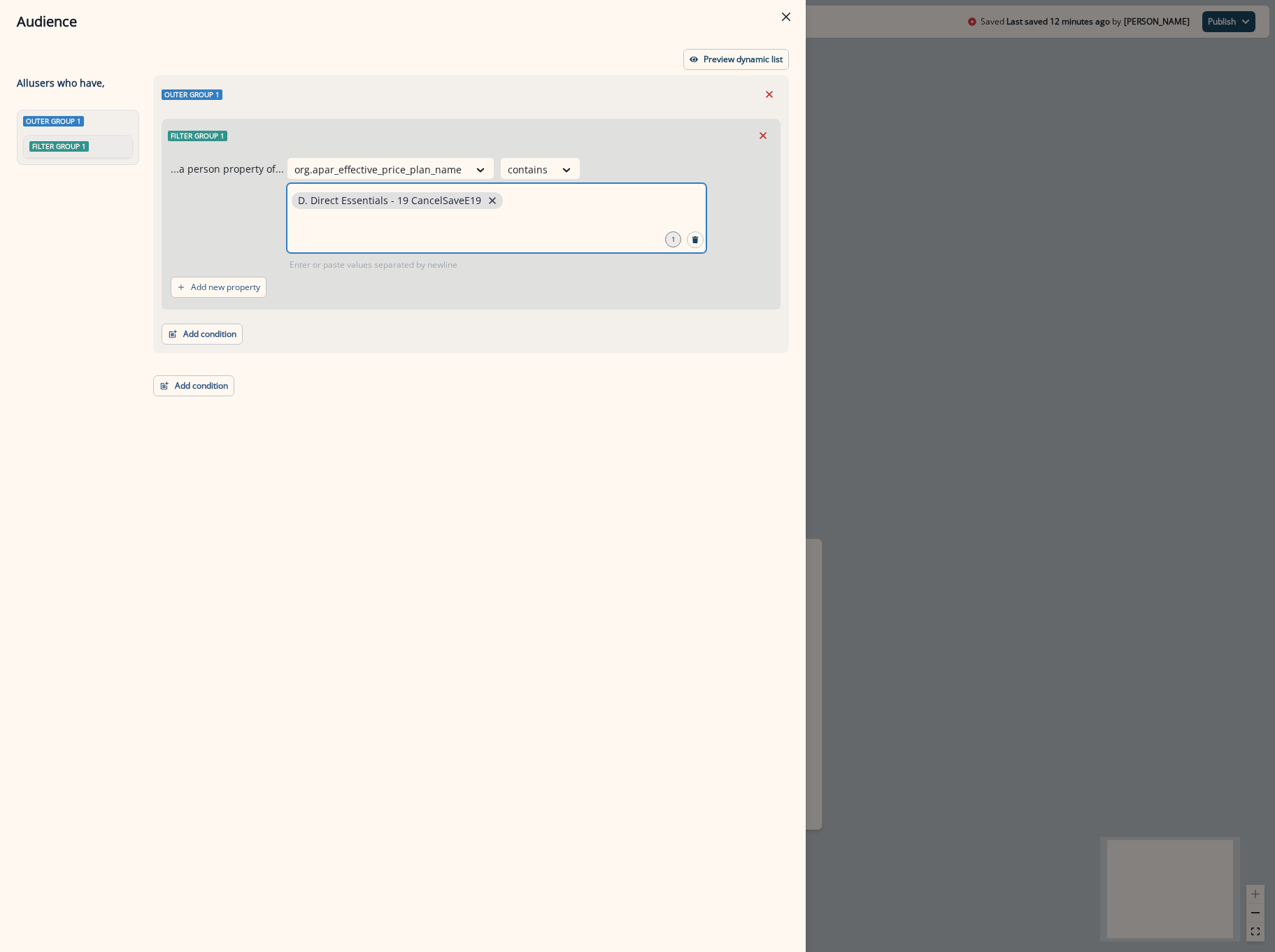
click at [486, 198] on icon "close" at bounding box center [492, 201] width 13 height 13
click at [497, 202] on input "text" at bounding box center [497, 201] width 416 height 28
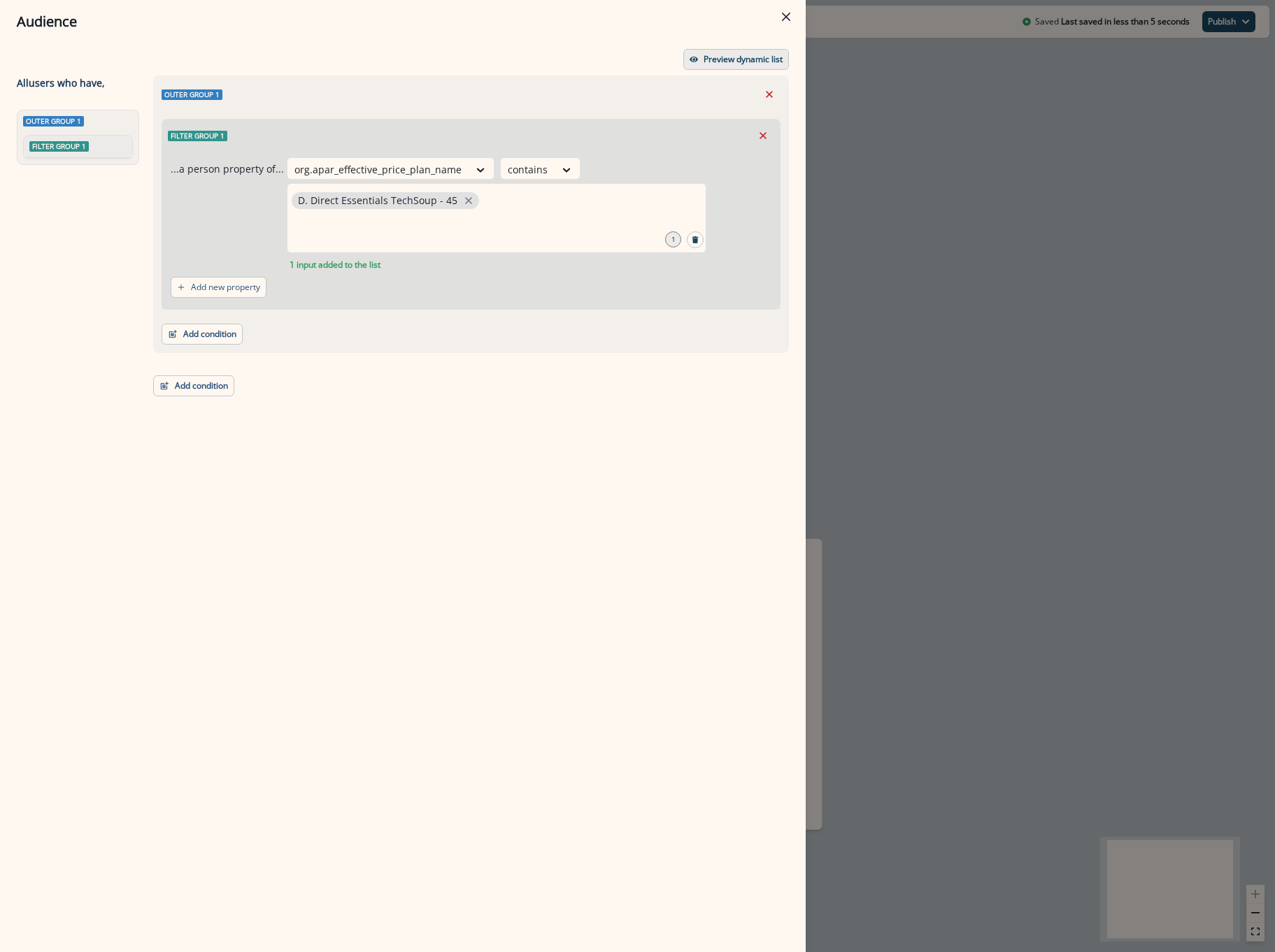
click at [727, 57] on p "Preview dynamic list" at bounding box center [743, 59] width 79 height 10
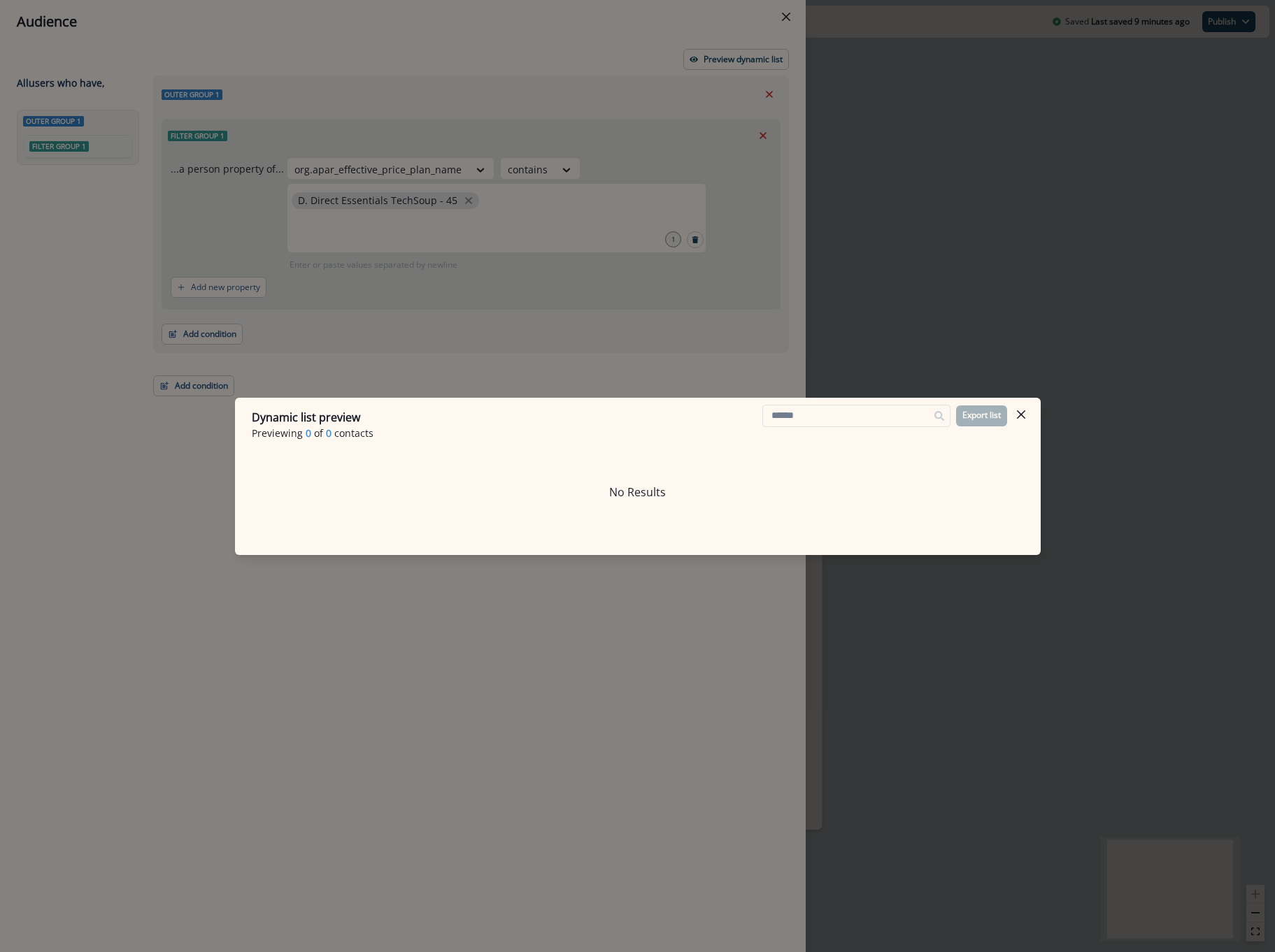
click at [1034, 417] on header "Dynamic list preview Previewing 0 of 0 contacts Export list" at bounding box center [638, 424] width 806 height 54
click at [1025, 412] on button "Close" at bounding box center [1021, 414] width 22 height 22
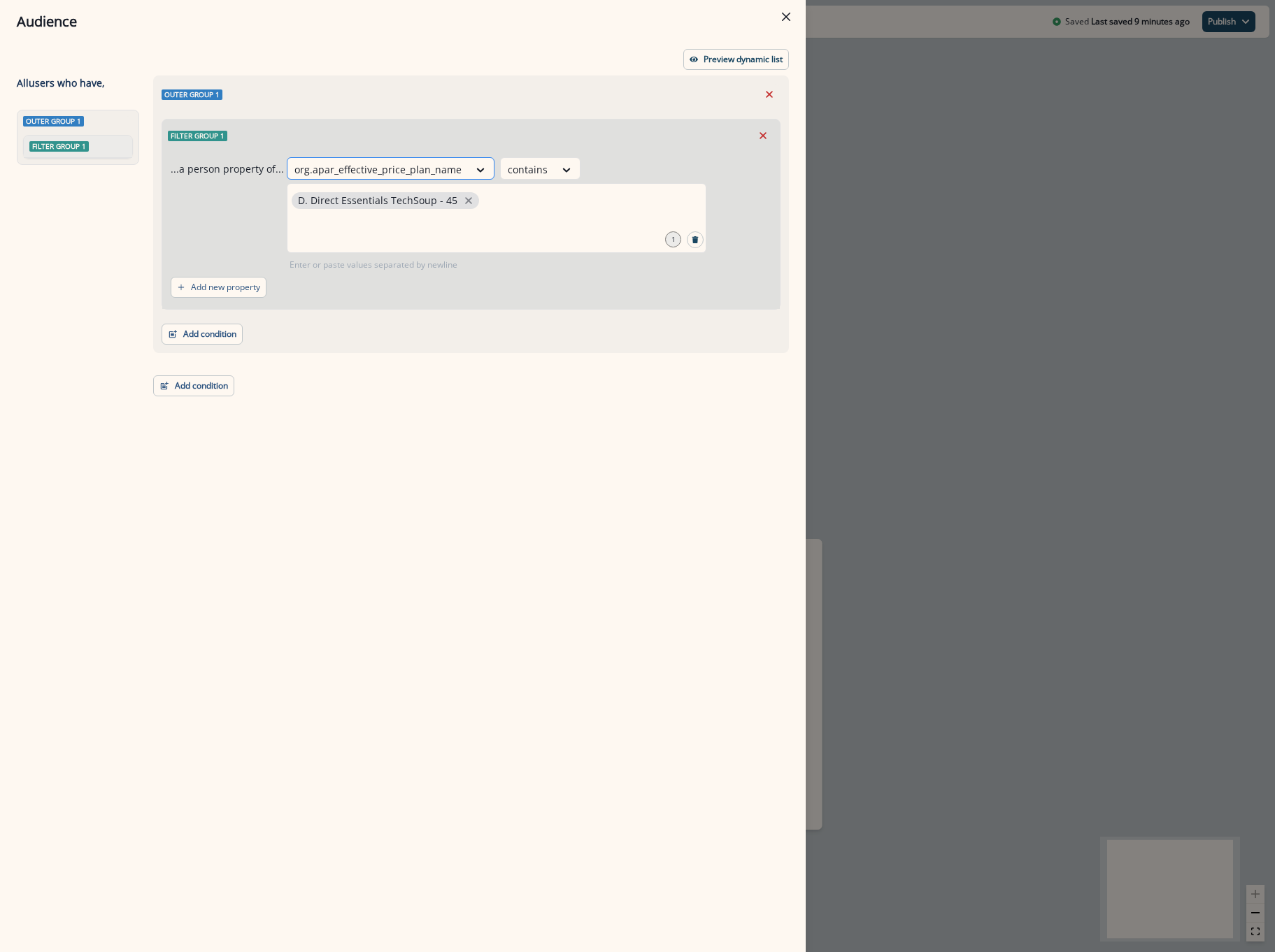
click at [439, 174] on div at bounding box center [378, 169] width 167 height 17
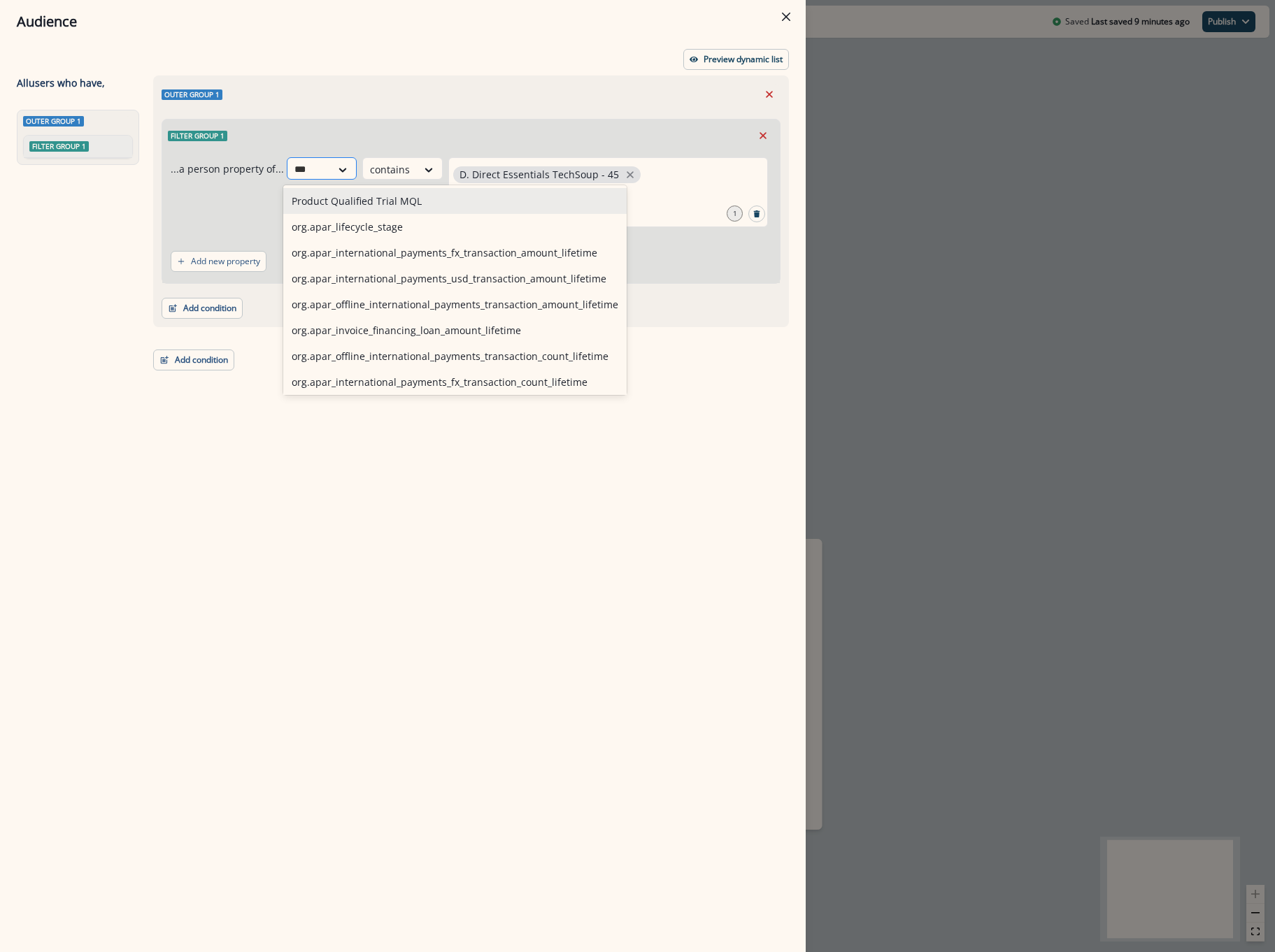
type input "****"
click at [497, 191] on div "org.apar_lifecycle_stage" at bounding box center [454, 201] width 343 height 26
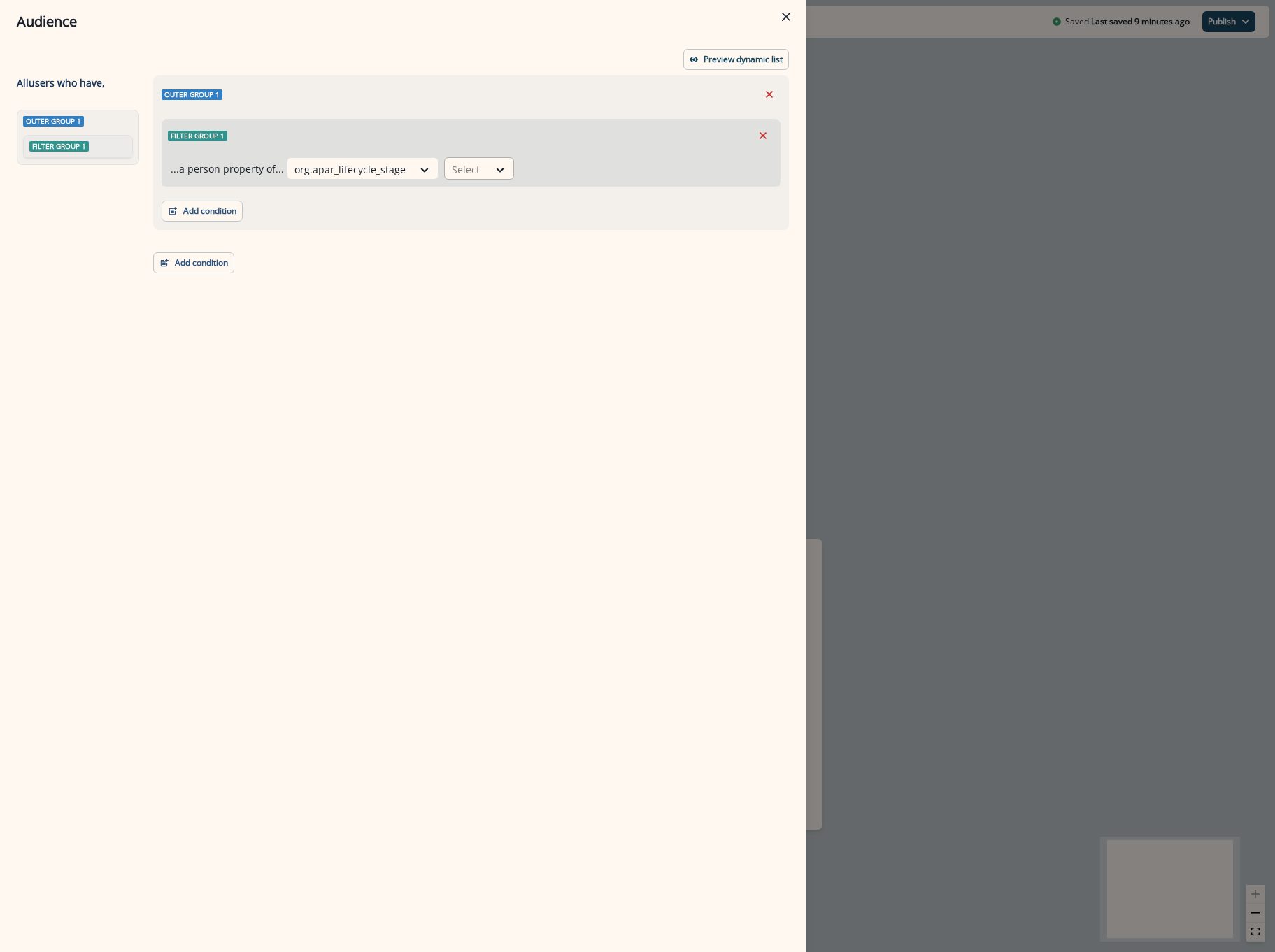
click at [476, 163] on div "Select" at bounding box center [467, 170] width 43 height 23
drag, startPoint x: 495, startPoint y: 385, endPoint x: 500, endPoint y: 290, distance: 95.1
click at [496, 385] on div "equal to" at bounding box center [492, 379] width 110 height 26
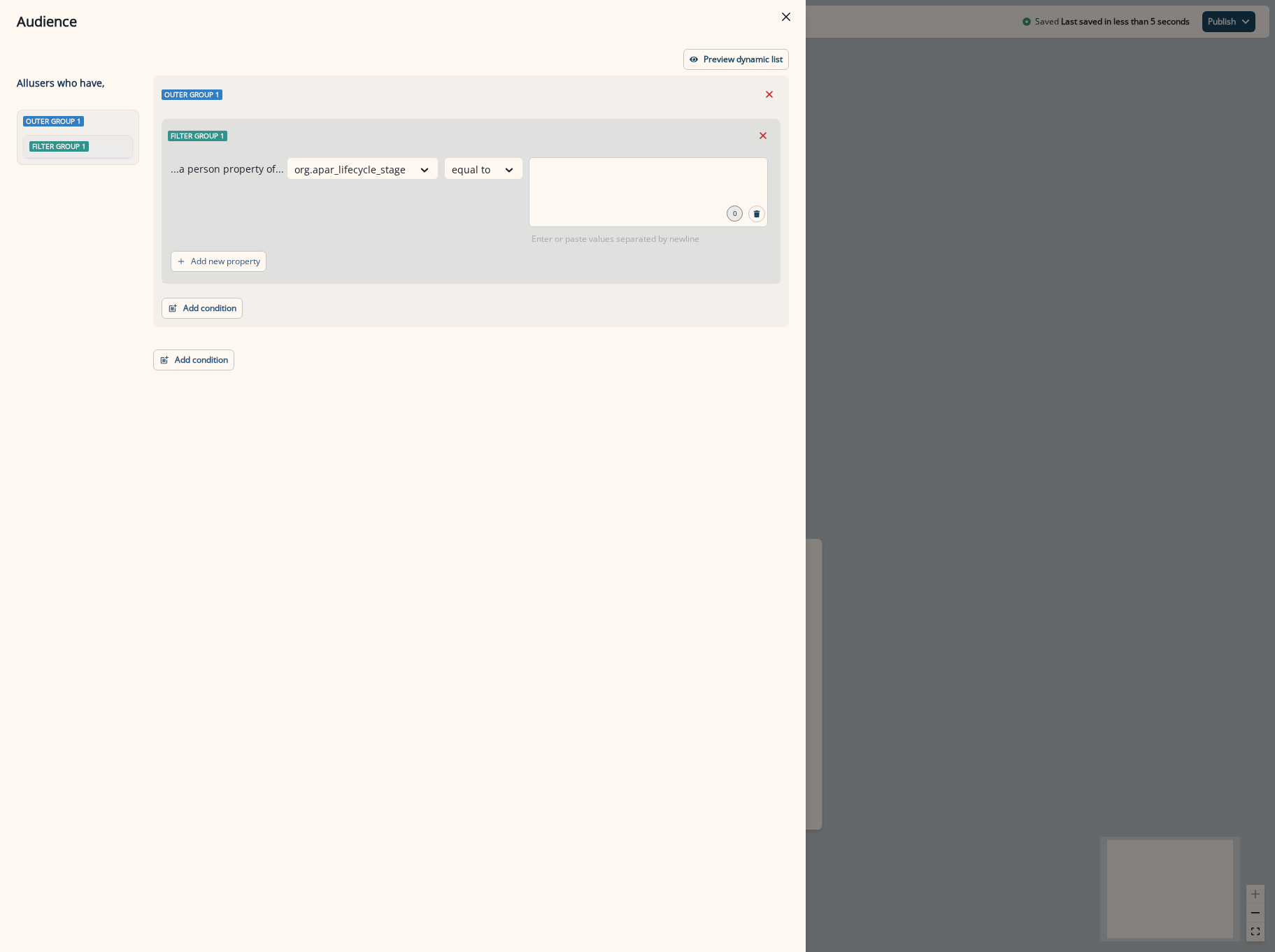
click at [616, 190] on div at bounding box center [649, 193] width 239 height 70
type input "*******"
click at [747, 69] on button "Preview dynamic list" at bounding box center [735, 59] width 105 height 21
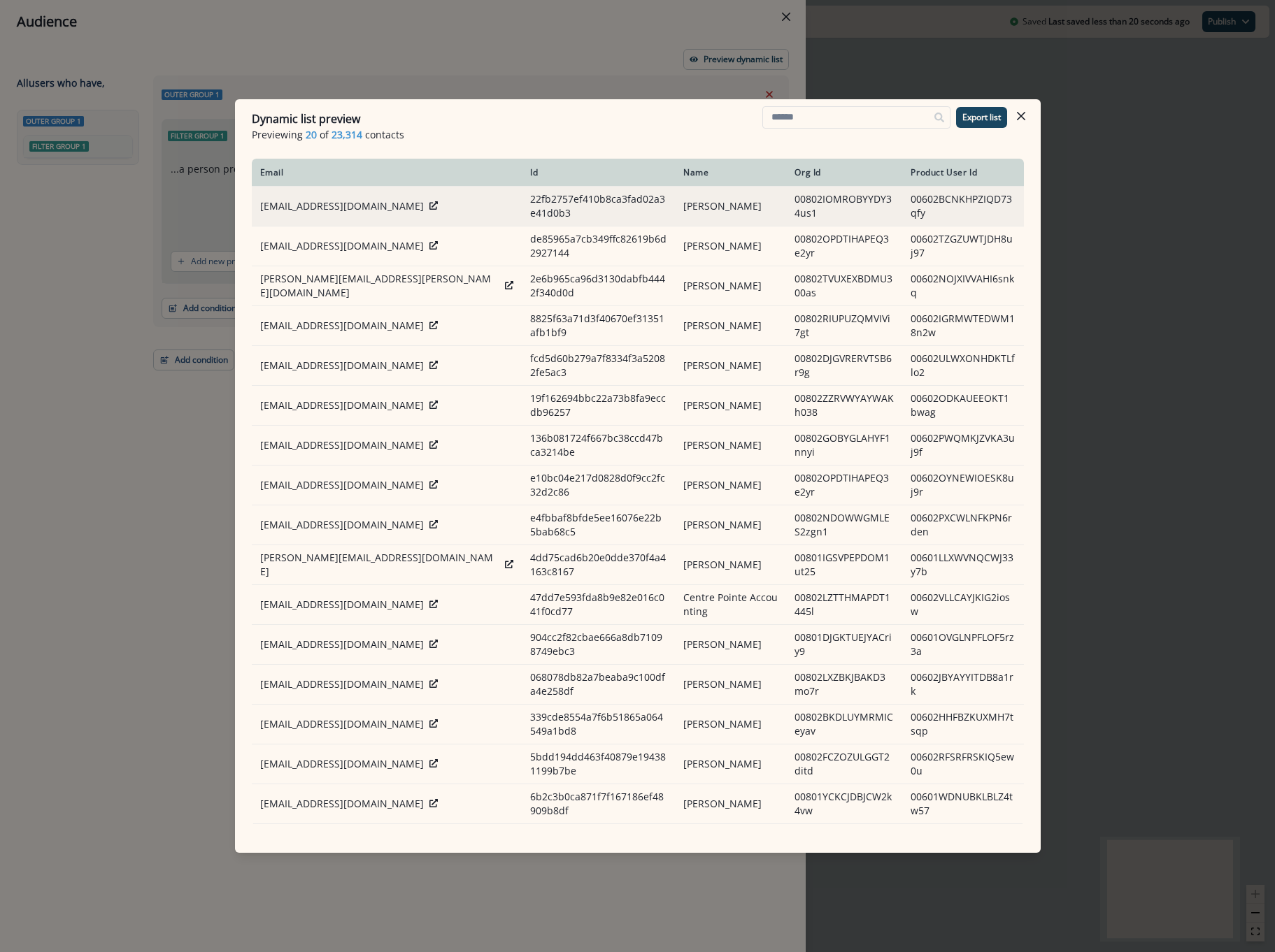
click at [335, 204] on p "kcondrin@volh.com" at bounding box center [342, 206] width 163 height 14
click at [366, 206] on div "kcondrin@volh.com" at bounding box center [387, 206] width 254 height 14
click at [429, 207] on icon at bounding box center [434, 206] width 9 height 9
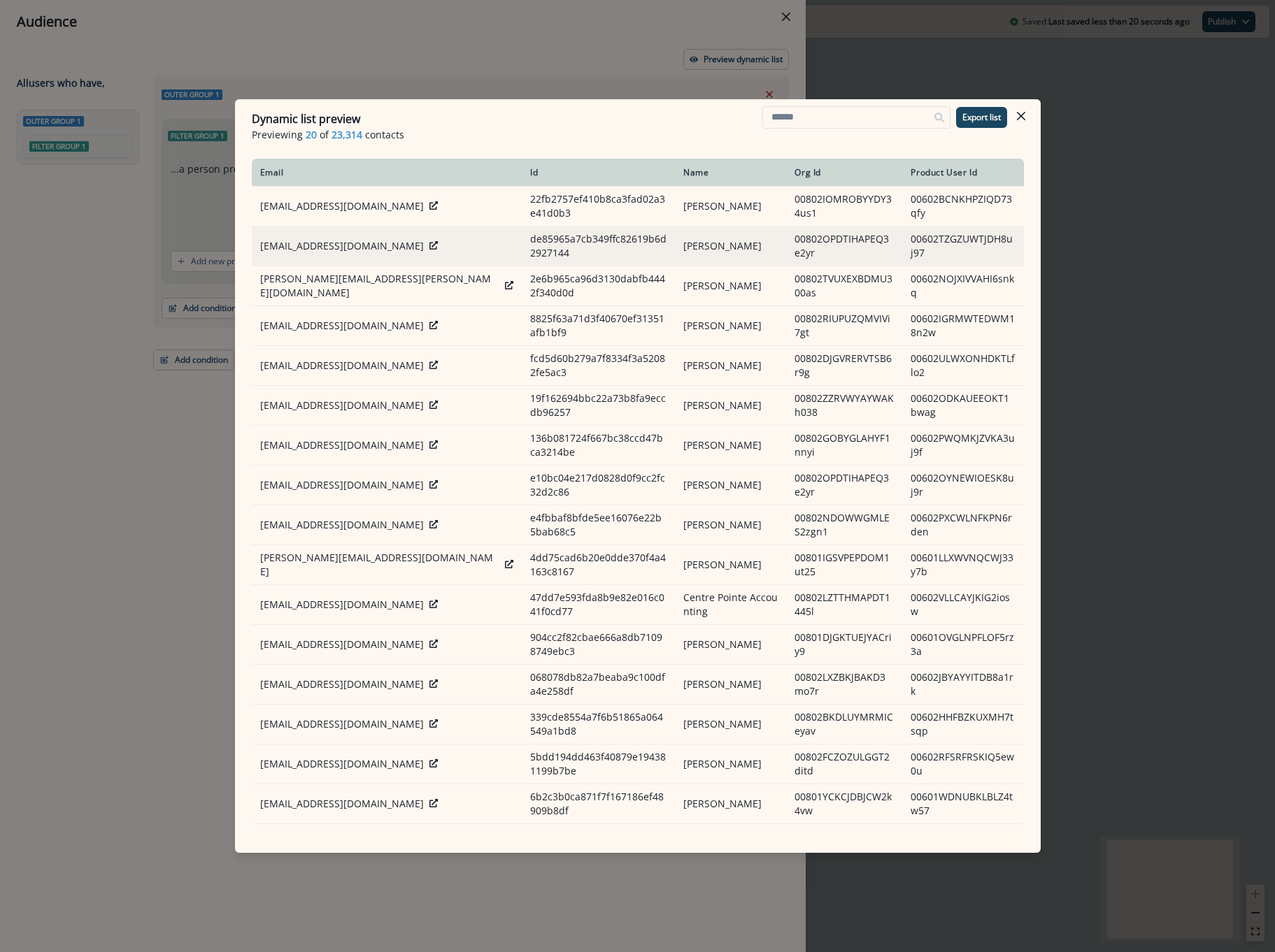
click at [396, 242] on div "[EMAIL_ADDRESS][DOMAIN_NAME]" at bounding box center [387, 246] width 254 height 14
click at [429, 246] on icon at bounding box center [434, 246] width 9 height 9
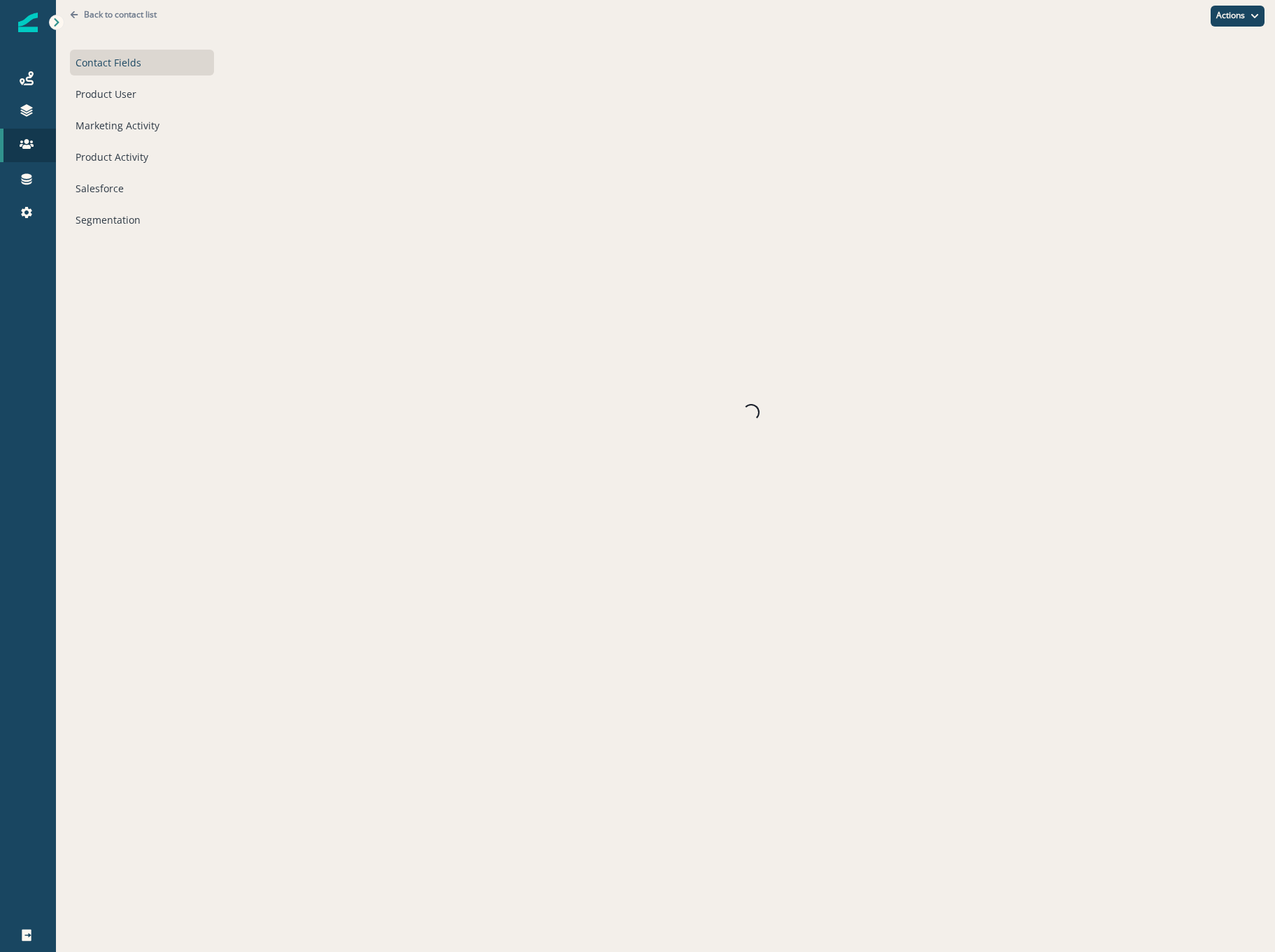
click at [88, 80] on div "Contact Fields Product User Marketing Activity Product Activity Salesforce Segm…" at bounding box center [142, 141] width 144 height 183
click at [94, 91] on div "Product User" at bounding box center [142, 94] width 144 height 26
click at [154, 97] on div "Product User" at bounding box center [142, 94] width 144 height 26
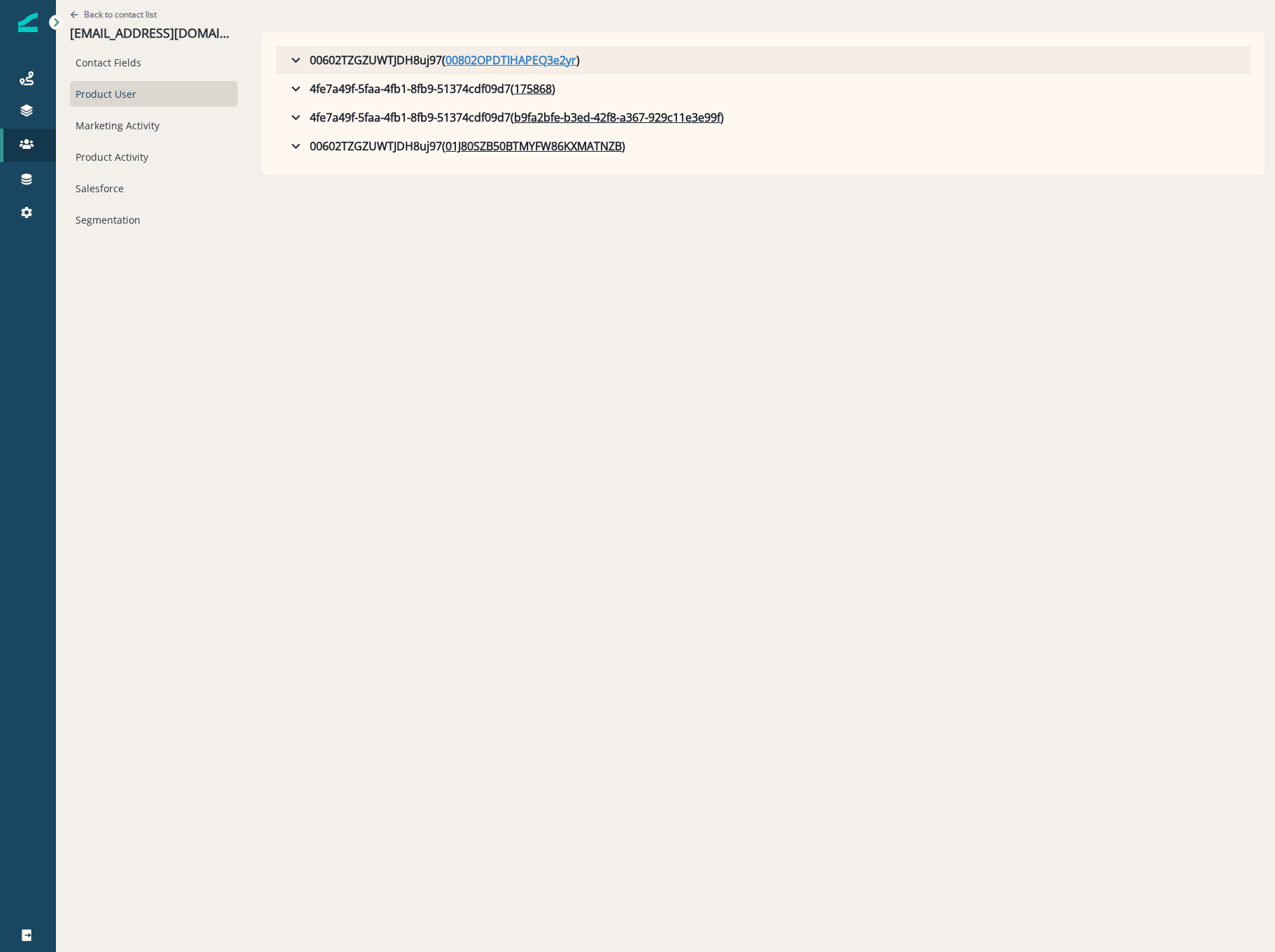
click at [540, 65] on u "00802OPDTIHAPEQ3e2yr" at bounding box center [511, 59] width 130 height 16
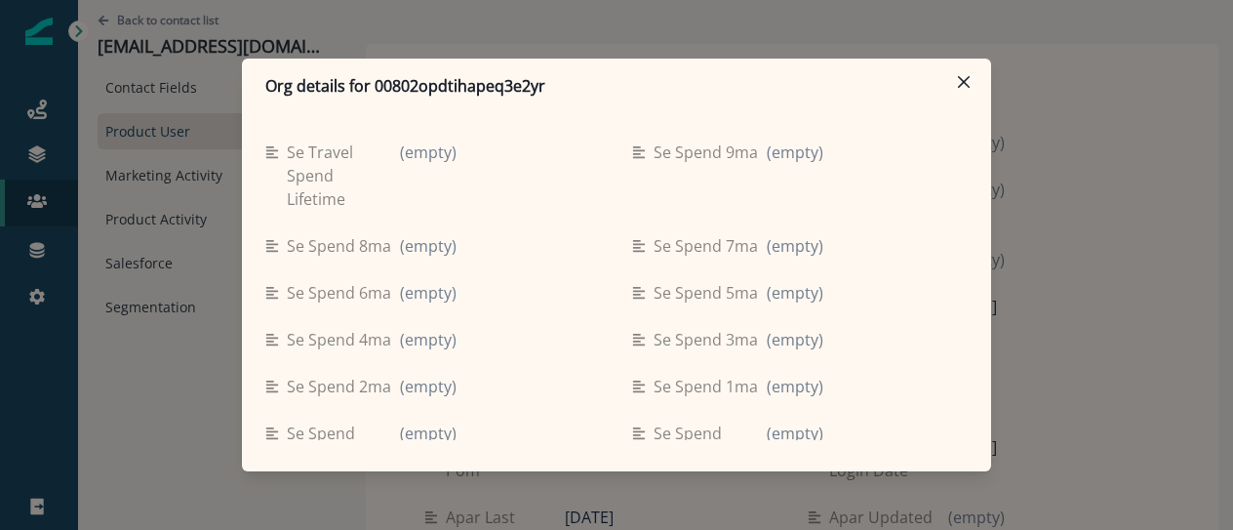
click at [925, 121] on div "Se travel spend lifetime (empty) Se spend 9ma (empty) Se spend 8ma (empty) Se s…" at bounding box center [616, 276] width 749 height 327
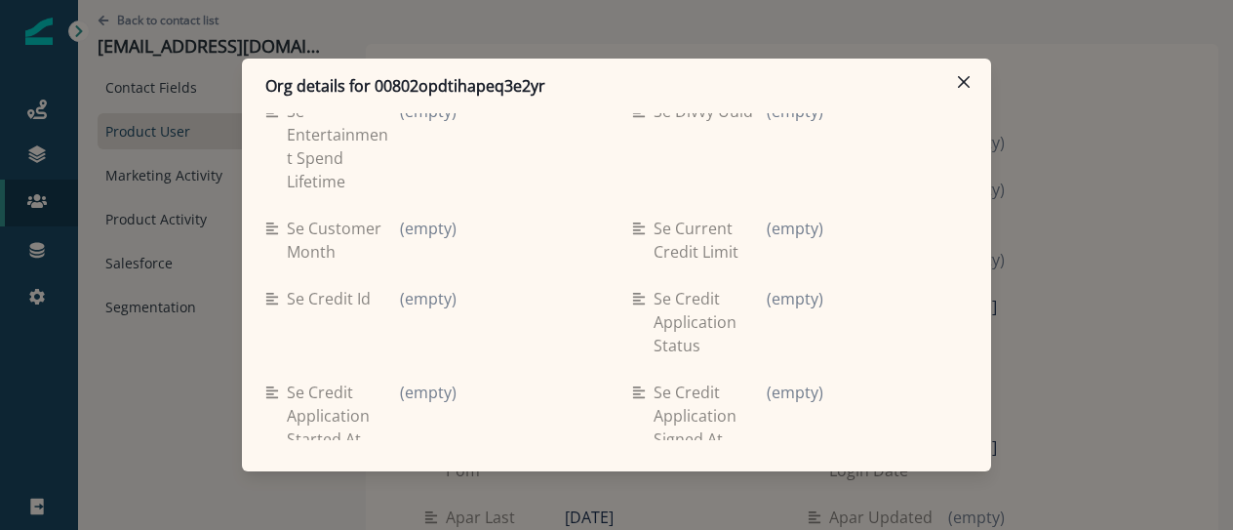
scroll to position [4395, 0]
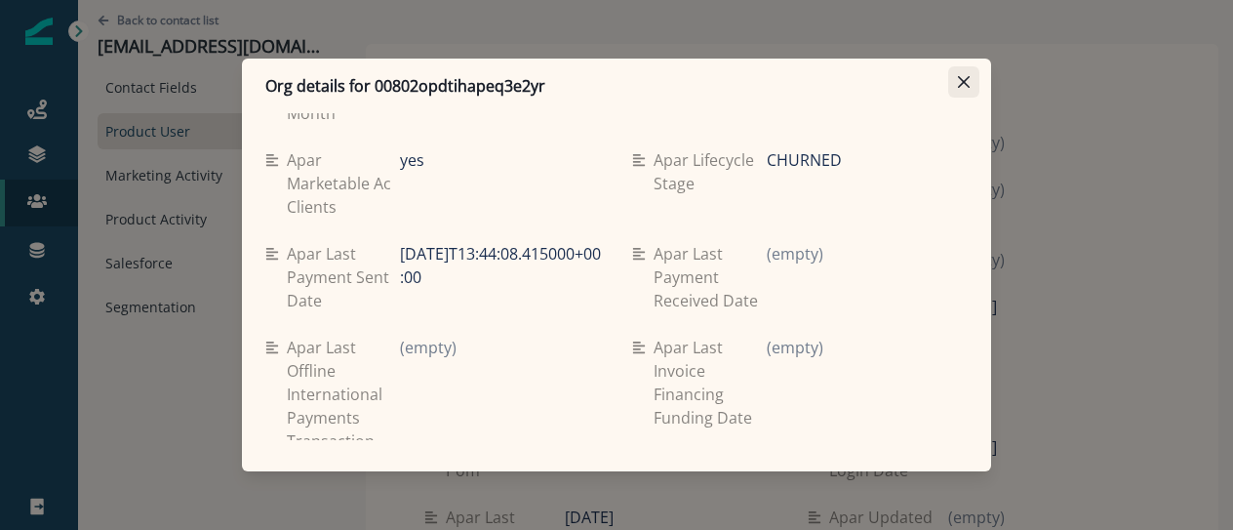
click at [961, 77] on icon "Close" at bounding box center [964, 82] width 12 height 12
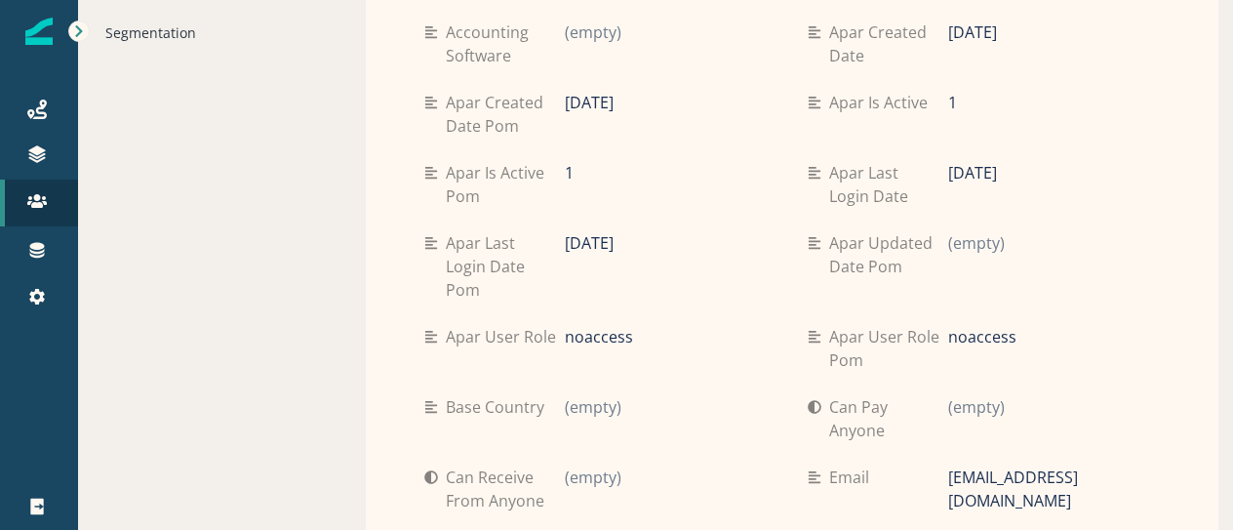
scroll to position [275, 0]
